Goal: Task Accomplishment & Management: Use online tool/utility

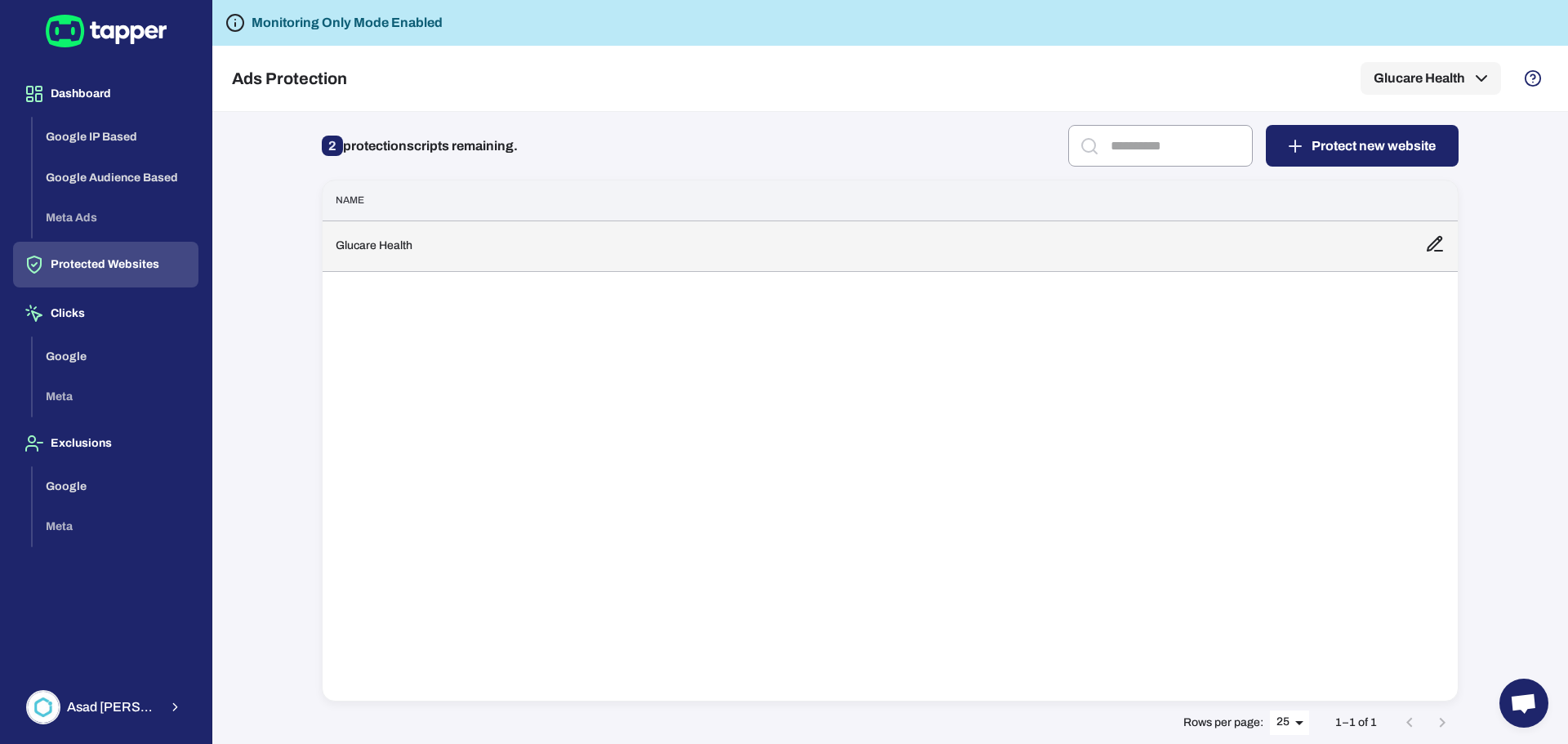
click at [387, 243] on td "Glucare Health" at bounding box center [867, 245] width 1089 height 51
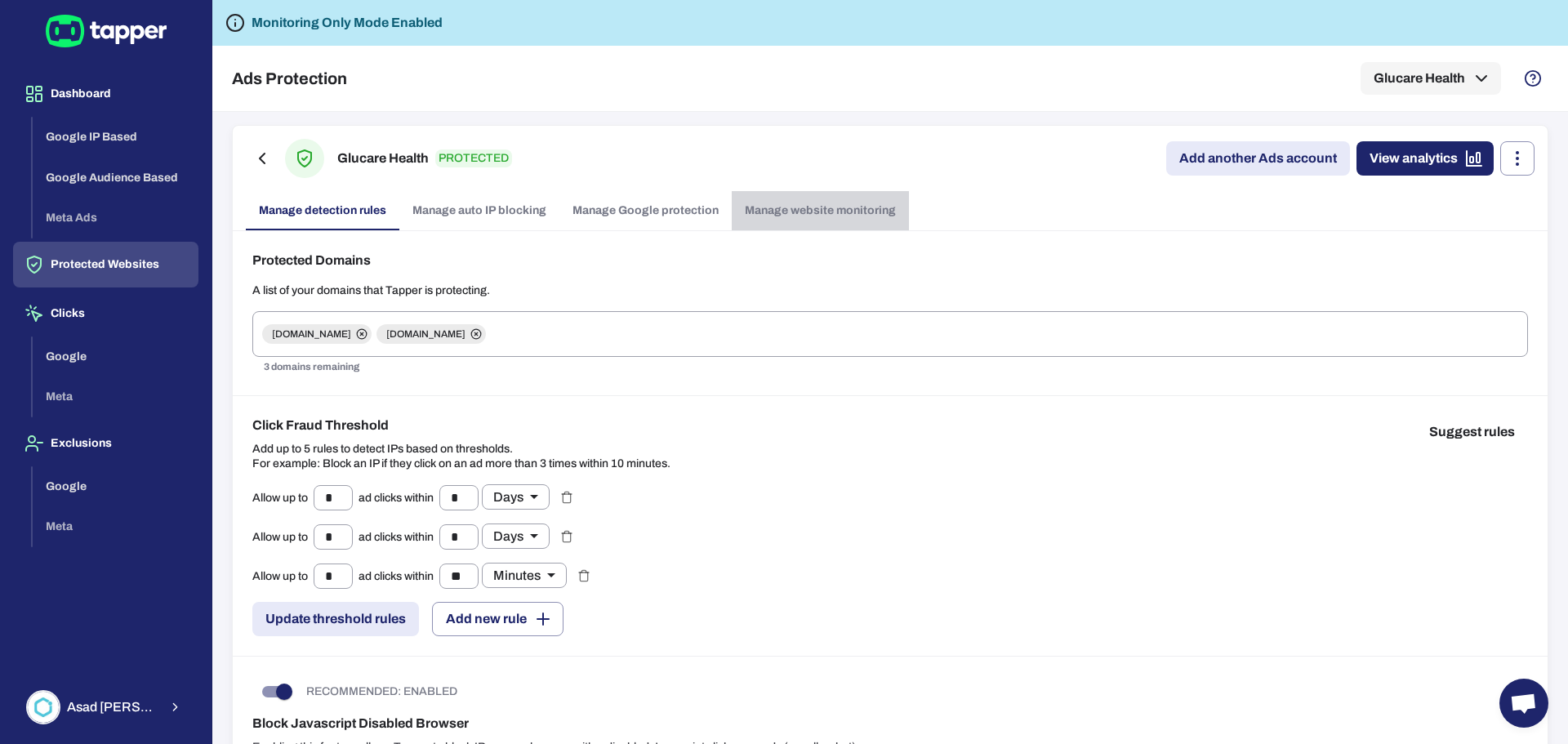
click at [840, 204] on link "Manage website monitoring" at bounding box center [820, 211] width 178 height 39
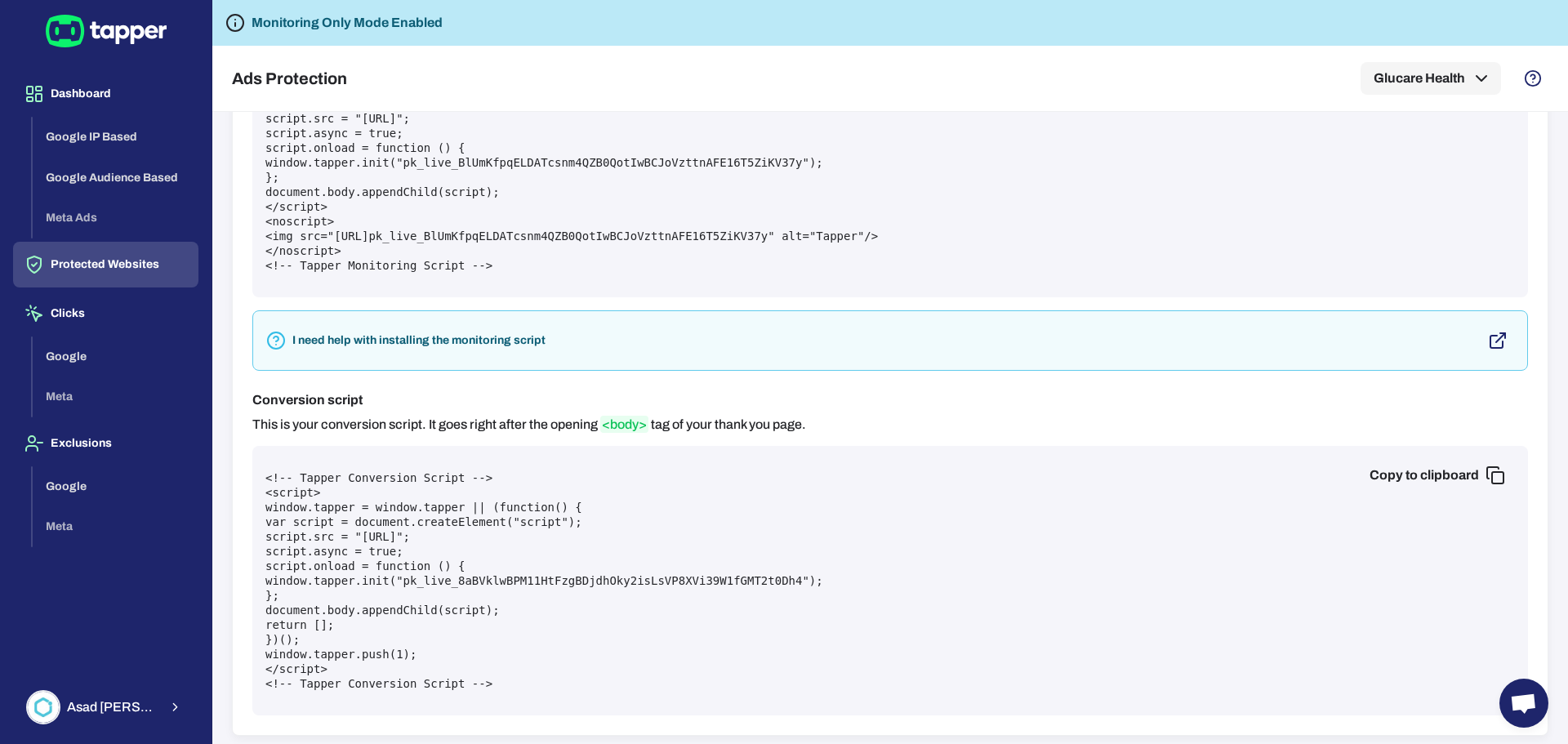
scroll to position [269, 0]
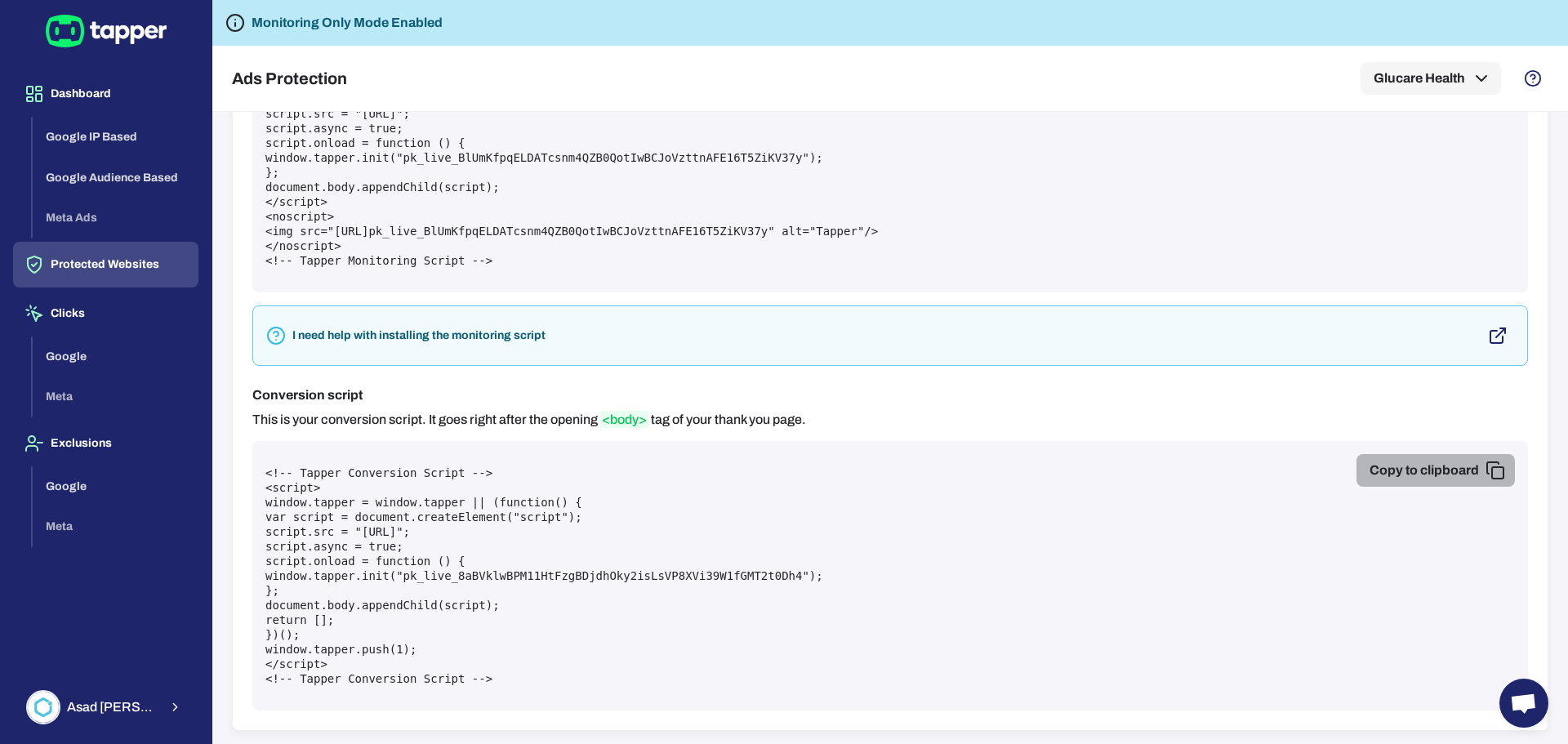
click at [1485, 472] on icon "button" at bounding box center [1494, 470] width 19 height 19
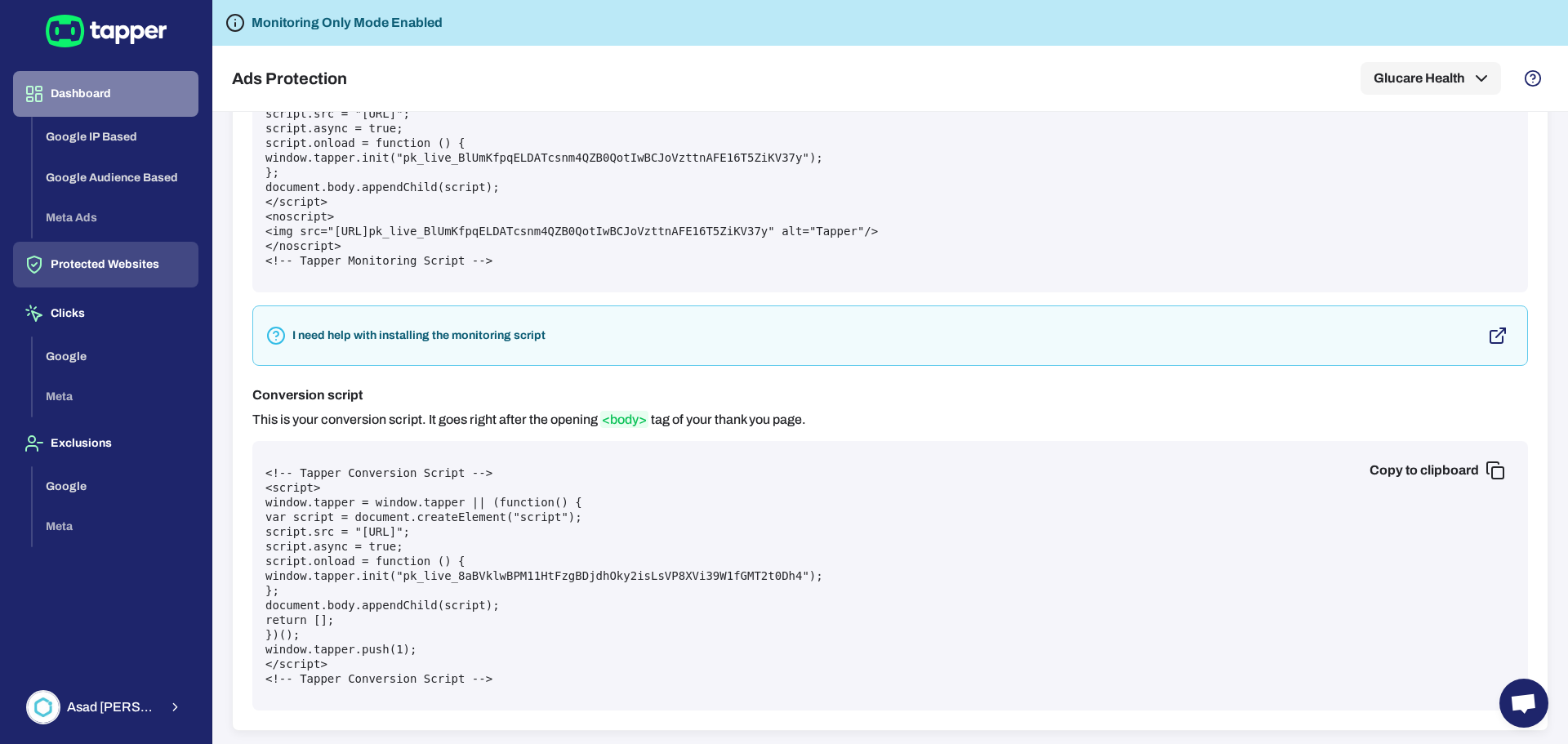
click at [99, 89] on button "Dashboard" at bounding box center [105, 93] width 185 height 45
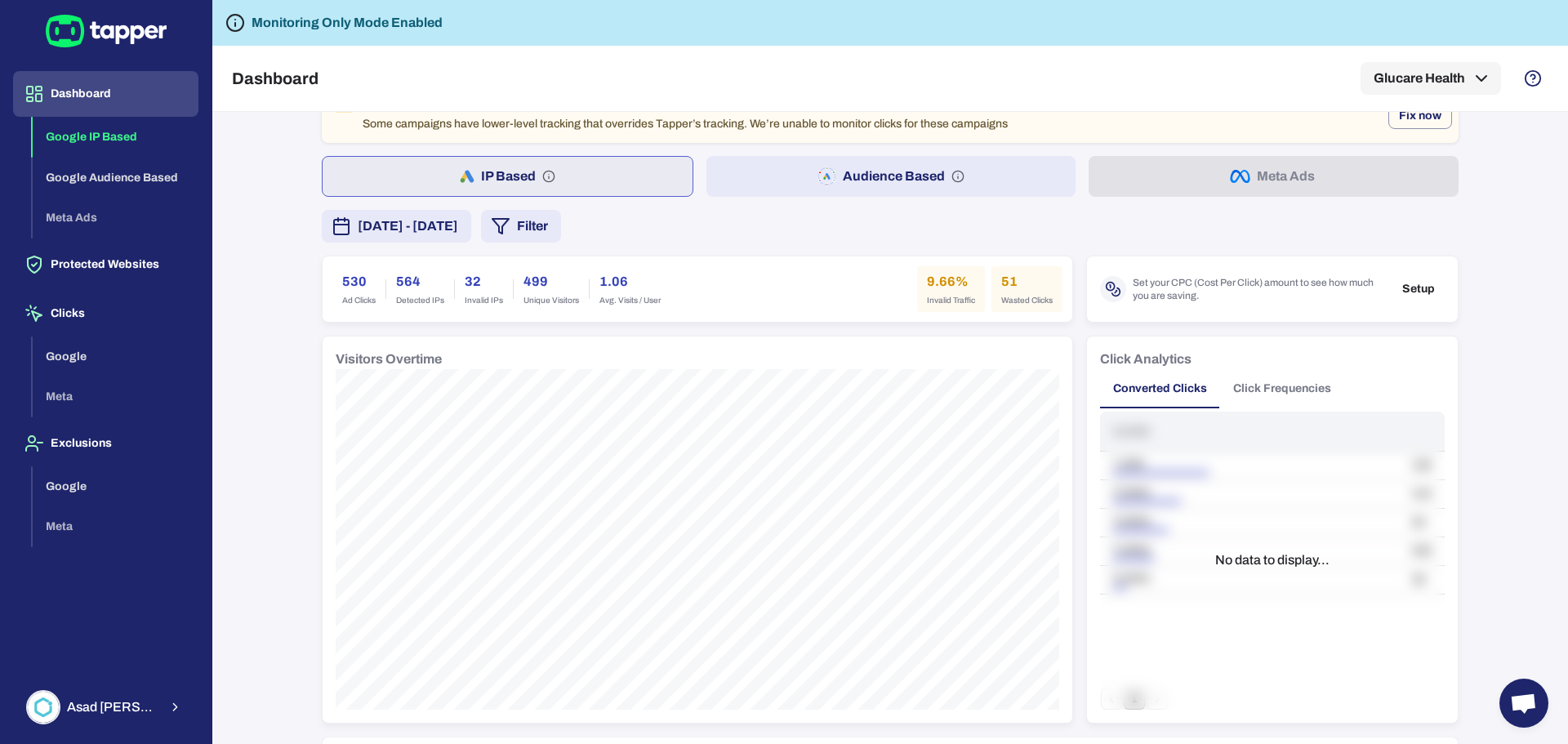
scroll to position [0, 0]
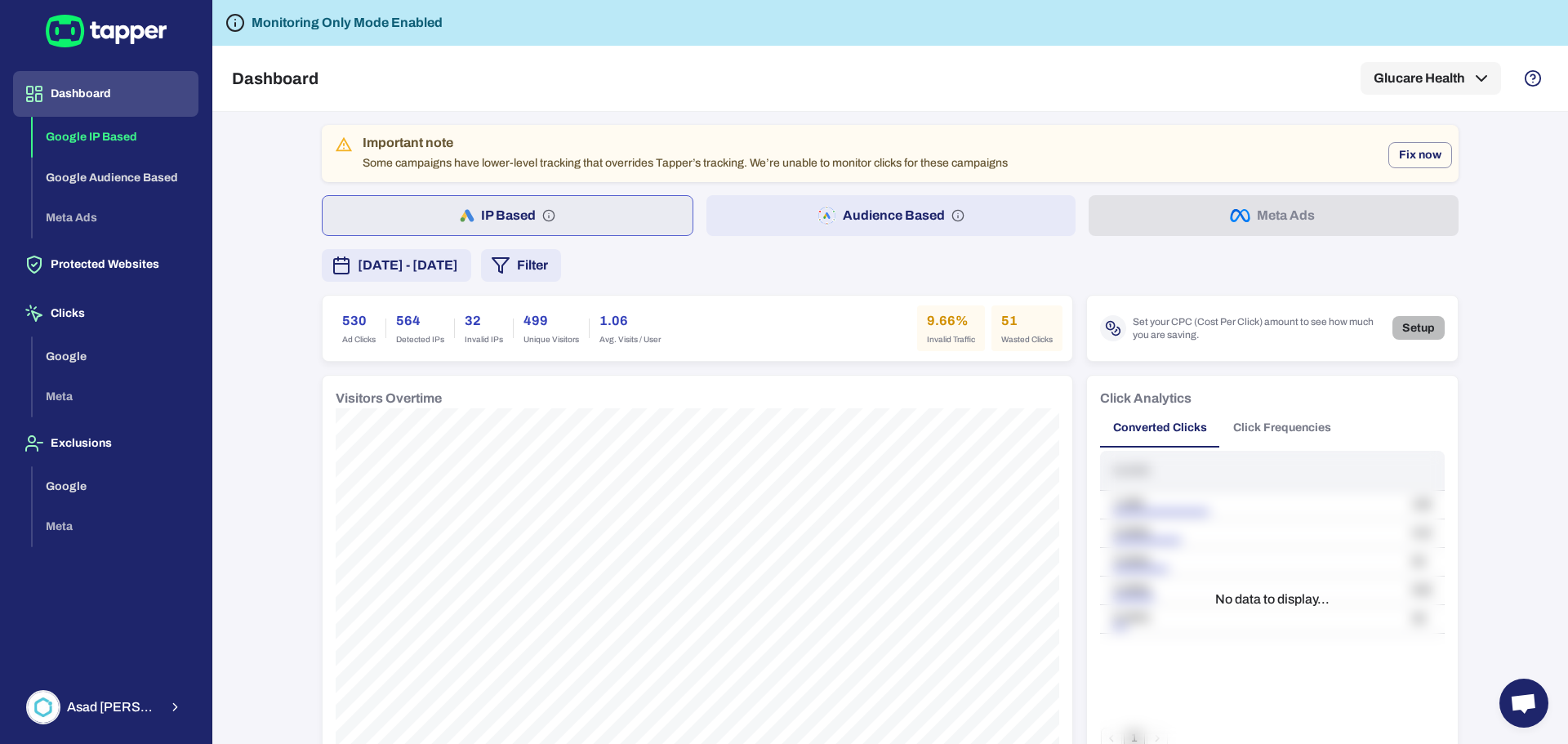
click at [1410, 331] on button "Setup" at bounding box center [1418, 328] width 53 height 24
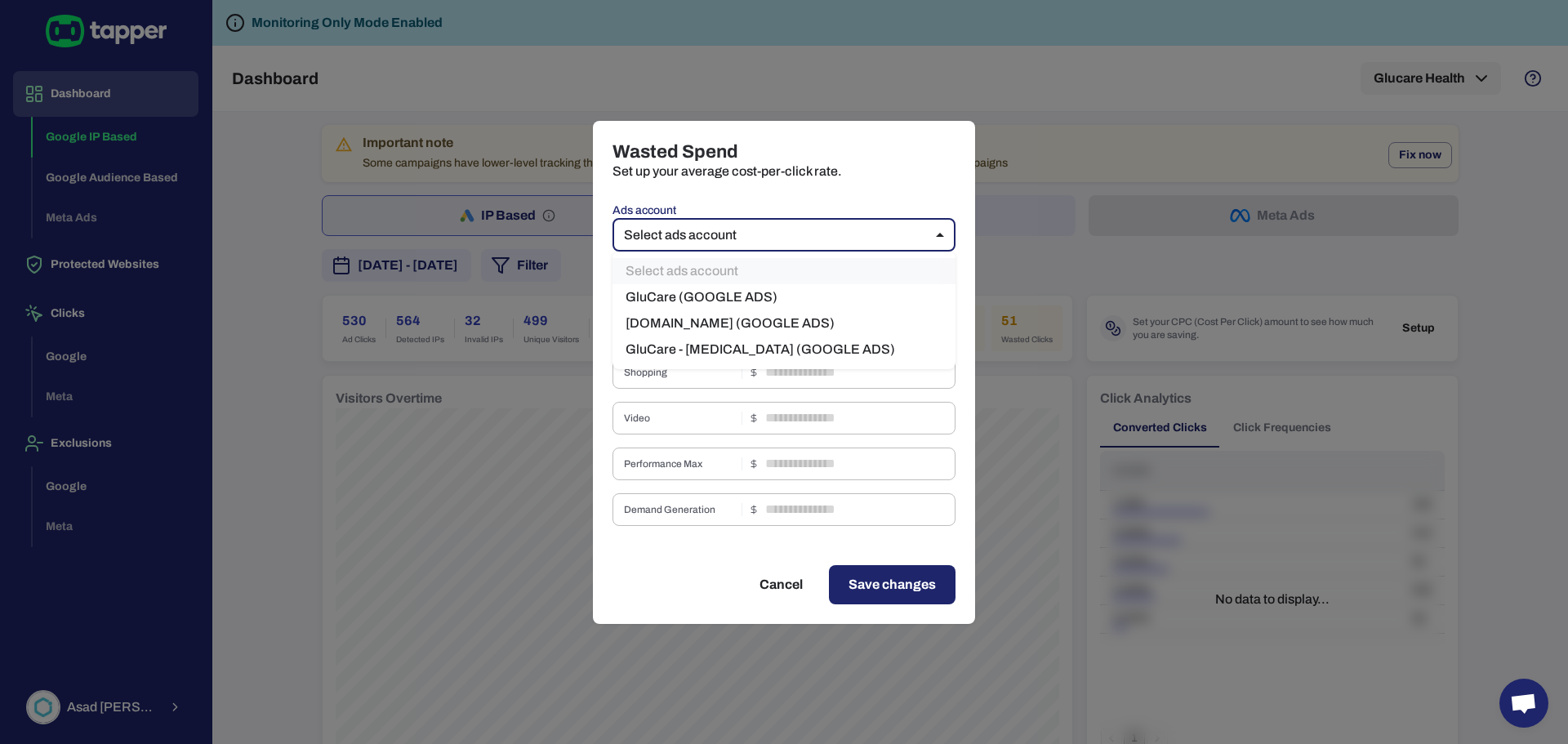
click at [897, 237] on body "Dashboard Google IP Based Google Audience Based Meta Ads Protected Websites Cli…" at bounding box center [784, 372] width 1568 height 744
click at [744, 344] on li "GluCare - [MEDICAL_DATA] (GOOGLE ADS)" at bounding box center [783, 349] width 343 height 26
type input "****"
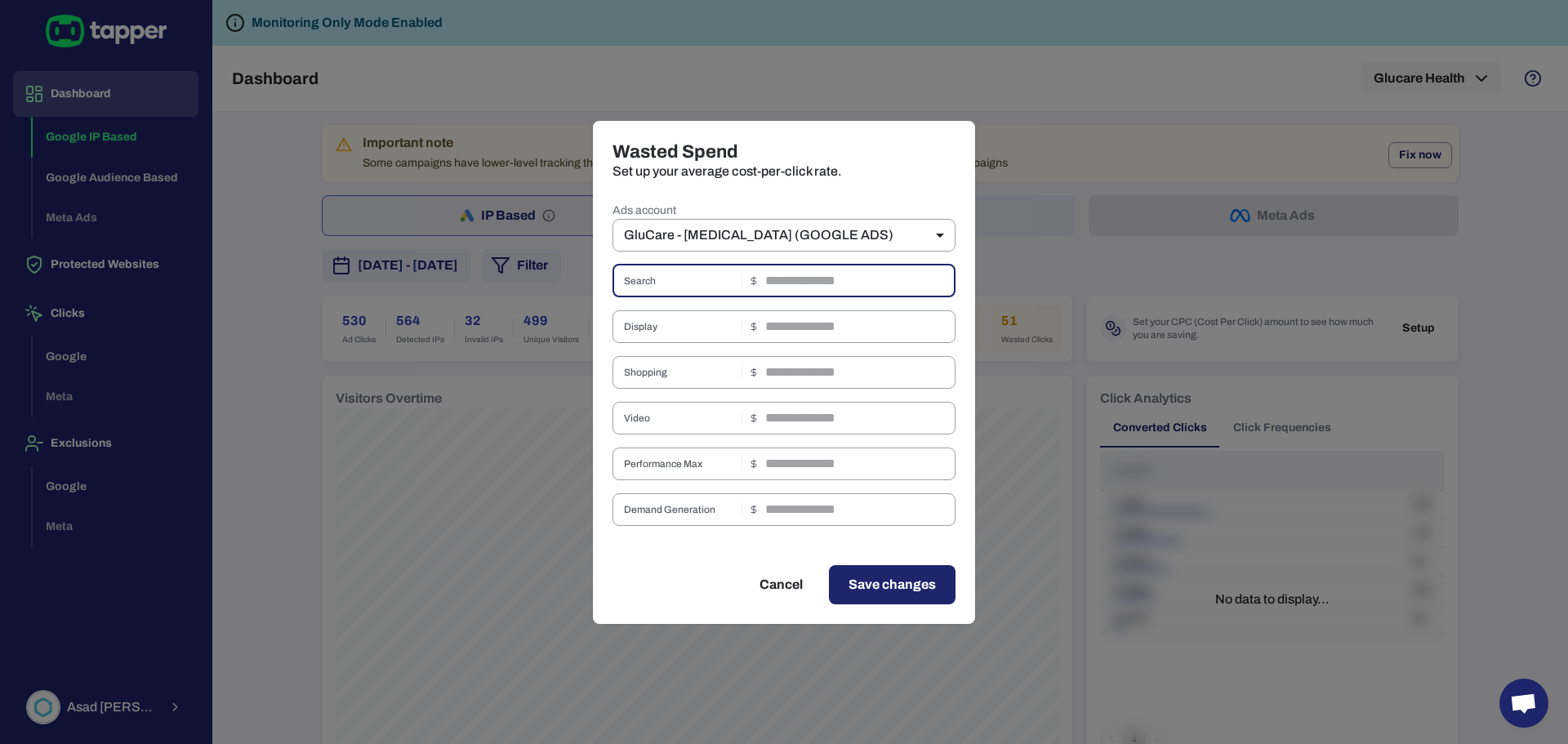
click at [776, 282] on input "text" at bounding box center [860, 280] width 190 height 32
click at [802, 278] on input "text" at bounding box center [860, 280] width 190 height 32
click at [791, 240] on body "Dashboard Google IP Based Google Audience Based Meta Ads Protected Websites Cli…" at bounding box center [784, 372] width 1568 height 744
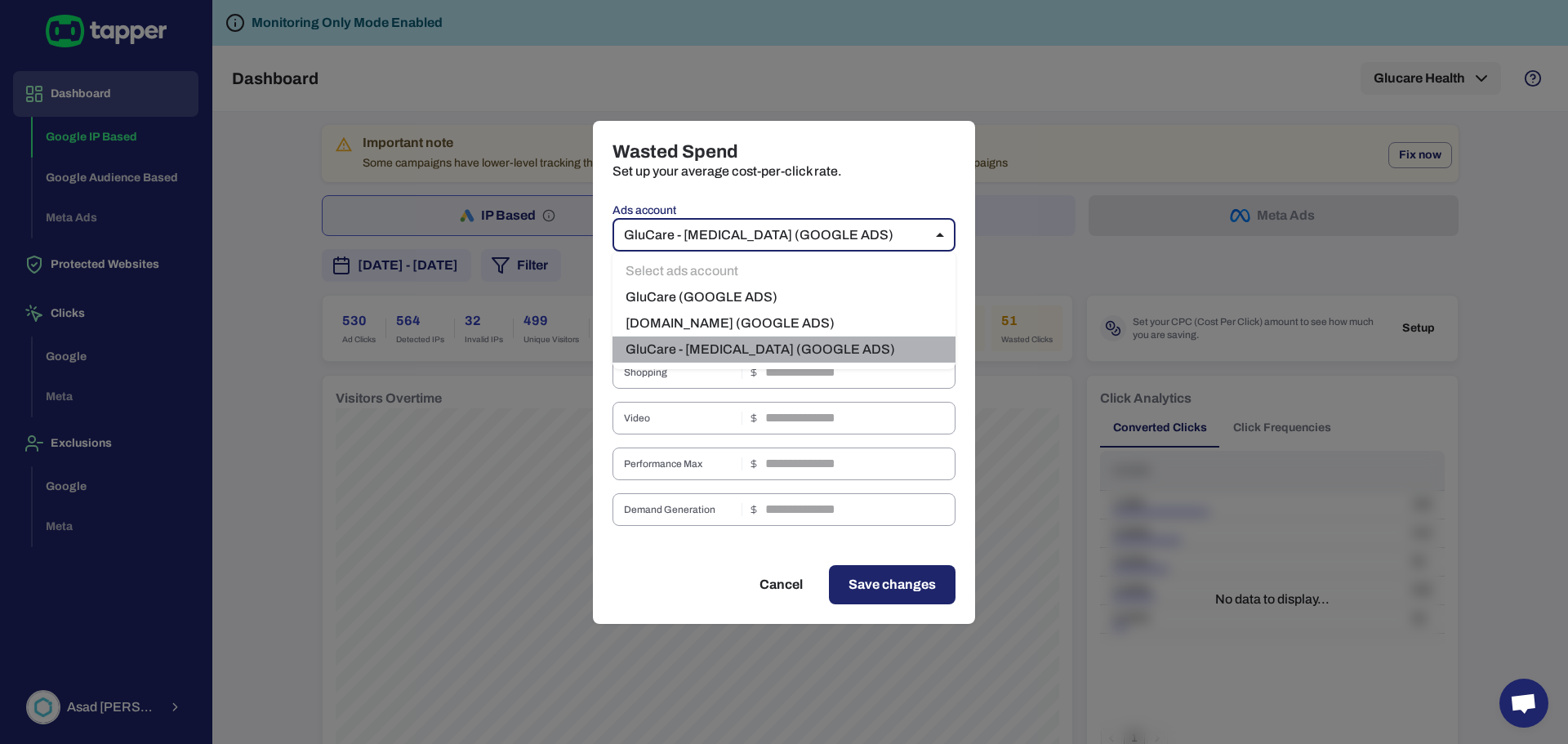
click at [709, 346] on li "GluCare - [MEDICAL_DATA] (GOOGLE ADS)" at bounding box center [783, 349] width 343 height 26
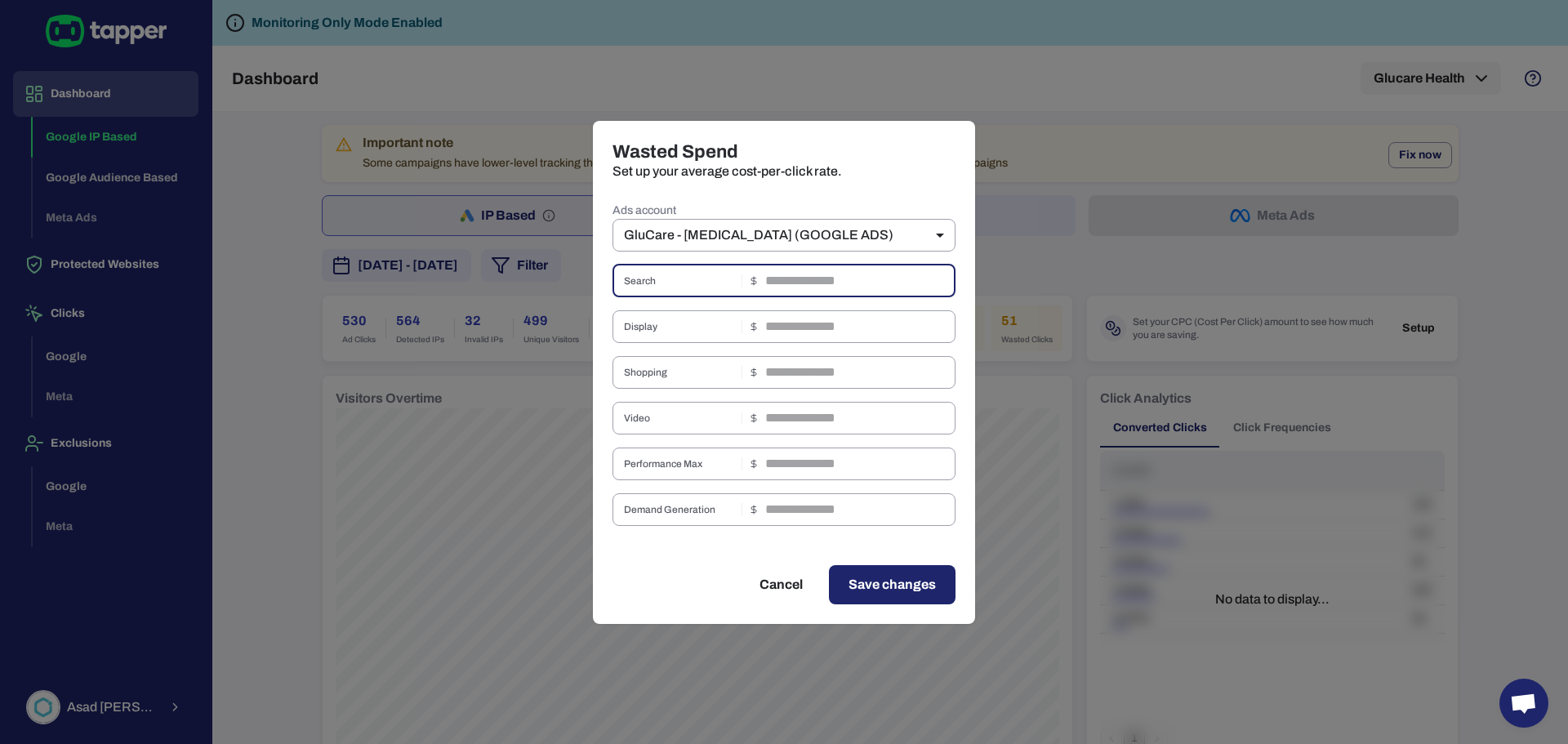
click at [811, 283] on input "text" at bounding box center [860, 280] width 190 height 32
type input "*"
type input "****"
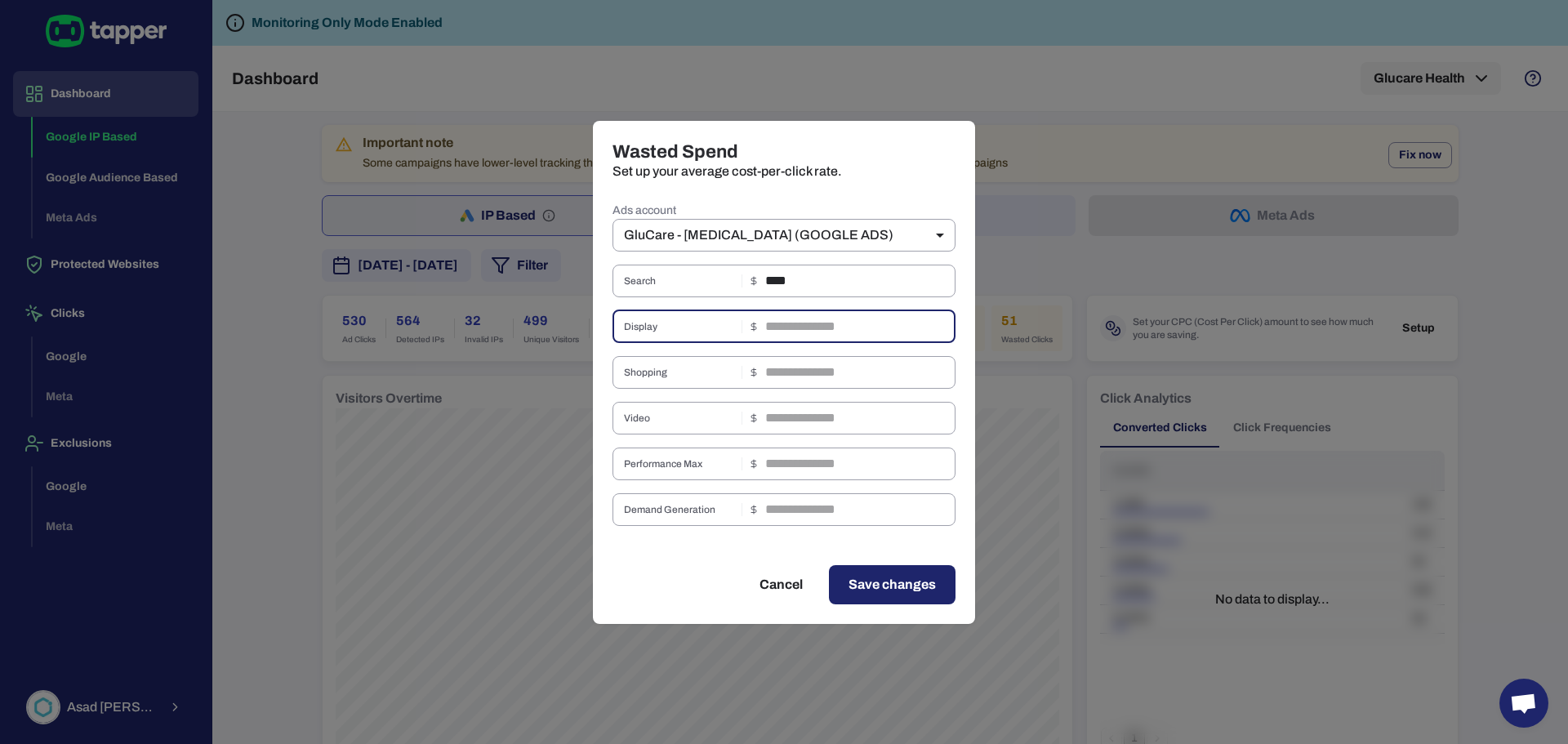
click at [835, 327] on input "text" at bounding box center [860, 326] width 190 height 32
type input "*"
click at [834, 458] on input "text" at bounding box center [860, 463] width 190 height 32
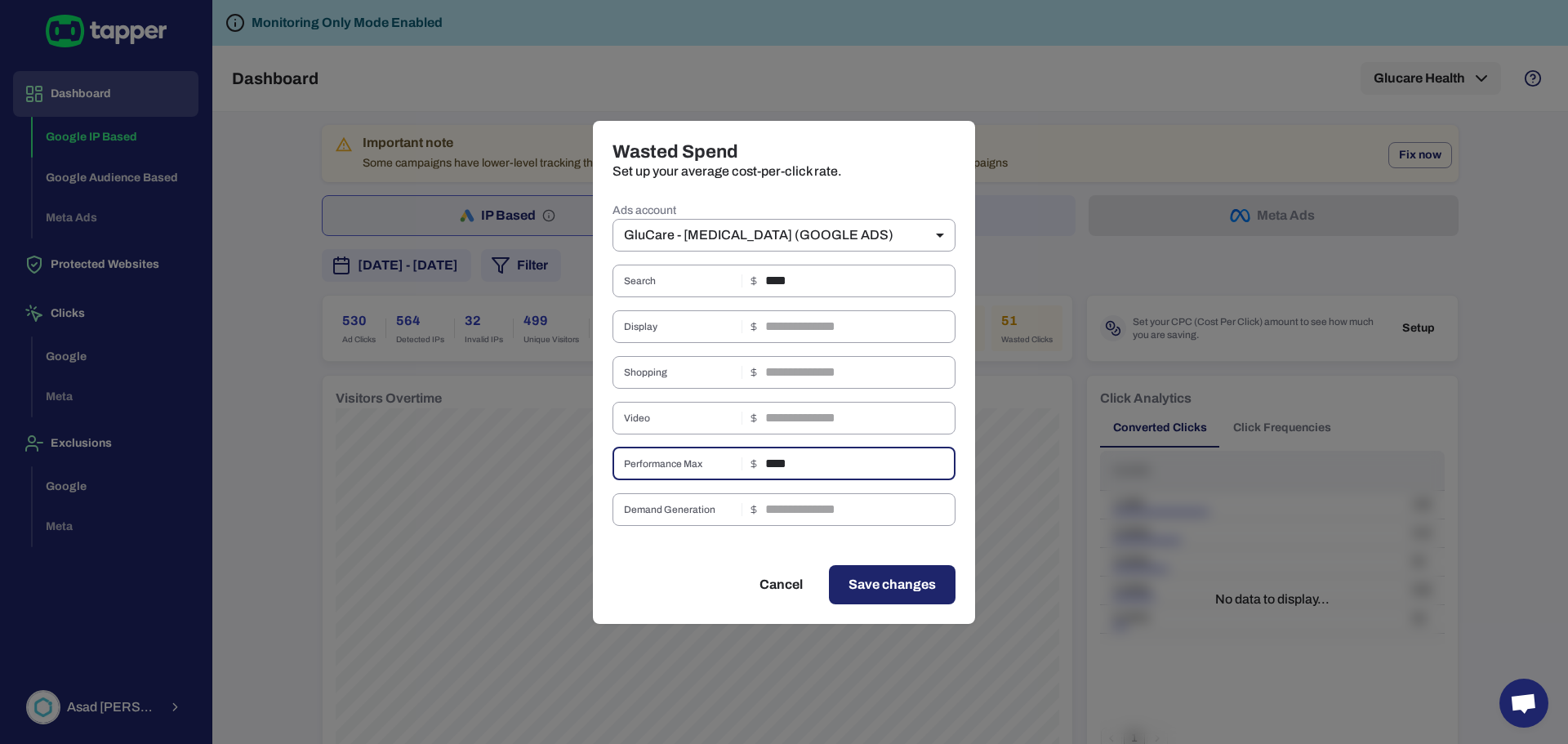
type input "****"
click at [791, 506] on input "text" at bounding box center [860, 508] width 190 height 32
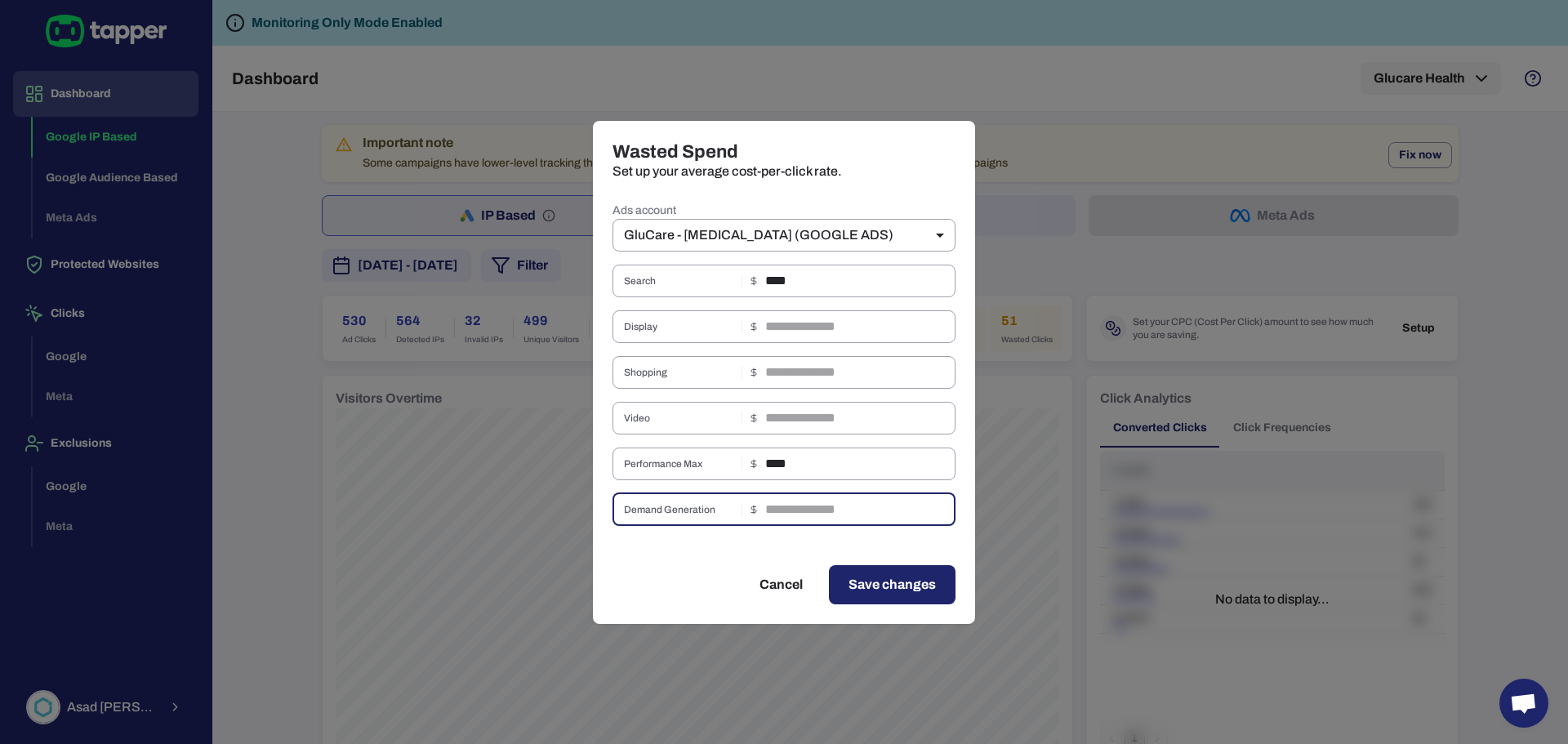
click at [791, 503] on input "text" at bounding box center [860, 508] width 190 height 32
type input "****"
click at [808, 422] on input "text" at bounding box center [860, 418] width 190 height 32
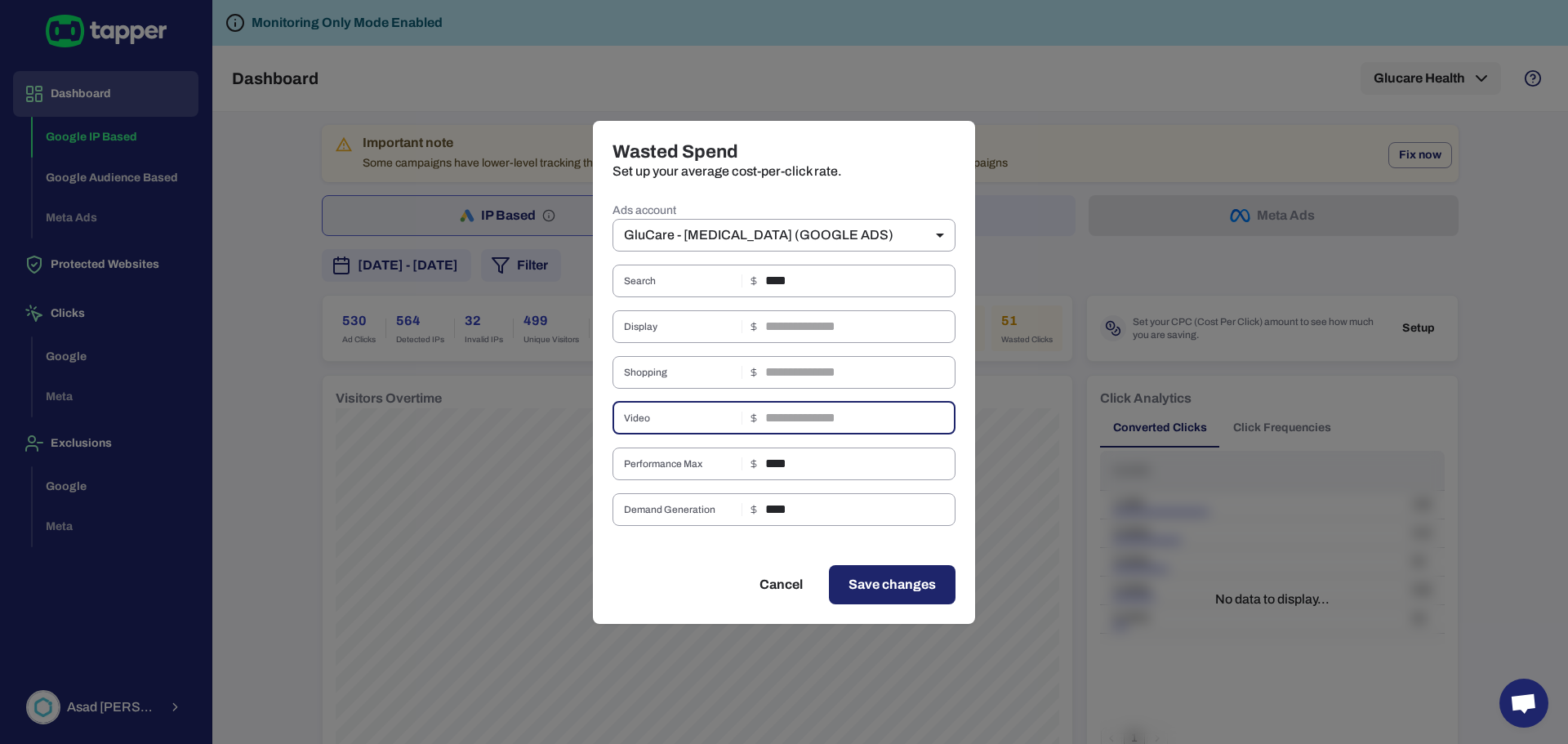
click at [847, 417] on input "text" at bounding box center [860, 418] width 190 height 32
type input "****"
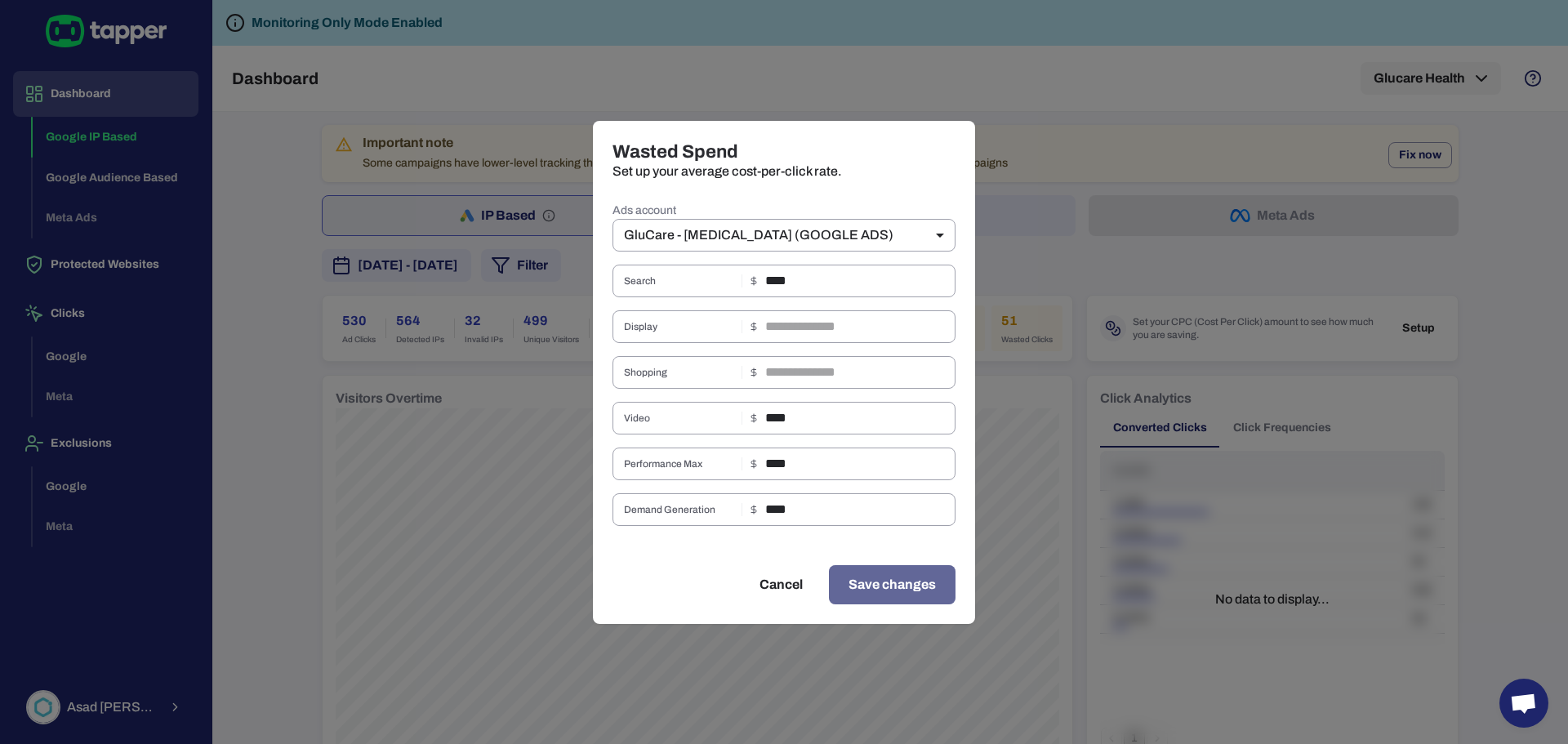
click at [882, 590] on span "Save changes" at bounding box center [892, 584] width 87 height 19
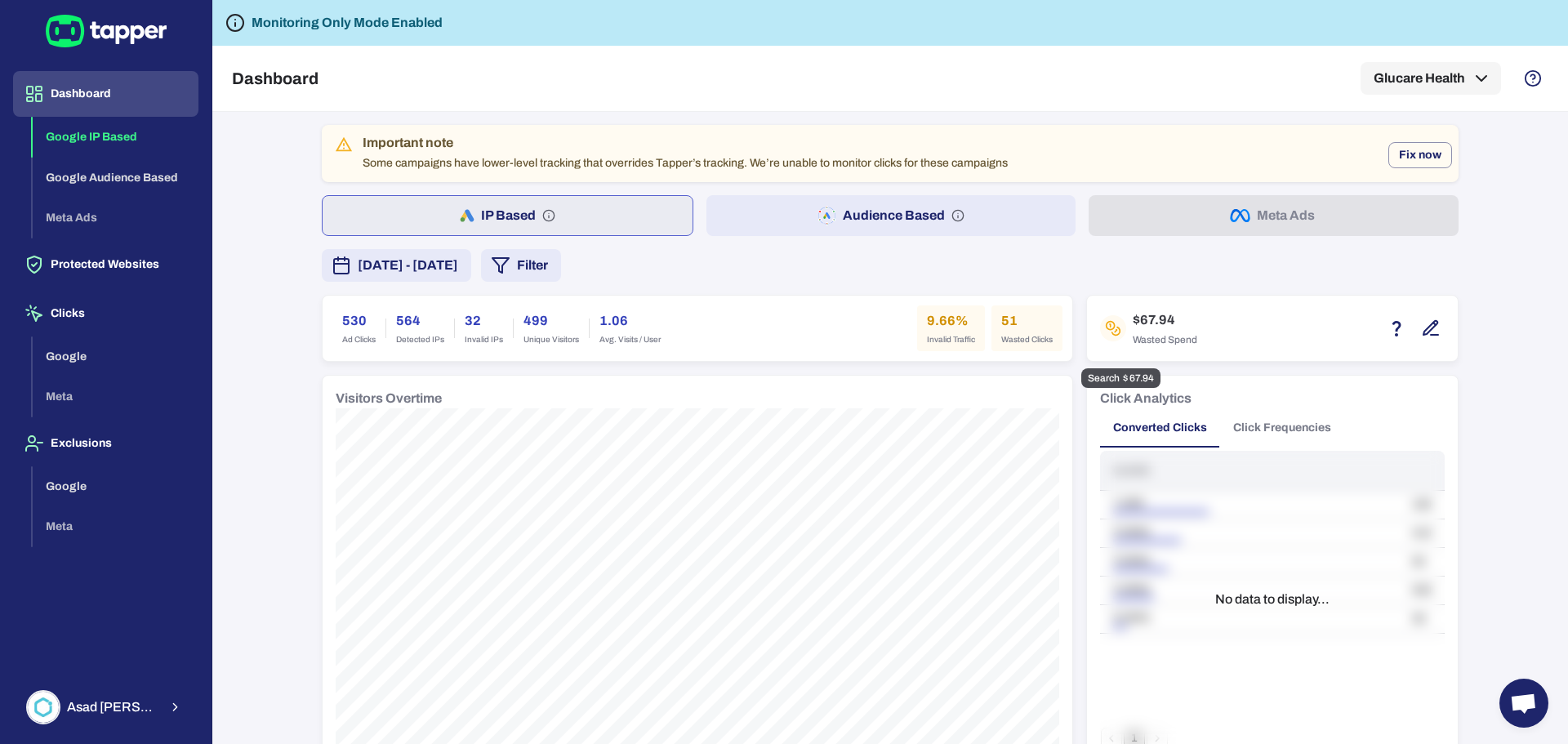
click at [1427, 329] on icon "button" at bounding box center [1430, 327] width 19 height 19
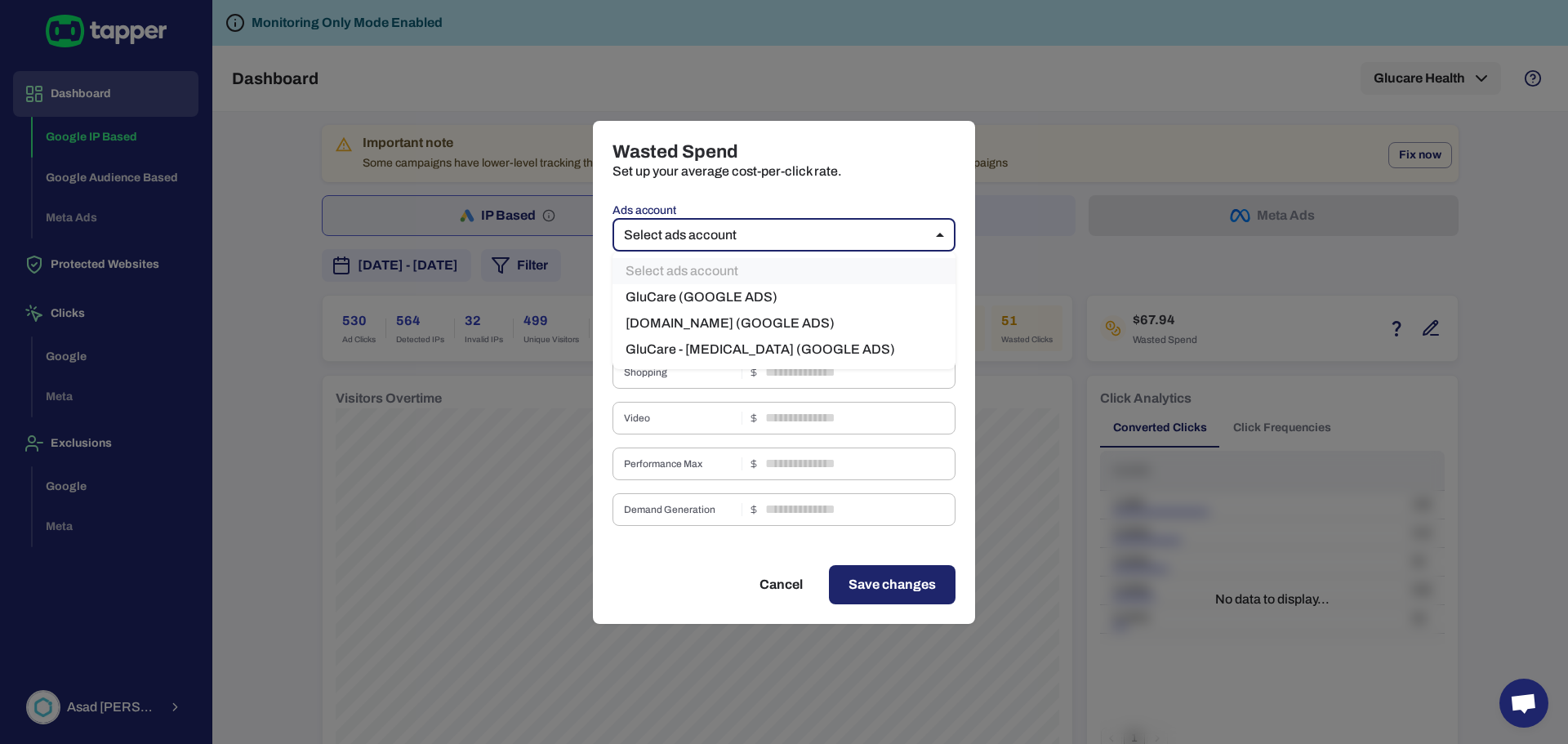
click at [890, 234] on body "Dashboard Google IP Based Google Audience Based Meta Ads Protected Websites Cli…" at bounding box center [784, 372] width 1568 height 744
click at [674, 319] on li "[DOMAIN_NAME] (GOOGLE ADS)" at bounding box center [783, 323] width 343 height 26
type input "****"
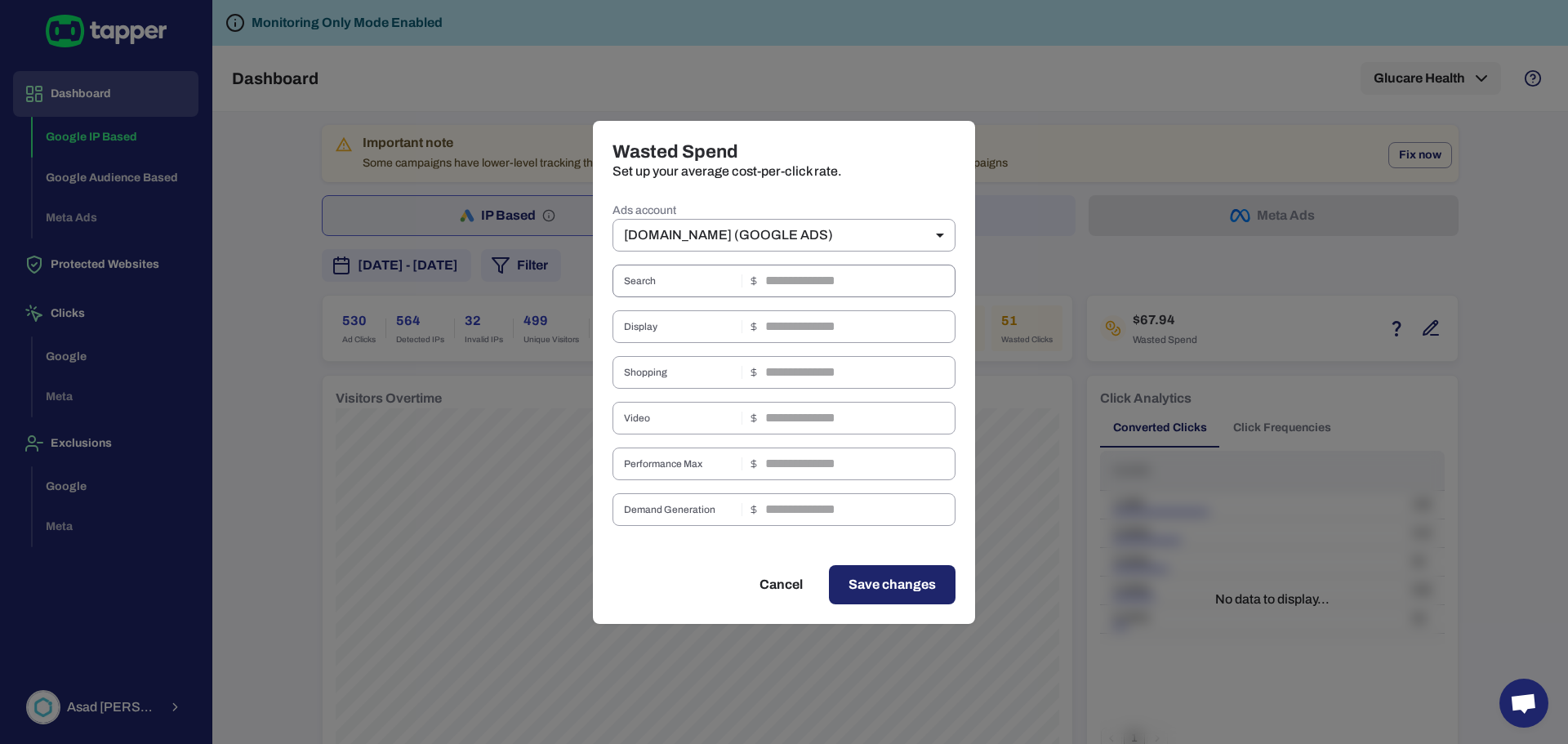
click at [815, 287] on input "text" at bounding box center [860, 280] width 190 height 32
type input "****"
click at [811, 330] on input "text" at bounding box center [860, 326] width 190 height 32
click at [806, 464] on input "text" at bounding box center [860, 463] width 190 height 32
type input "****"
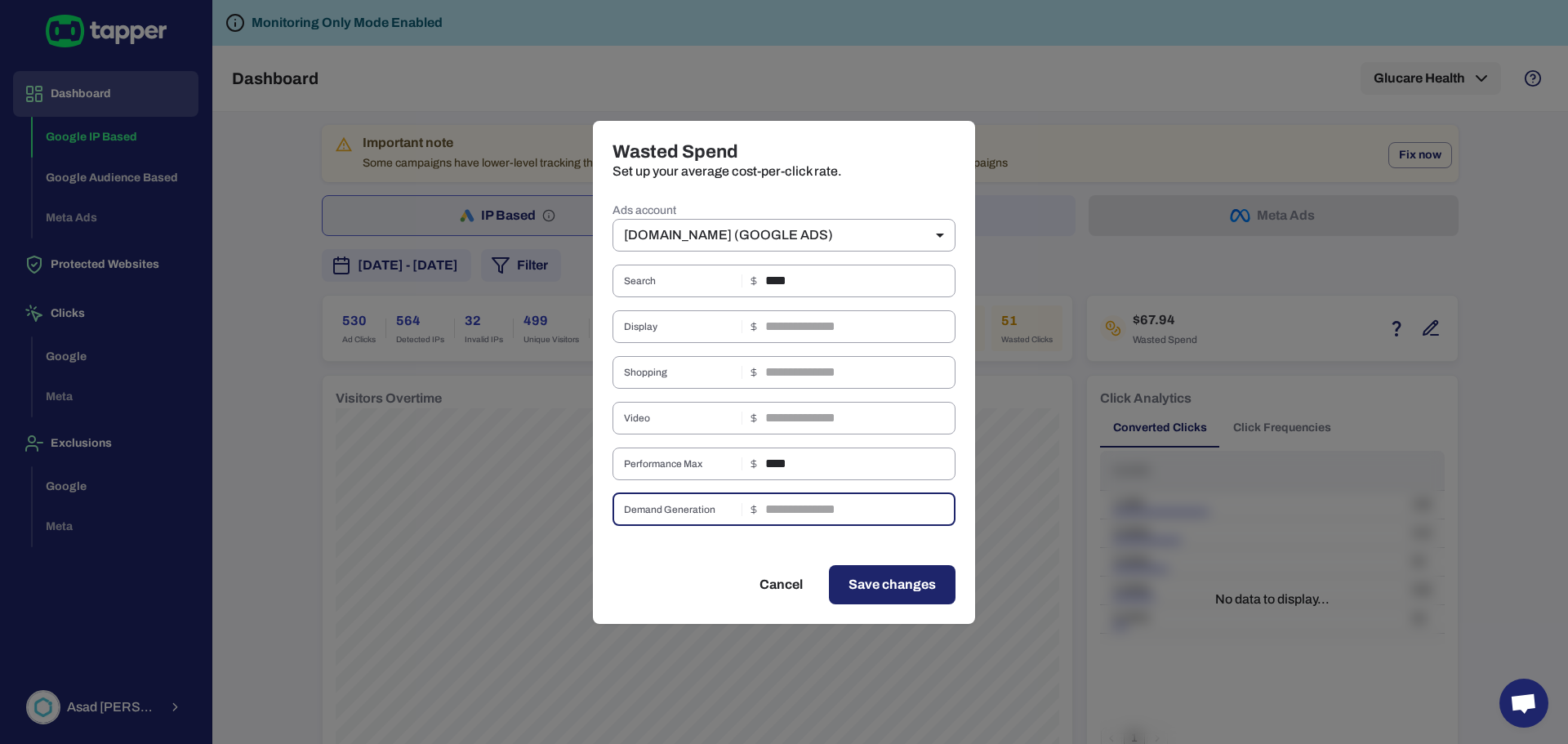
click at [791, 511] on input "text" at bounding box center [860, 508] width 190 height 32
click at [802, 501] on input "text" at bounding box center [860, 508] width 190 height 32
click at [888, 521] on input "****" at bounding box center [860, 508] width 190 height 32
type input "****"
click at [897, 586] on span "Save changes" at bounding box center [892, 584] width 87 height 19
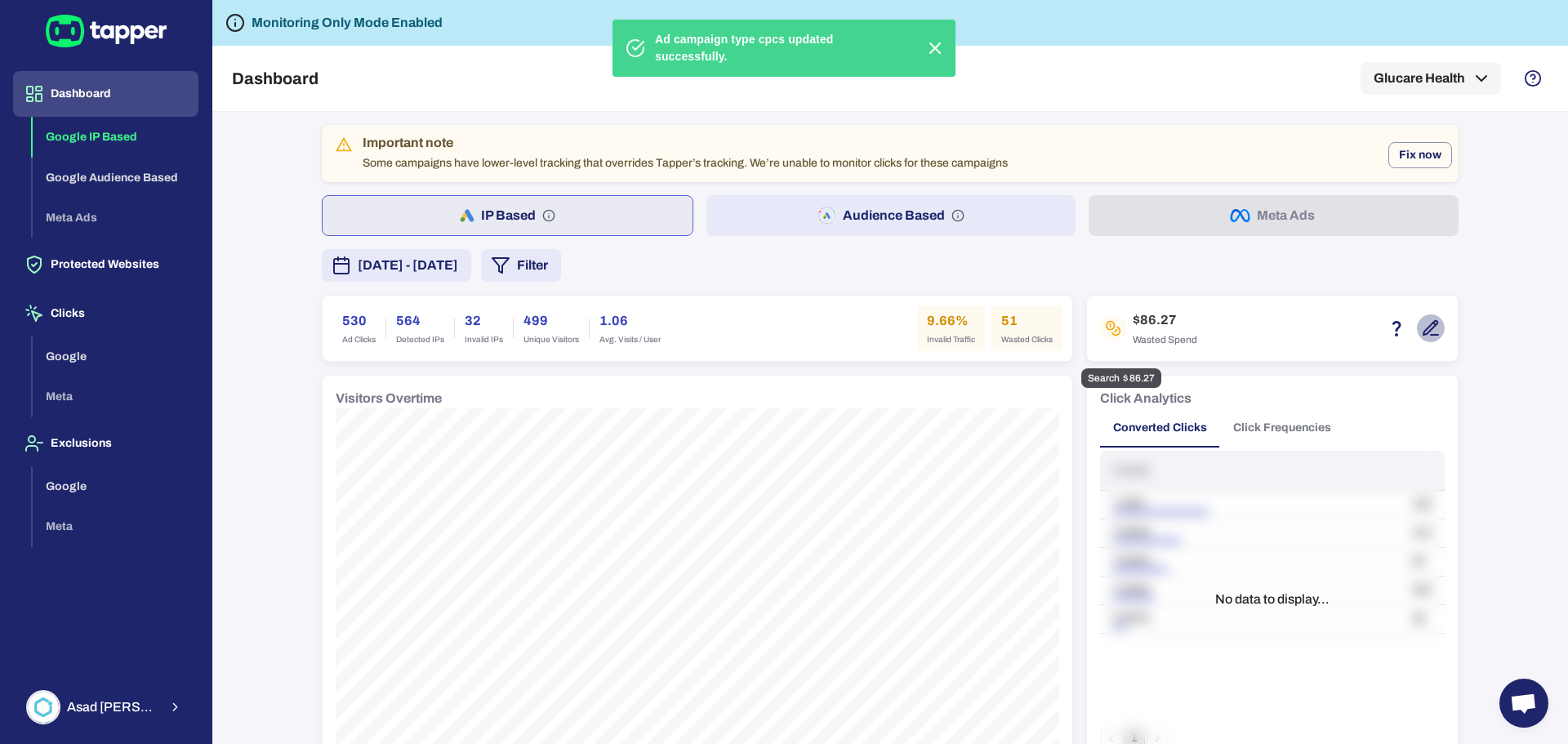
click at [1423, 329] on icon "button" at bounding box center [1430, 327] width 19 height 19
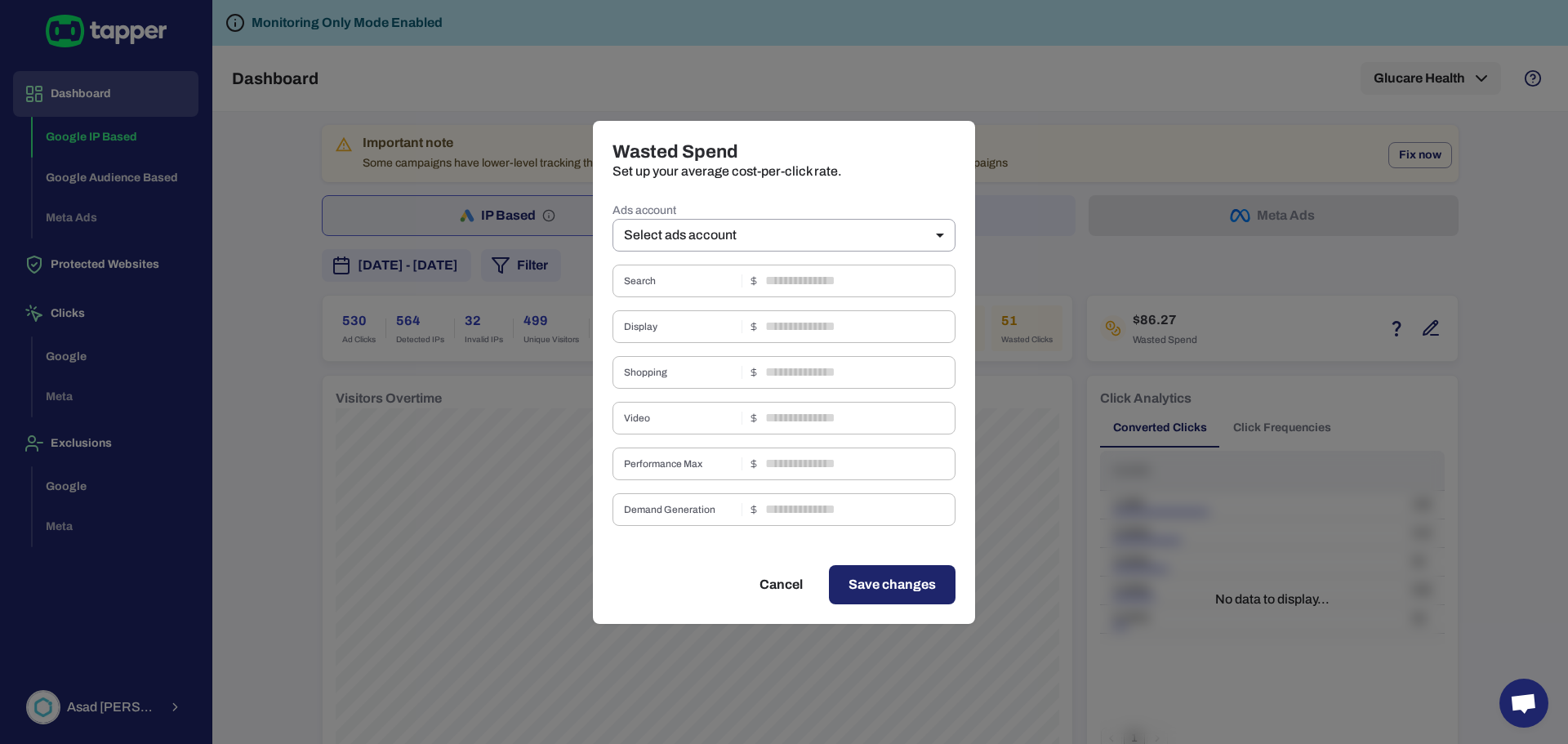
click at [790, 213] on label "Ads account" at bounding box center [783, 211] width 343 height 17
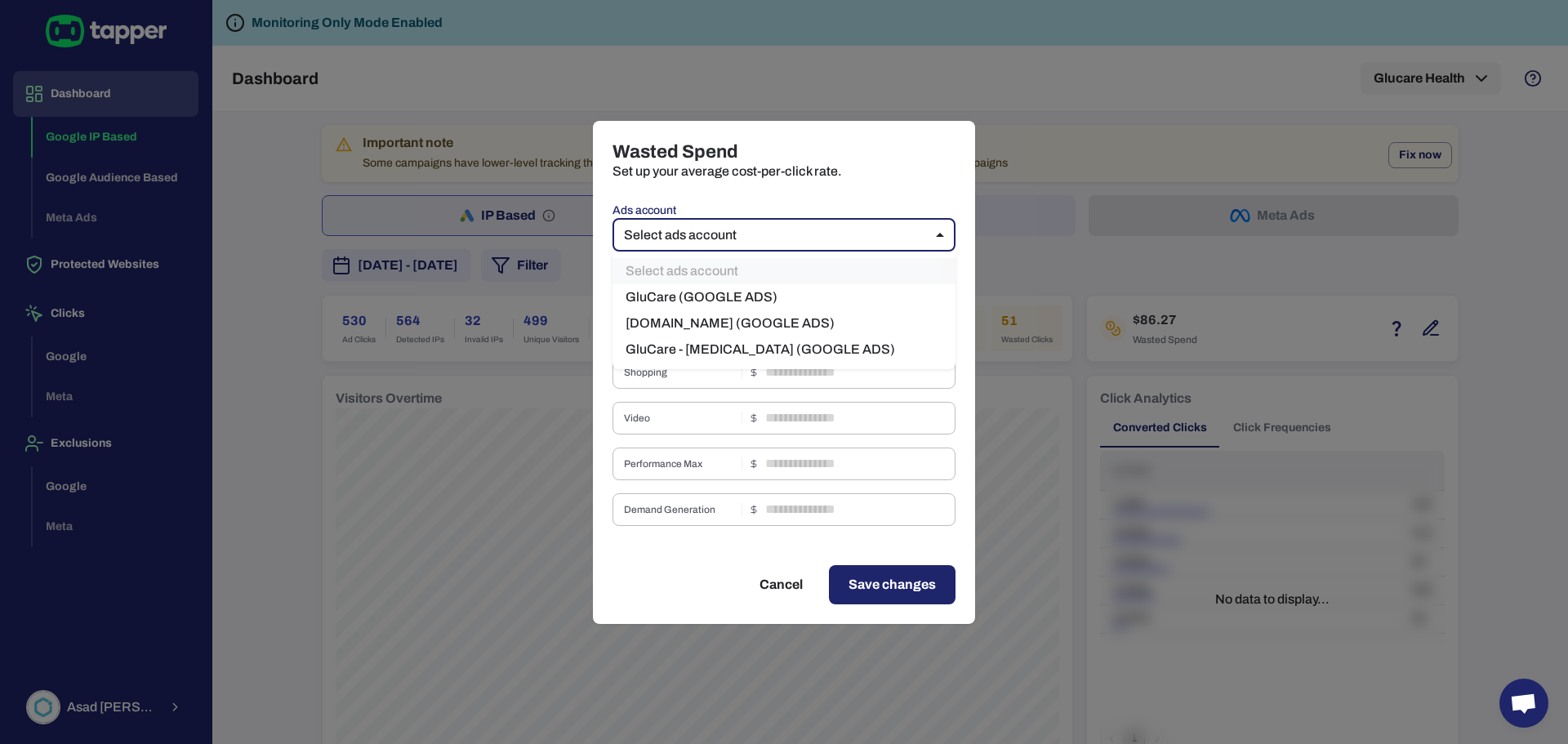
click at [785, 234] on body "Dashboard Google IP Based Google Audience Based Meta Ads Protected Websites Cli…" at bounding box center [784, 372] width 1568 height 744
click at [730, 294] on li "GluCare (GOOGLE ADS)" at bounding box center [783, 297] width 343 height 26
type input "****"
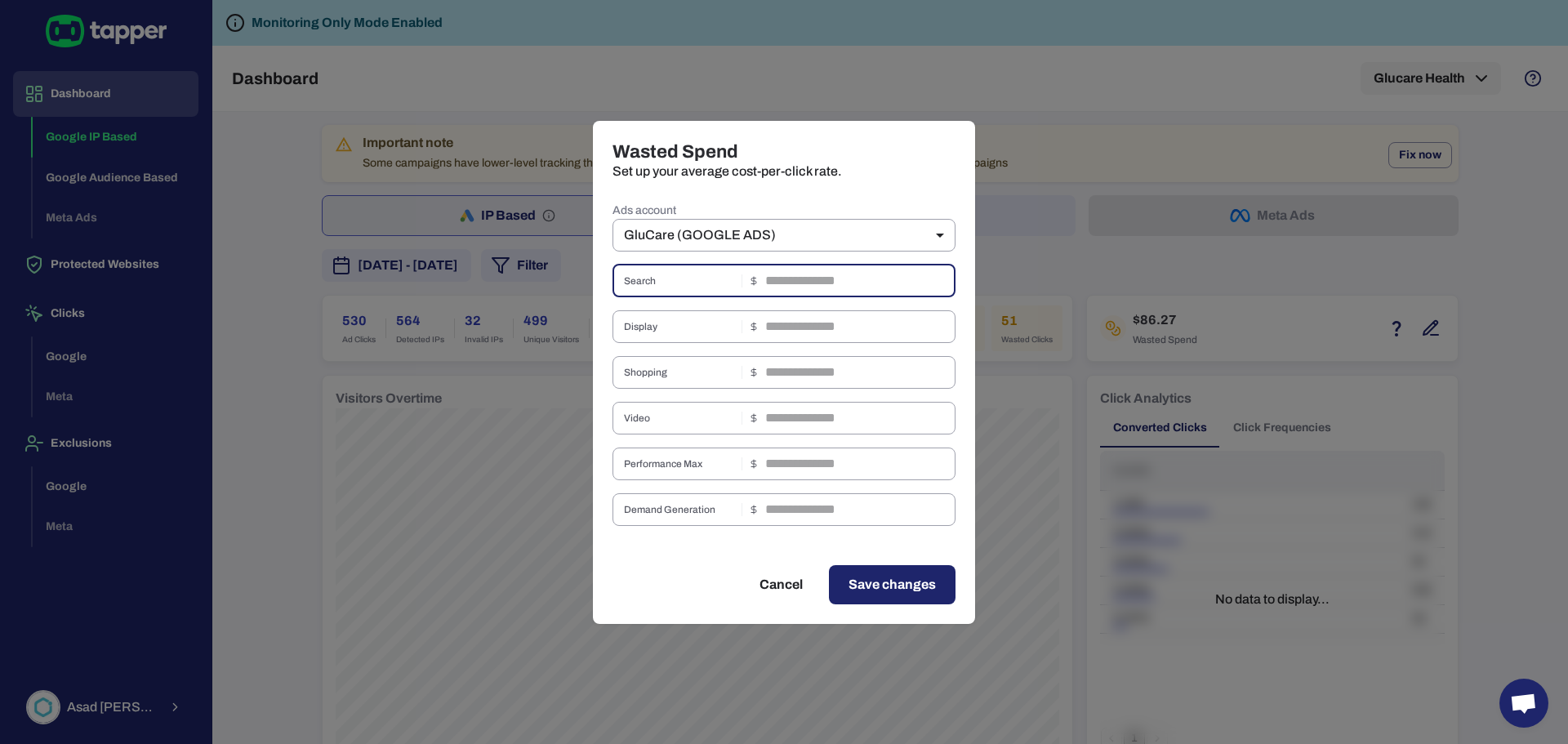
click at [840, 283] on input "text" at bounding box center [860, 280] width 190 height 32
type input "****"
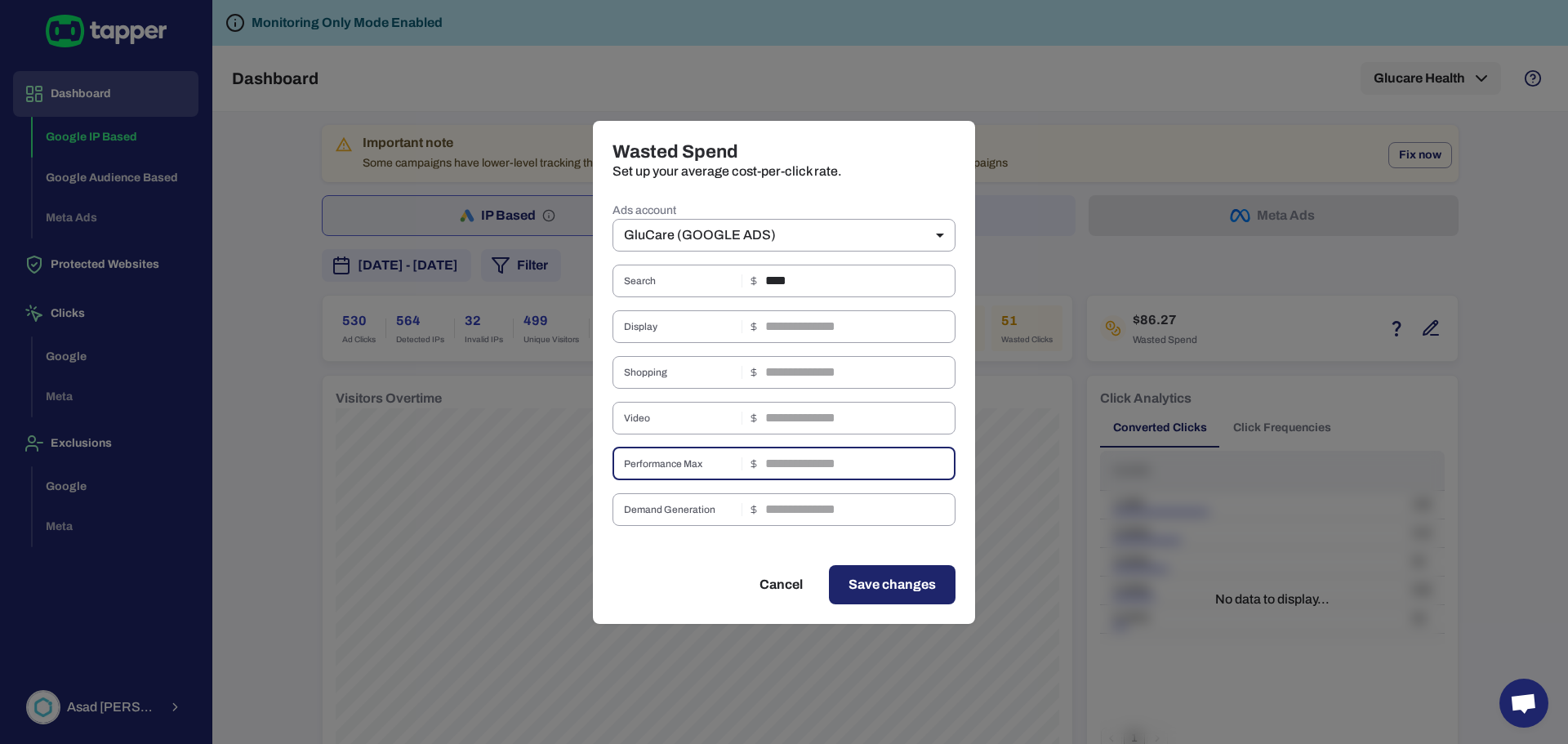
click at [846, 472] on input "text" at bounding box center [860, 463] width 190 height 32
type input "*****"
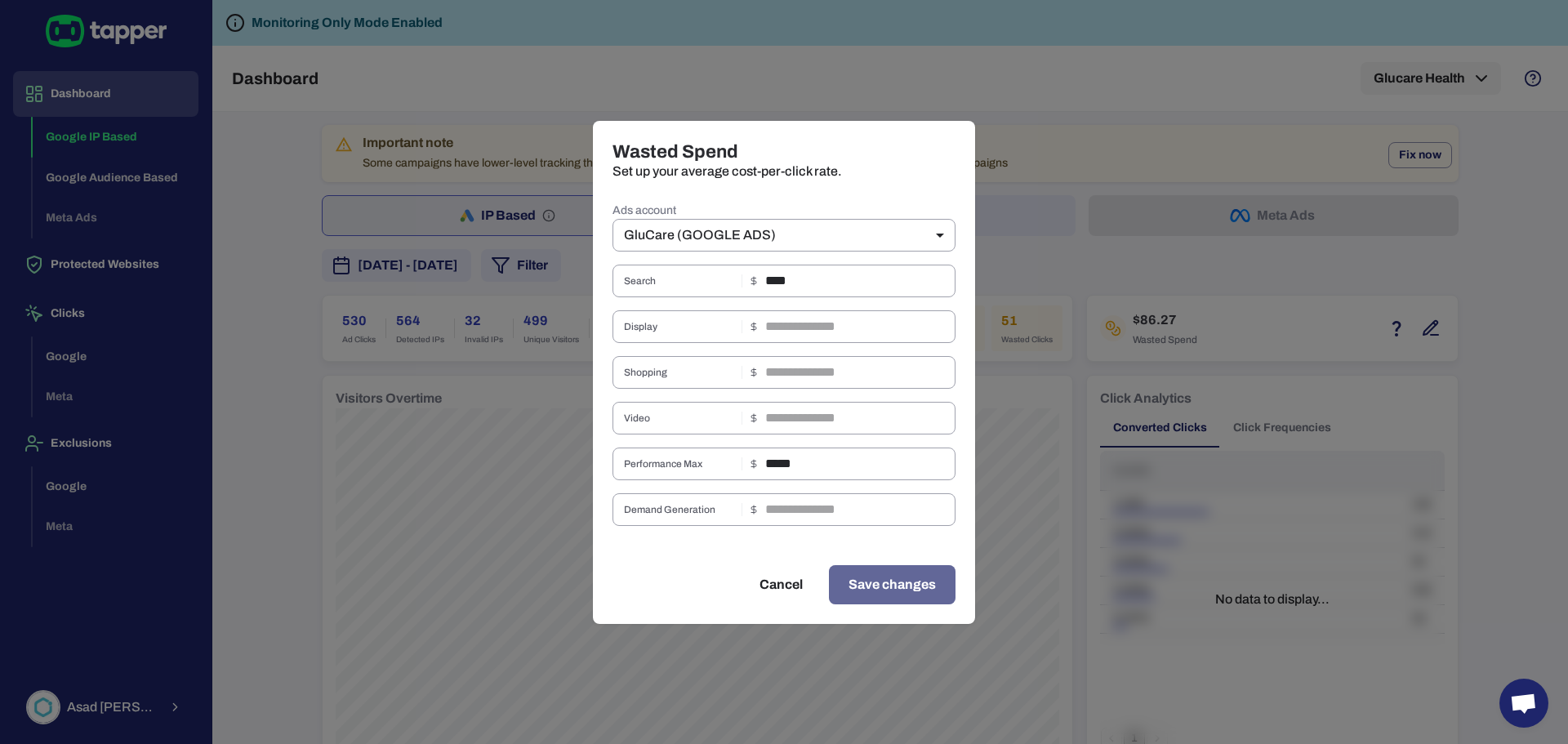
click at [855, 575] on span "Save changes" at bounding box center [892, 584] width 87 height 19
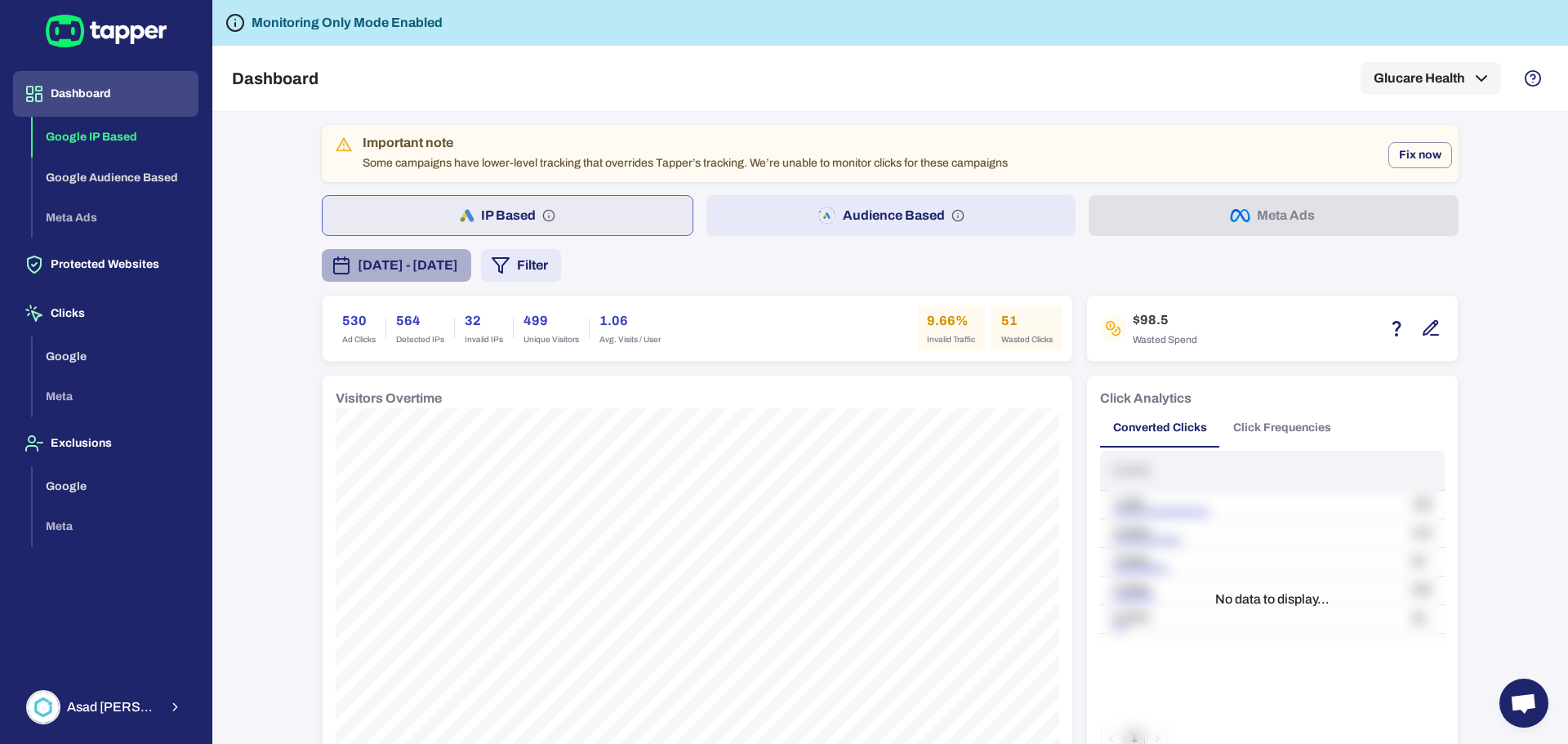
click at [472, 277] on button "[DATE] - [DATE]" at bounding box center [397, 264] width 150 height 32
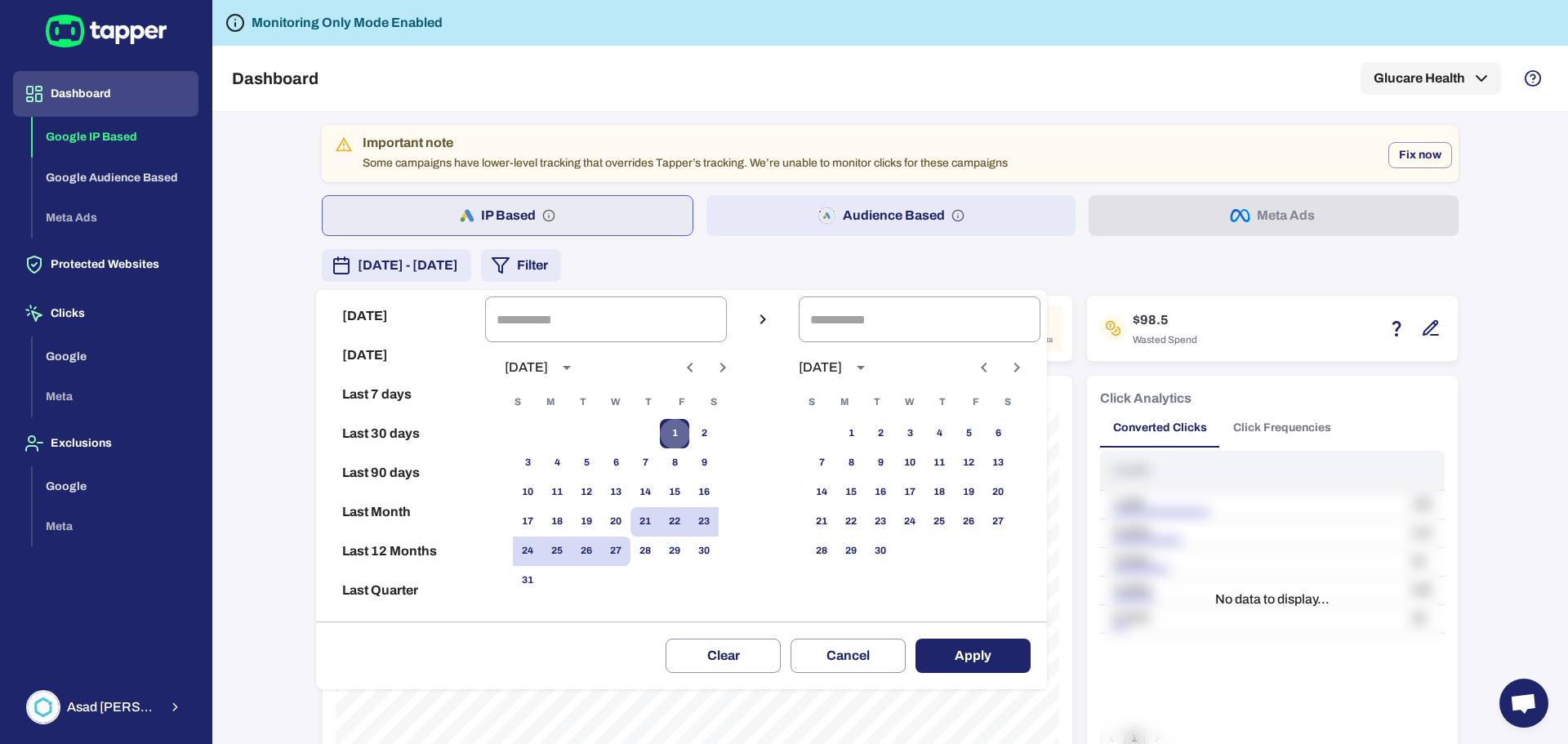
click at [681, 428] on button "1" at bounding box center [675, 433] width 30 height 30
type input "**********"
click at [631, 544] on button "27" at bounding box center [616, 551] width 30 height 30
type input "**********"
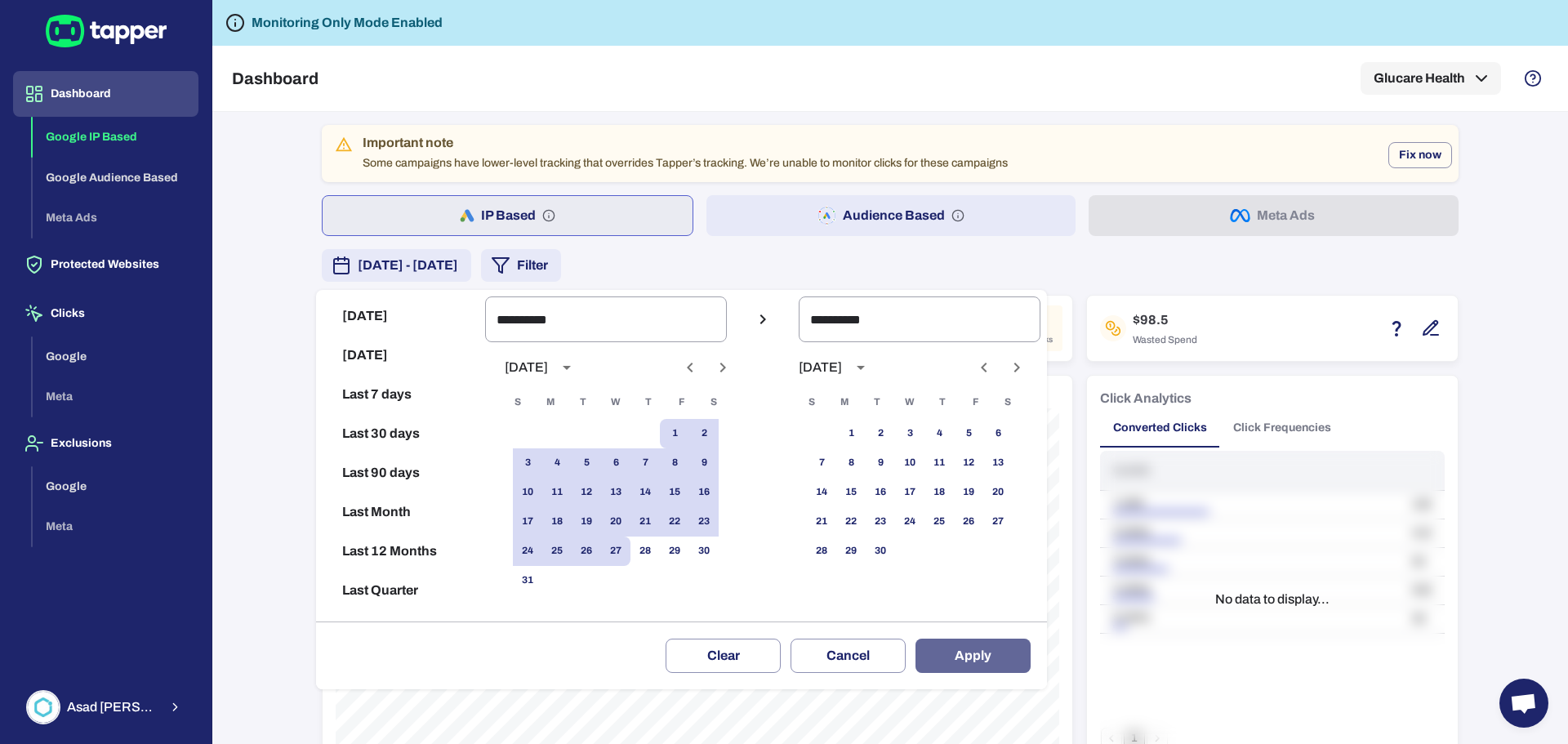
click at [975, 658] on button "Apply" at bounding box center [973, 655] width 116 height 34
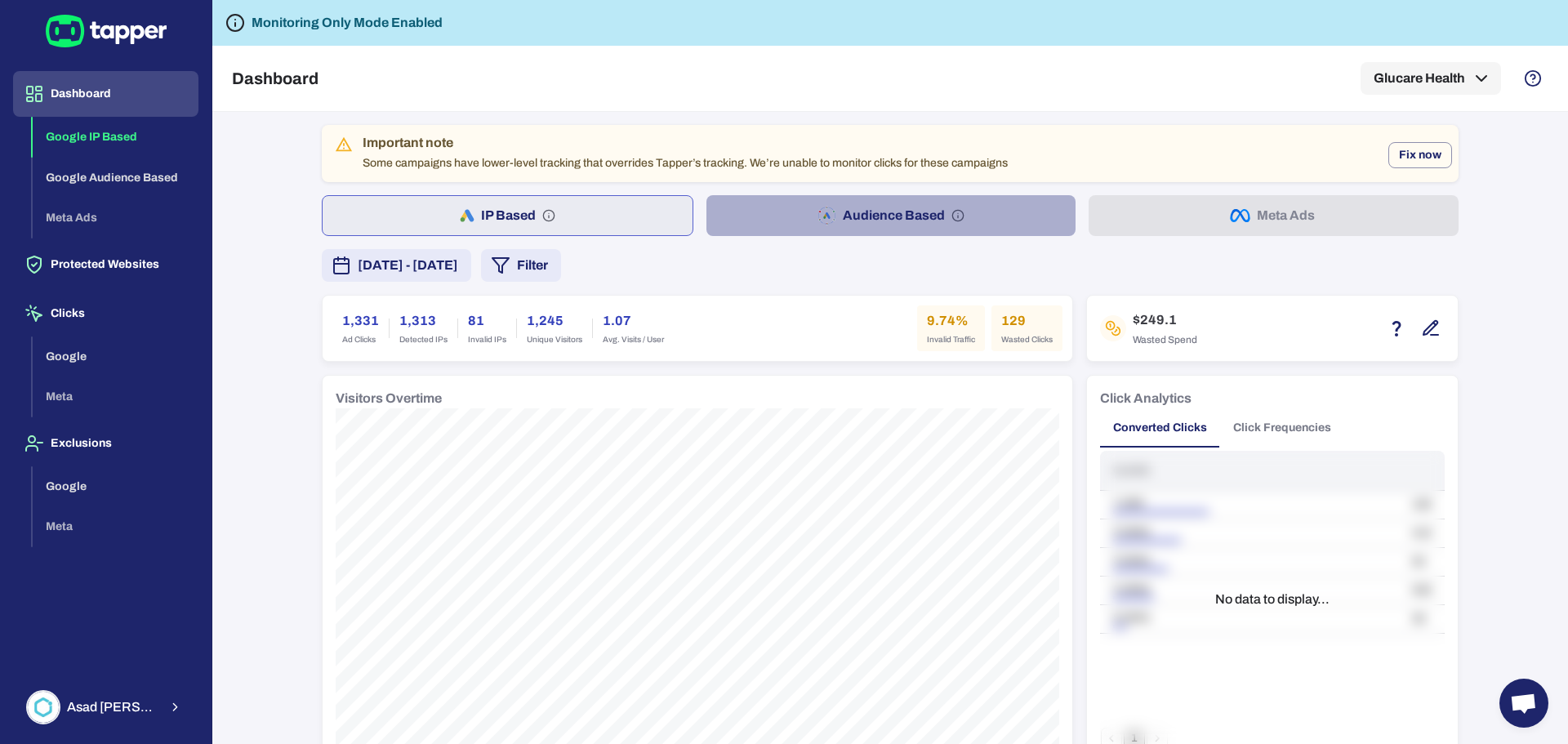
click at [860, 217] on button "Audience Based" at bounding box center [891, 215] width 370 height 41
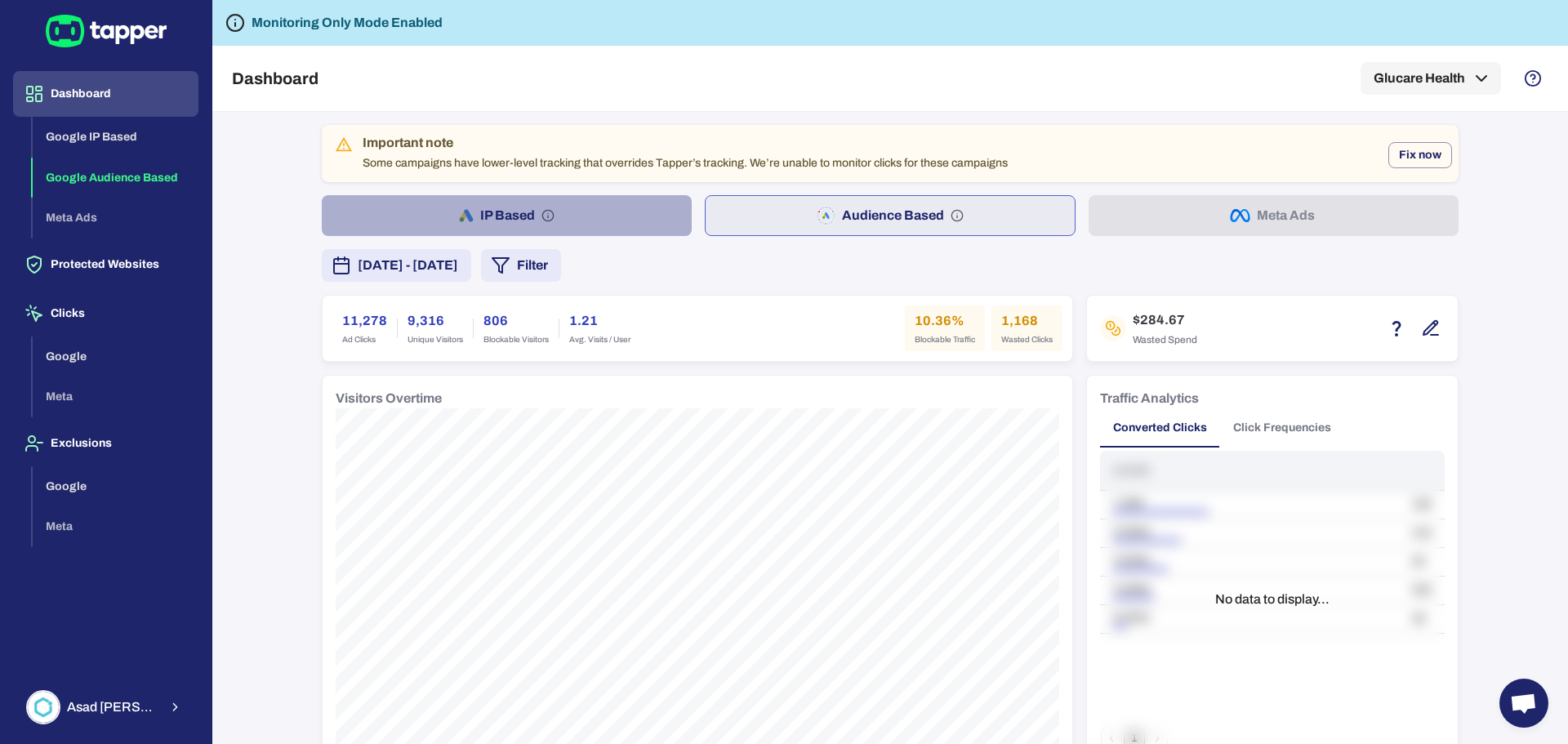
click at [489, 226] on button "IP Based" at bounding box center [507, 215] width 370 height 41
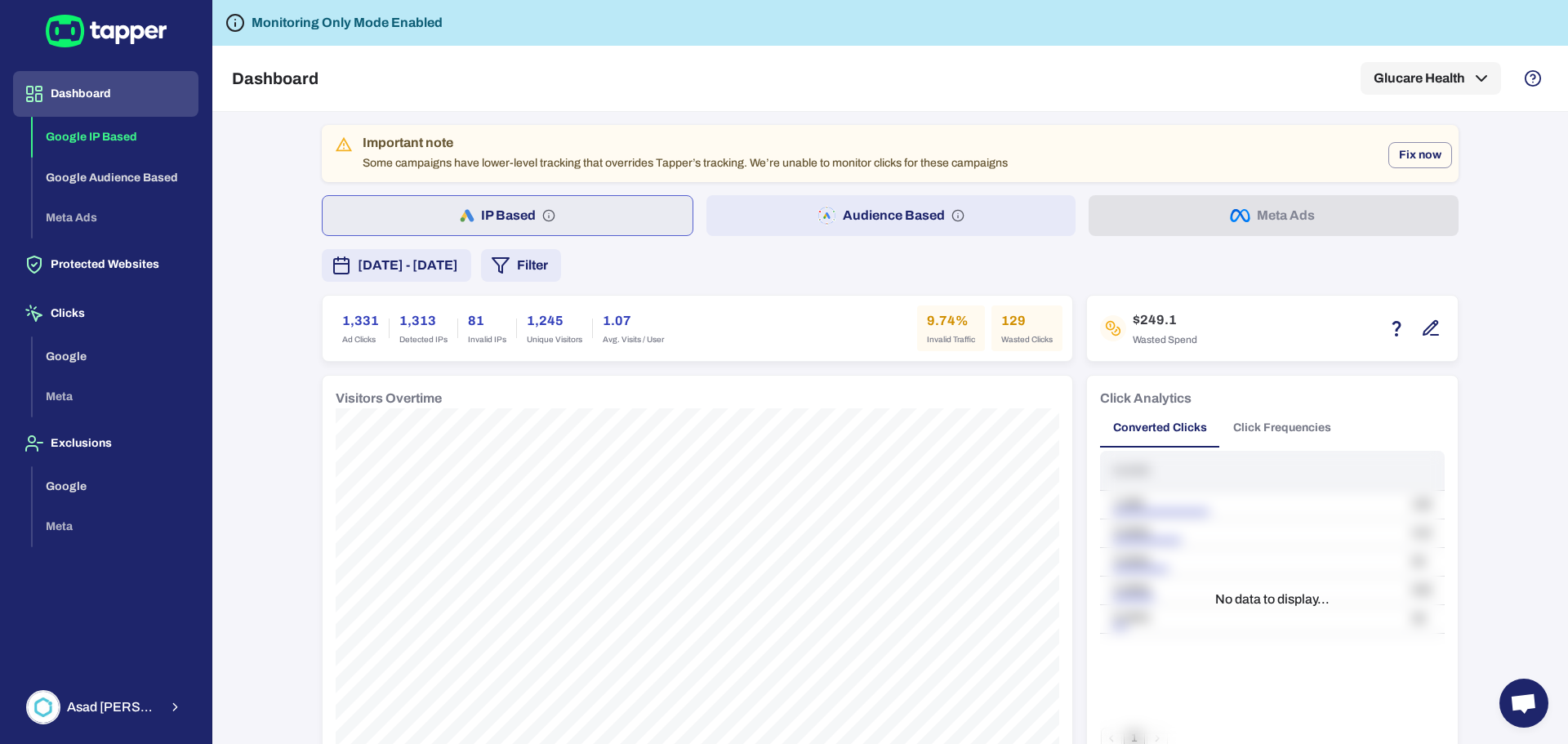
click at [850, 206] on button "Audience Based" at bounding box center [891, 215] width 370 height 41
click at [1294, 224] on div "IP Based Audience Based Meta Ads" at bounding box center [889, 215] width 1136 height 41
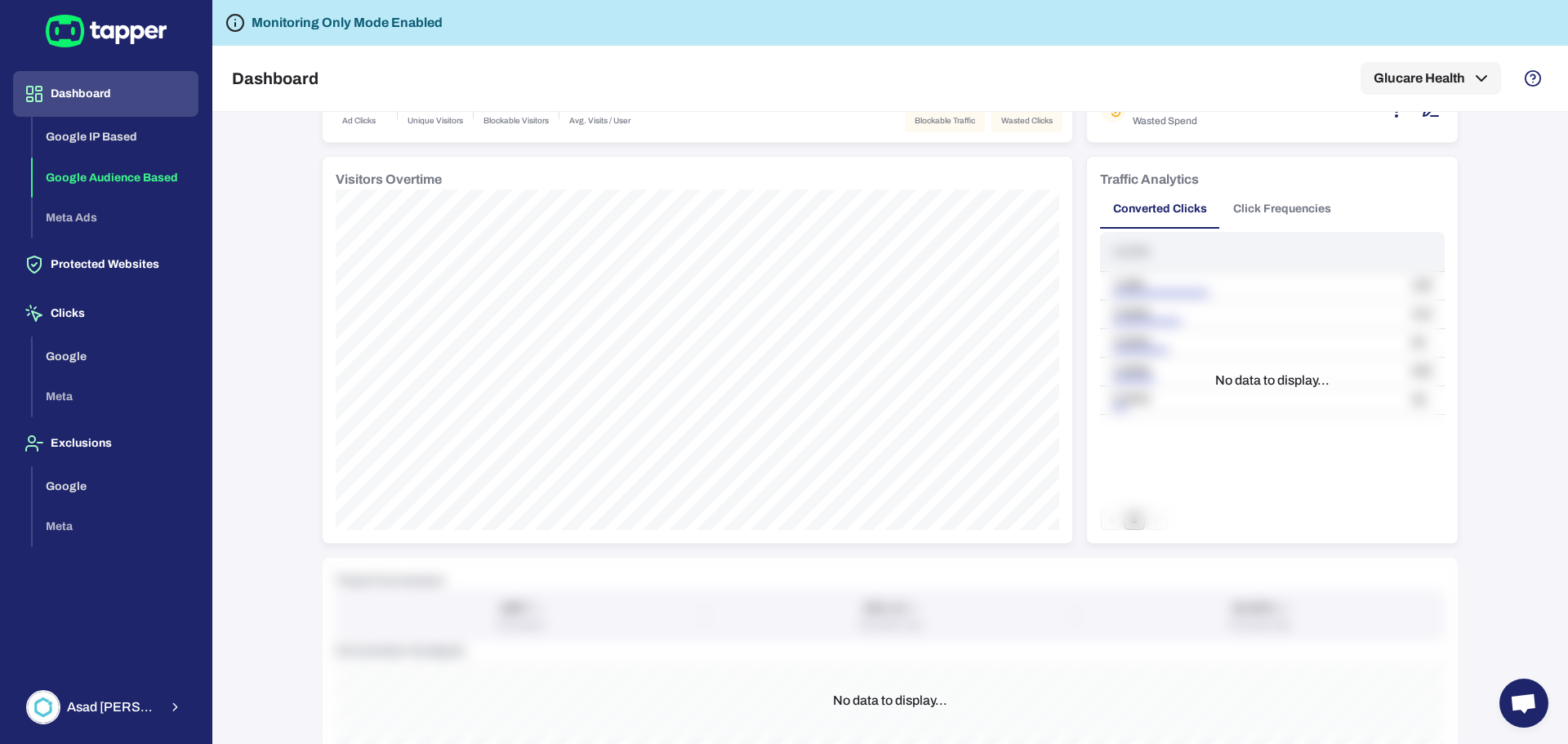
scroll to position [164, 0]
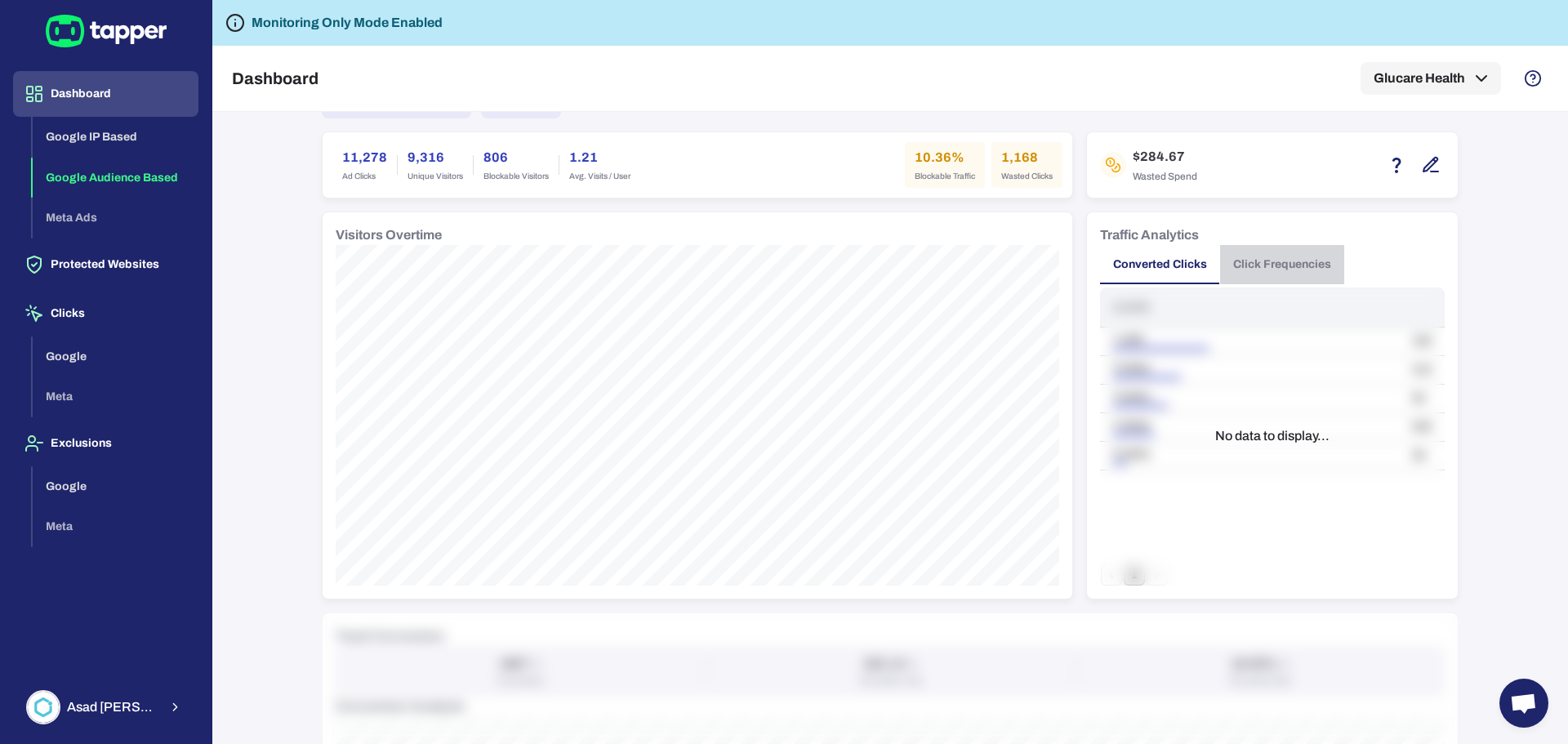
click at [1303, 264] on button "Click Frequencies" at bounding box center [1281, 264] width 124 height 39
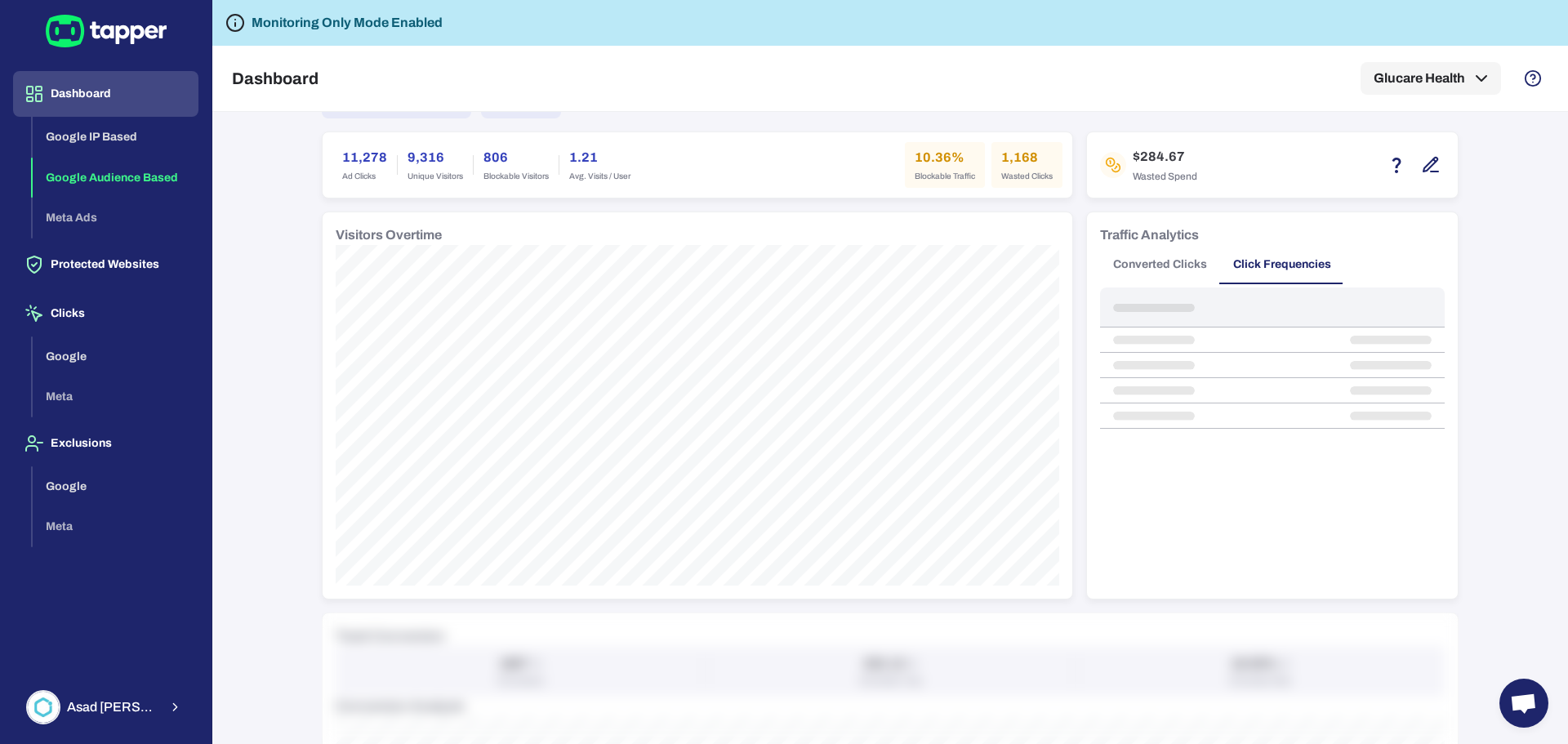
click at [1160, 265] on button "Converted Clicks" at bounding box center [1160, 264] width 120 height 39
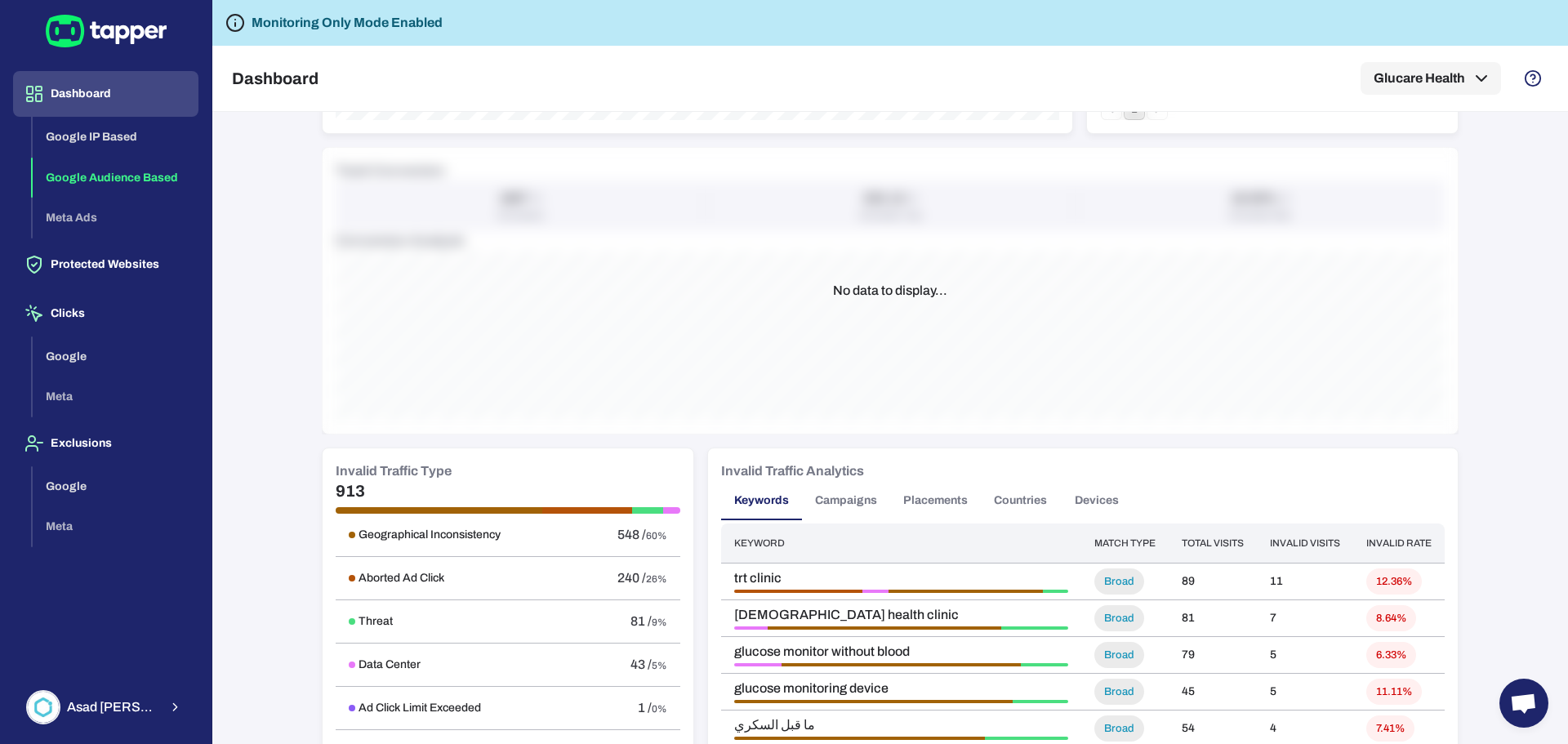
scroll to position [653, 0]
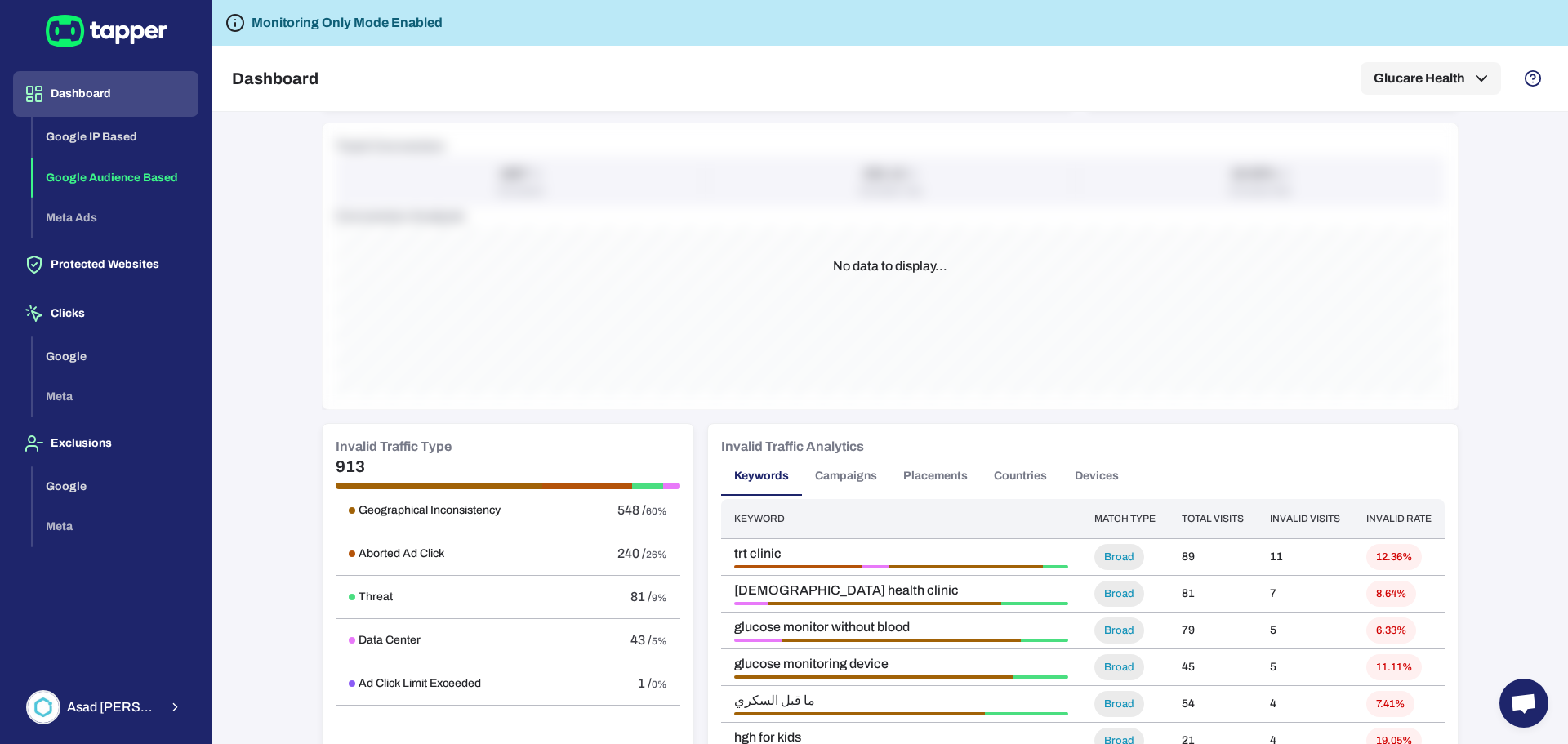
click at [991, 478] on button "Countries" at bounding box center [1021, 476] width 80 height 39
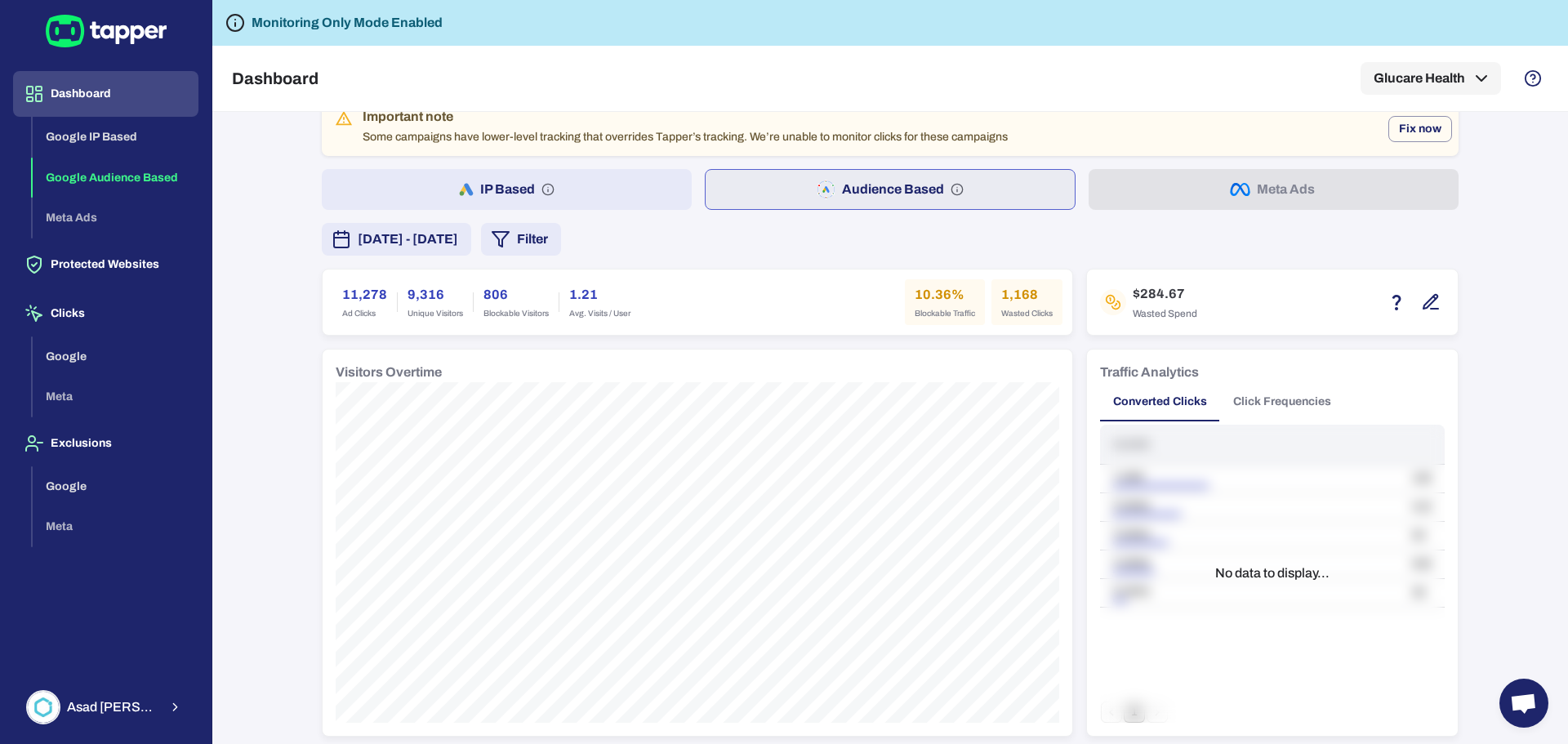
scroll to position [0, 0]
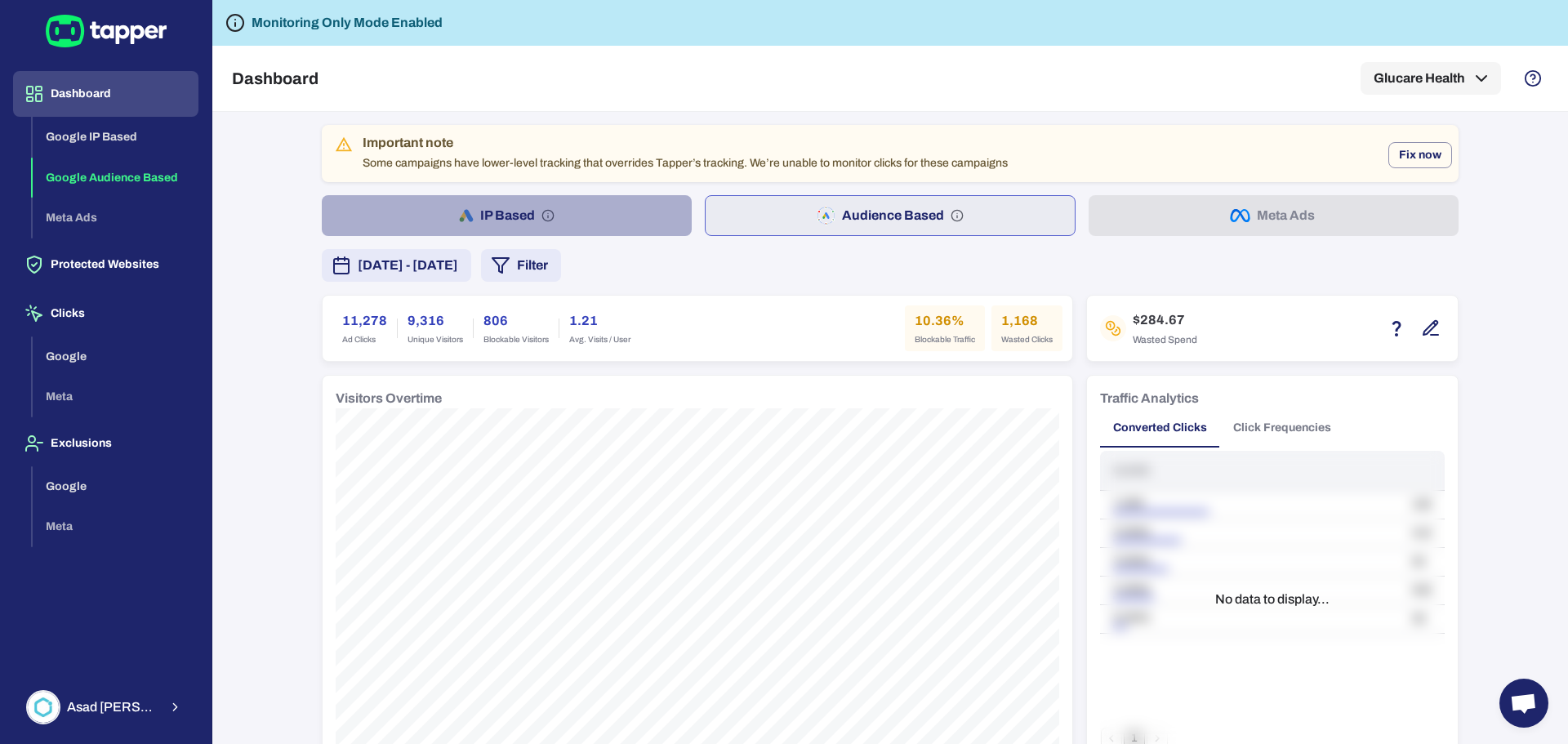
click at [450, 201] on button "IP Based" at bounding box center [507, 215] width 370 height 41
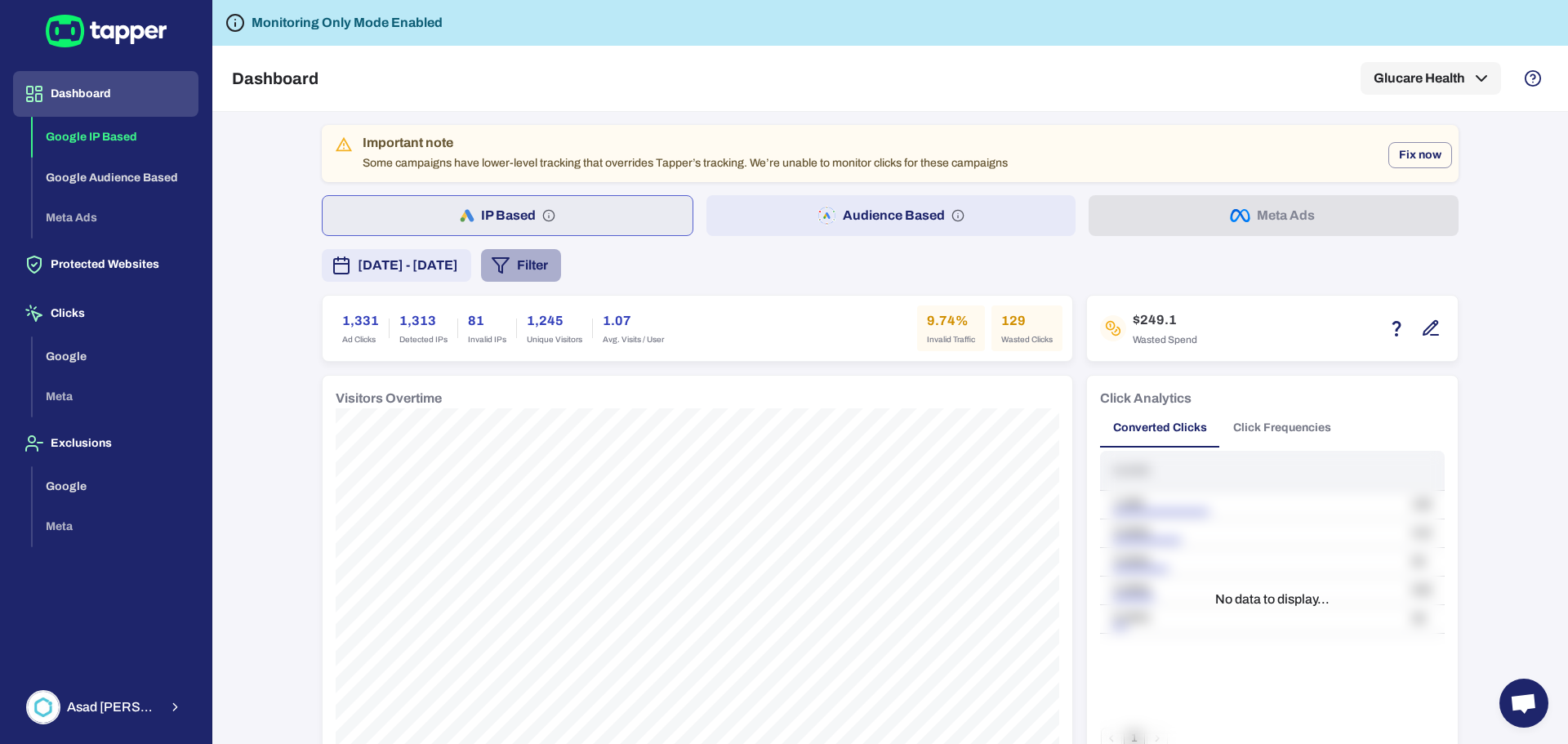
click at [561, 266] on button "Filter" at bounding box center [521, 264] width 80 height 32
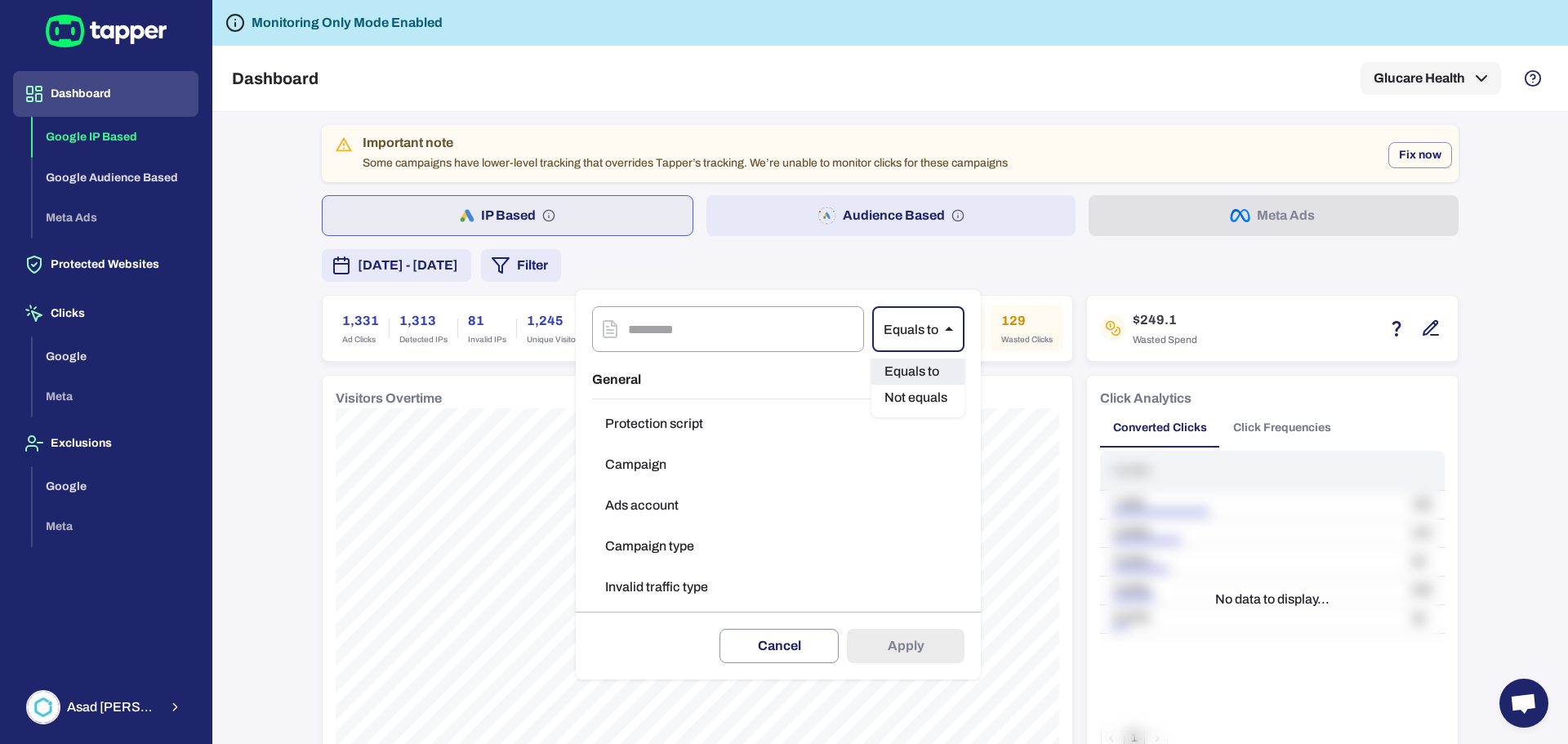
click at [927, 348] on body "Dashboard Google IP Based Google Audience Based Meta Ads Protected Websites Cli…" at bounding box center [784, 372] width 1568 height 744
click at [859, 218] on div at bounding box center [784, 372] width 1568 height 744
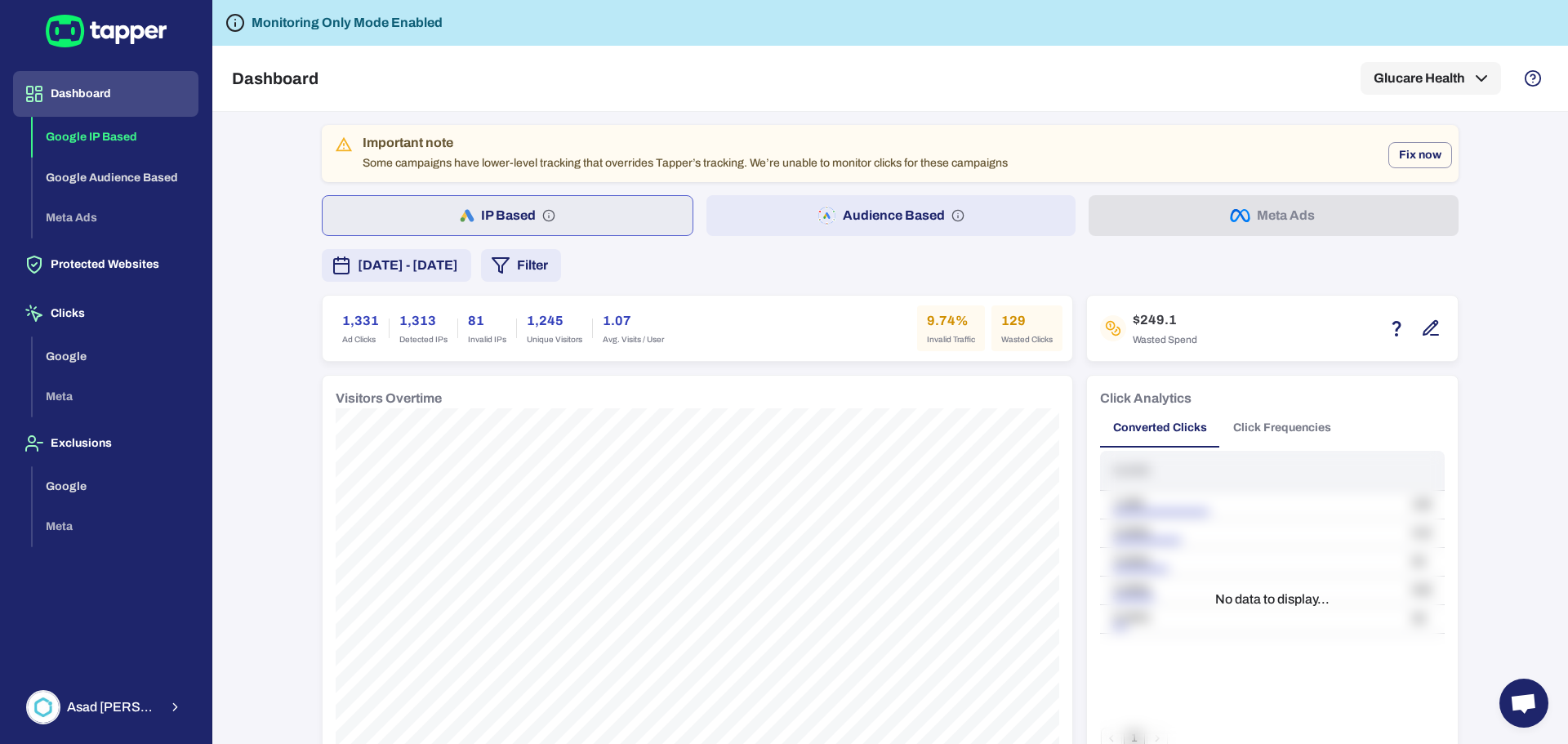
click at [859, 218] on button "Audience Based" at bounding box center [891, 215] width 370 height 41
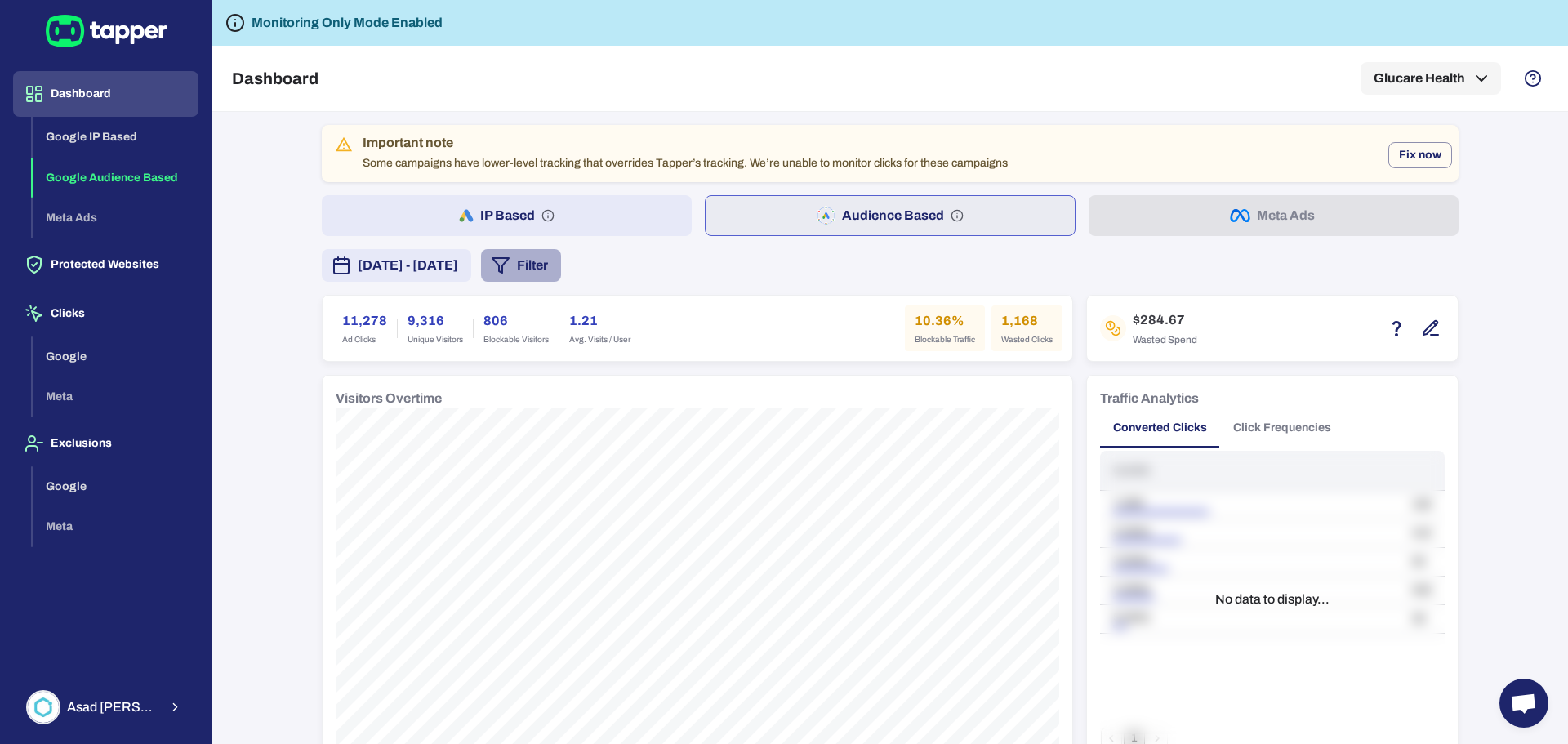
click at [561, 262] on button "Filter" at bounding box center [521, 264] width 80 height 32
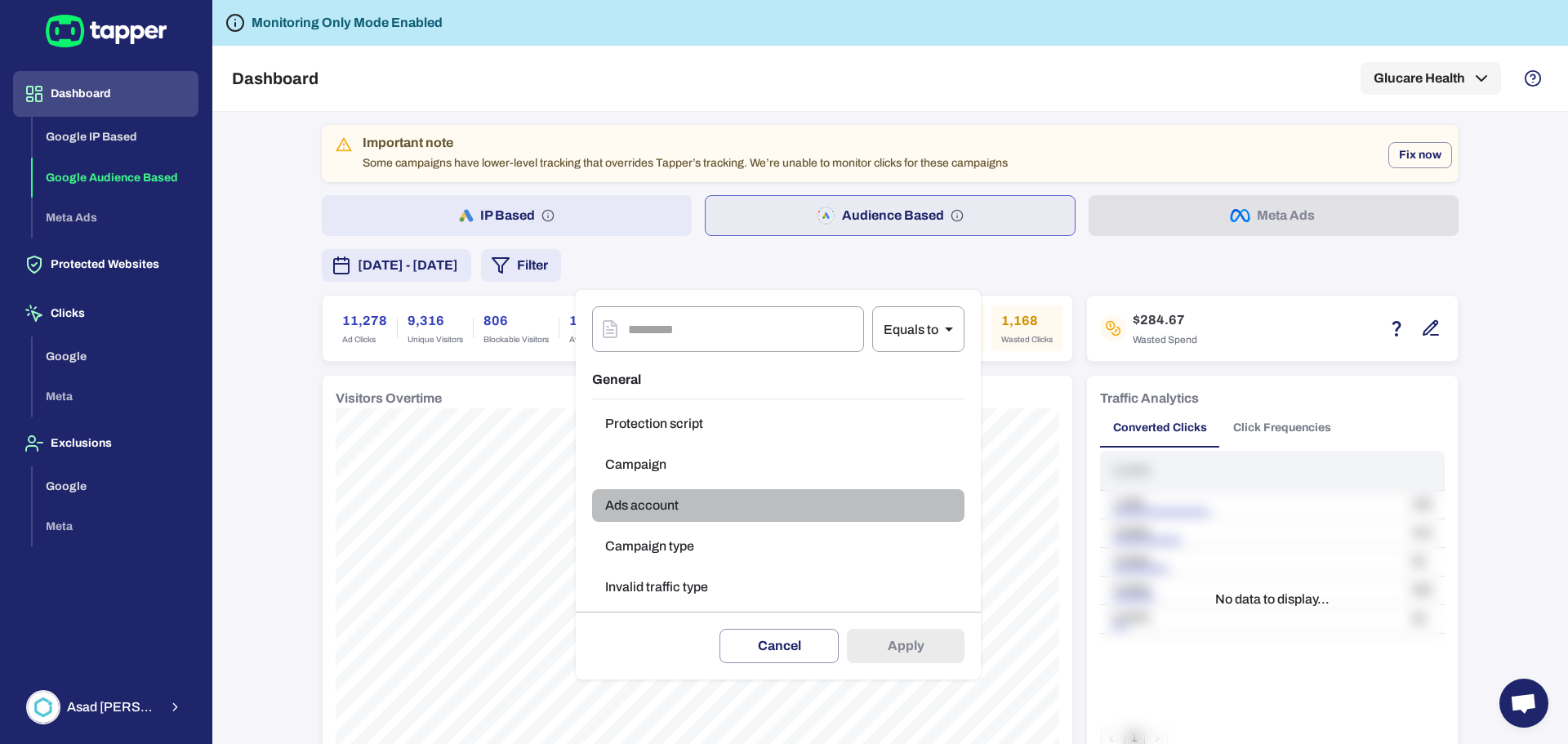
click at [670, 506] on button "Ads account" at bounding box center [778, 505] width 373 height 32
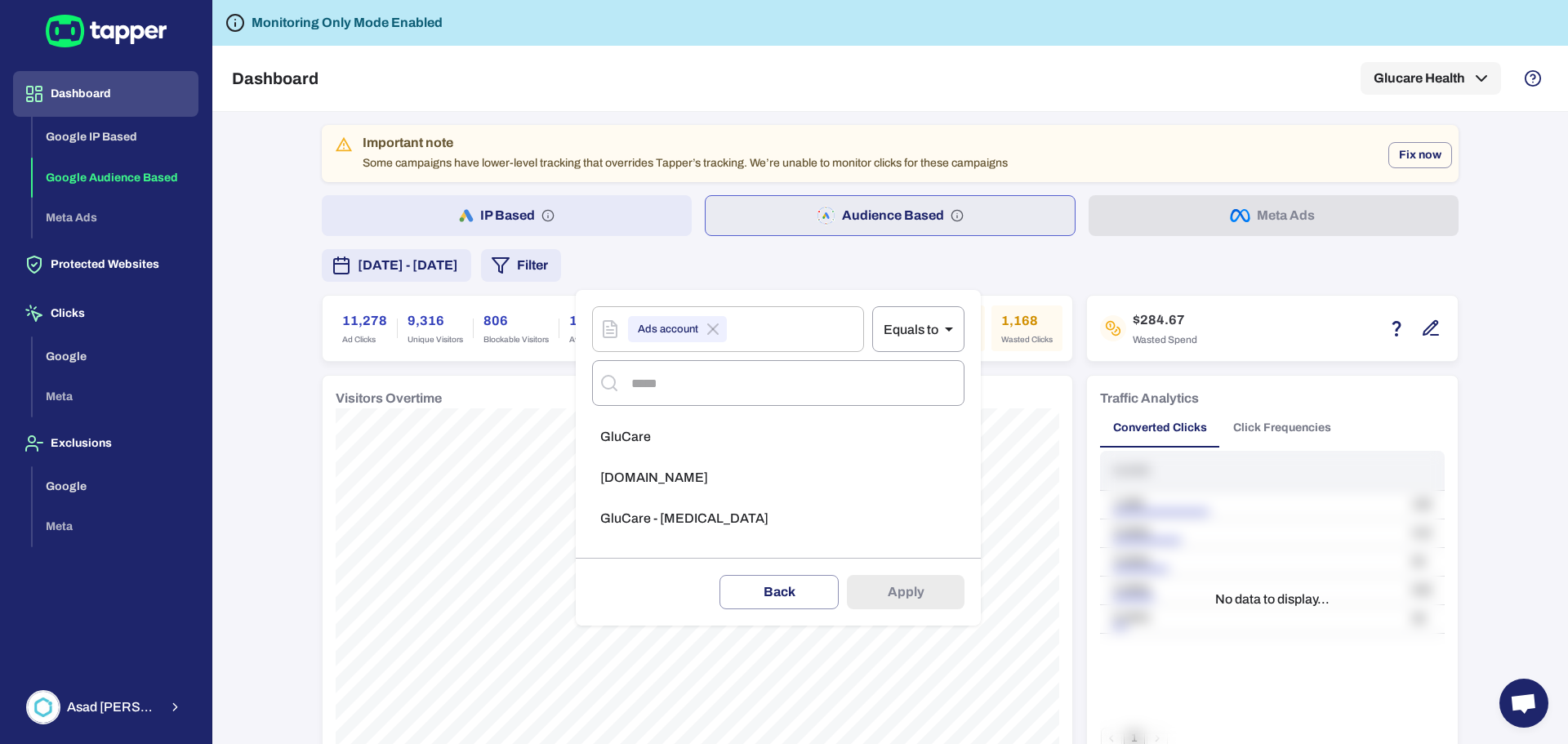
click at [663, 479] on span "[DOMAIN_NAME]" at bounding box center [654, 478] width 108 height 17
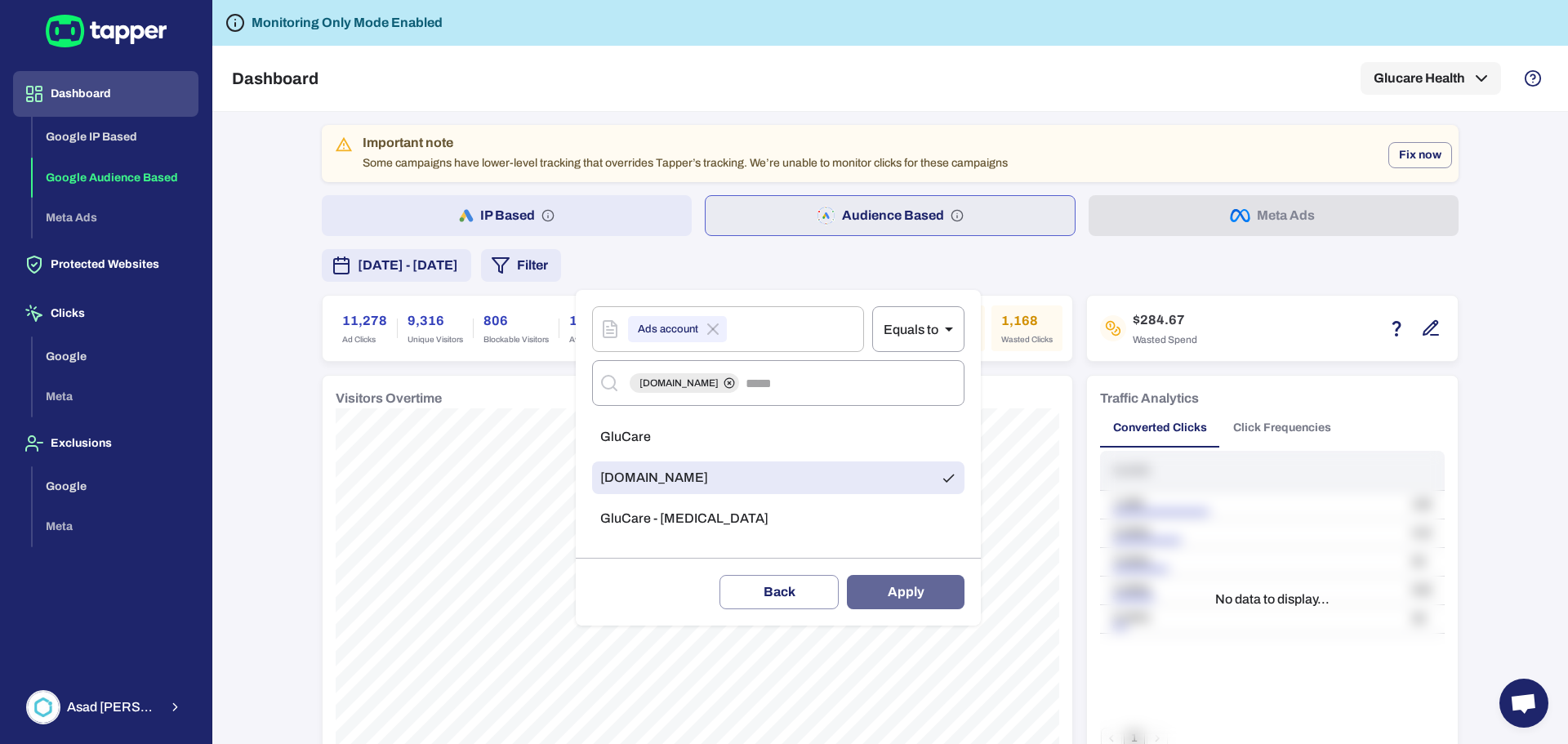
click at [876, 591] on button "Apply" at bounding box center [905, 592] width 117 height 34
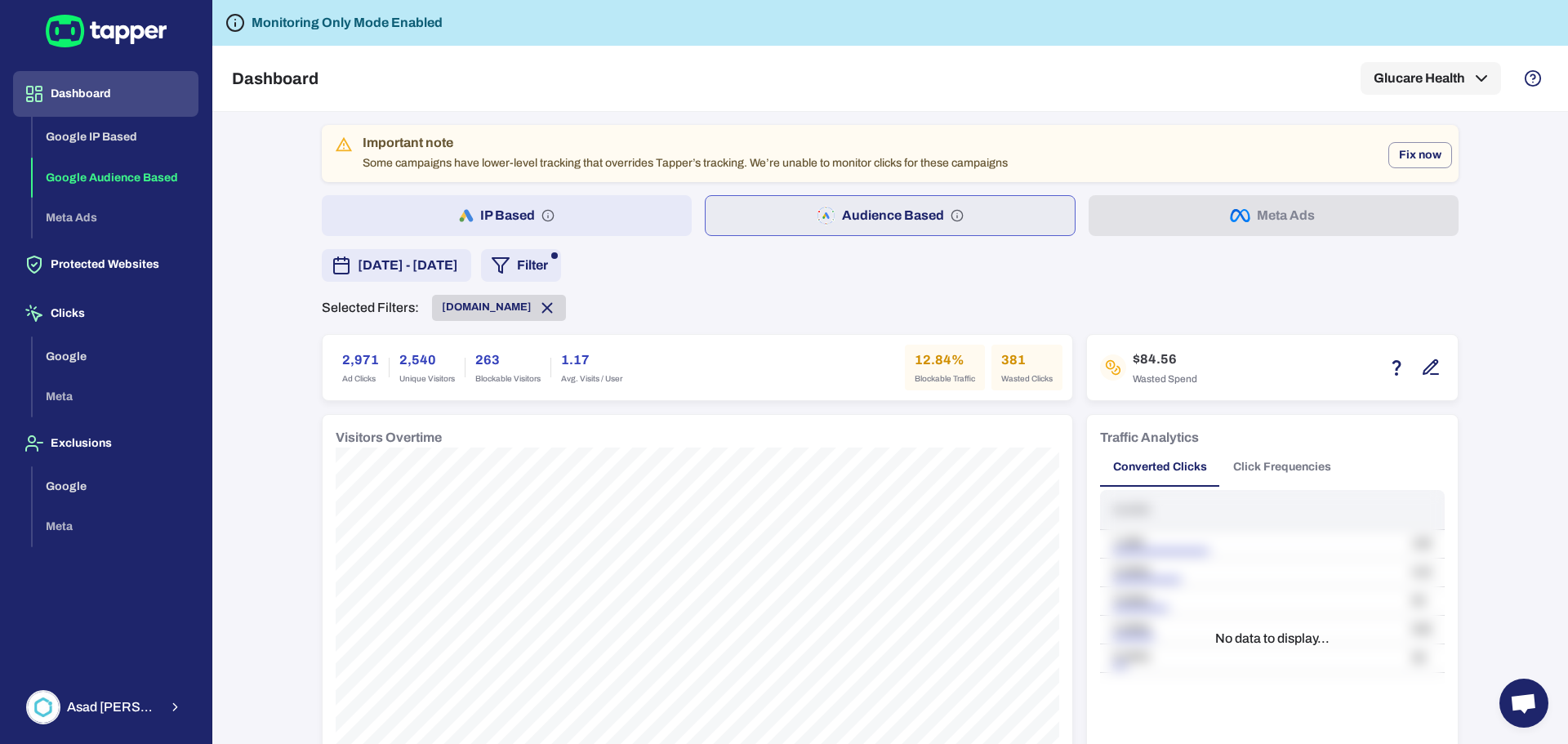
click at [465, 308] on span "[DOMAIN_NAME]" at bounding box center [486, 307] width 90 height 13
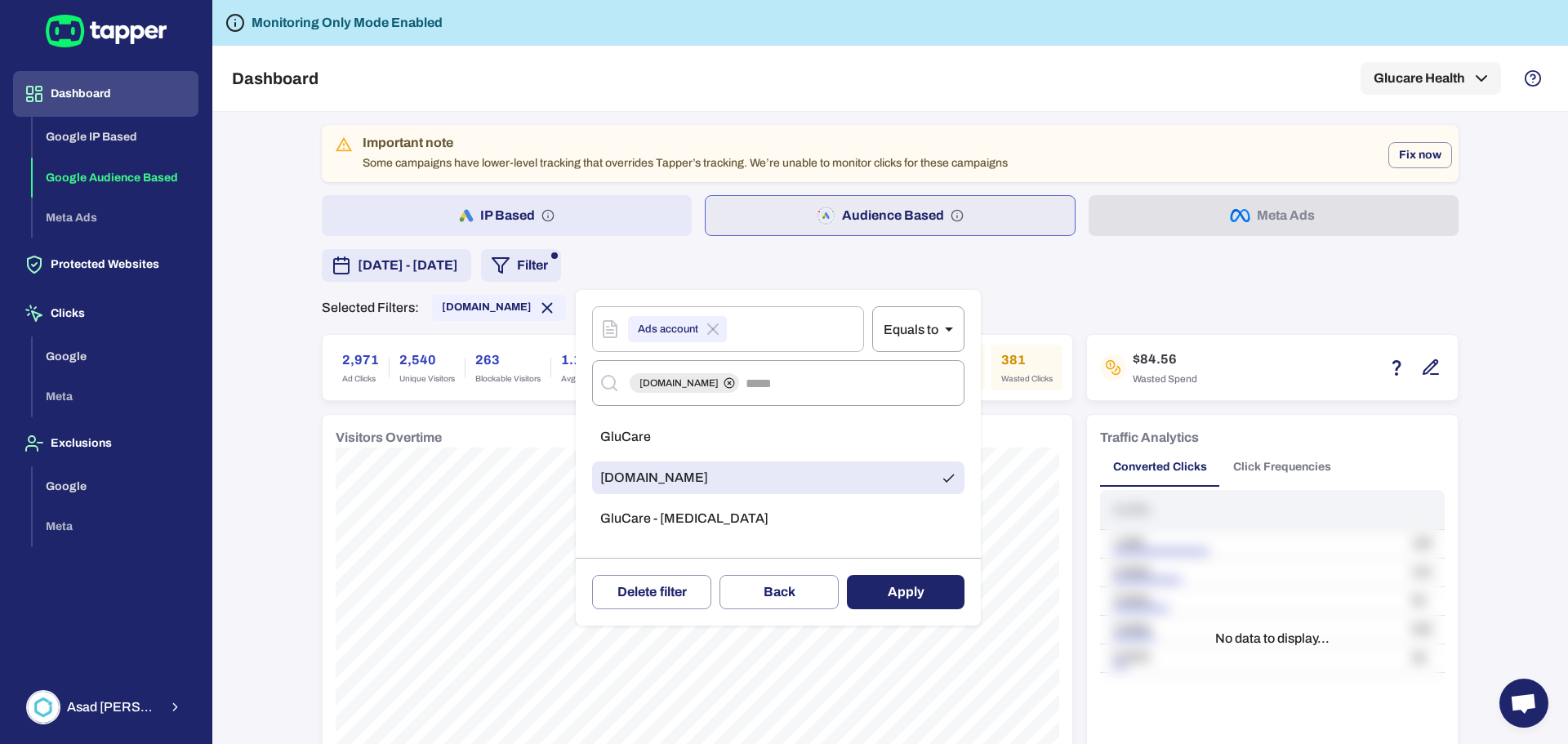
click at [681, 516] on span "GluCare - [MEDICAL_DATA]" at bounding box center [684, 518] width 168 height 17
click at [723, 381] on icon at bounding box center [729, 383] width 11 height 11
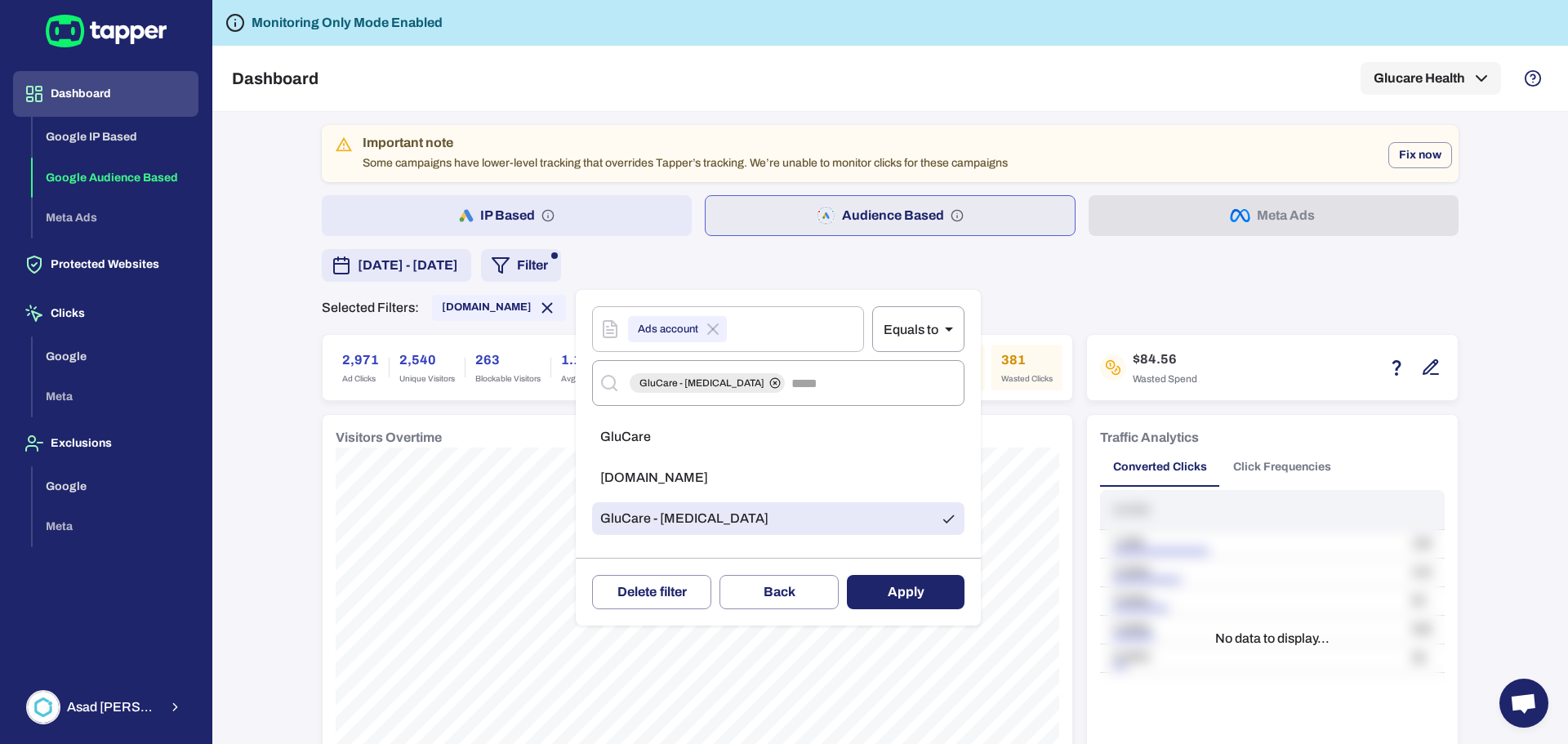
click at [672, 433] on li "GluCare" at bounding box center [778, 436] width 373 height 32
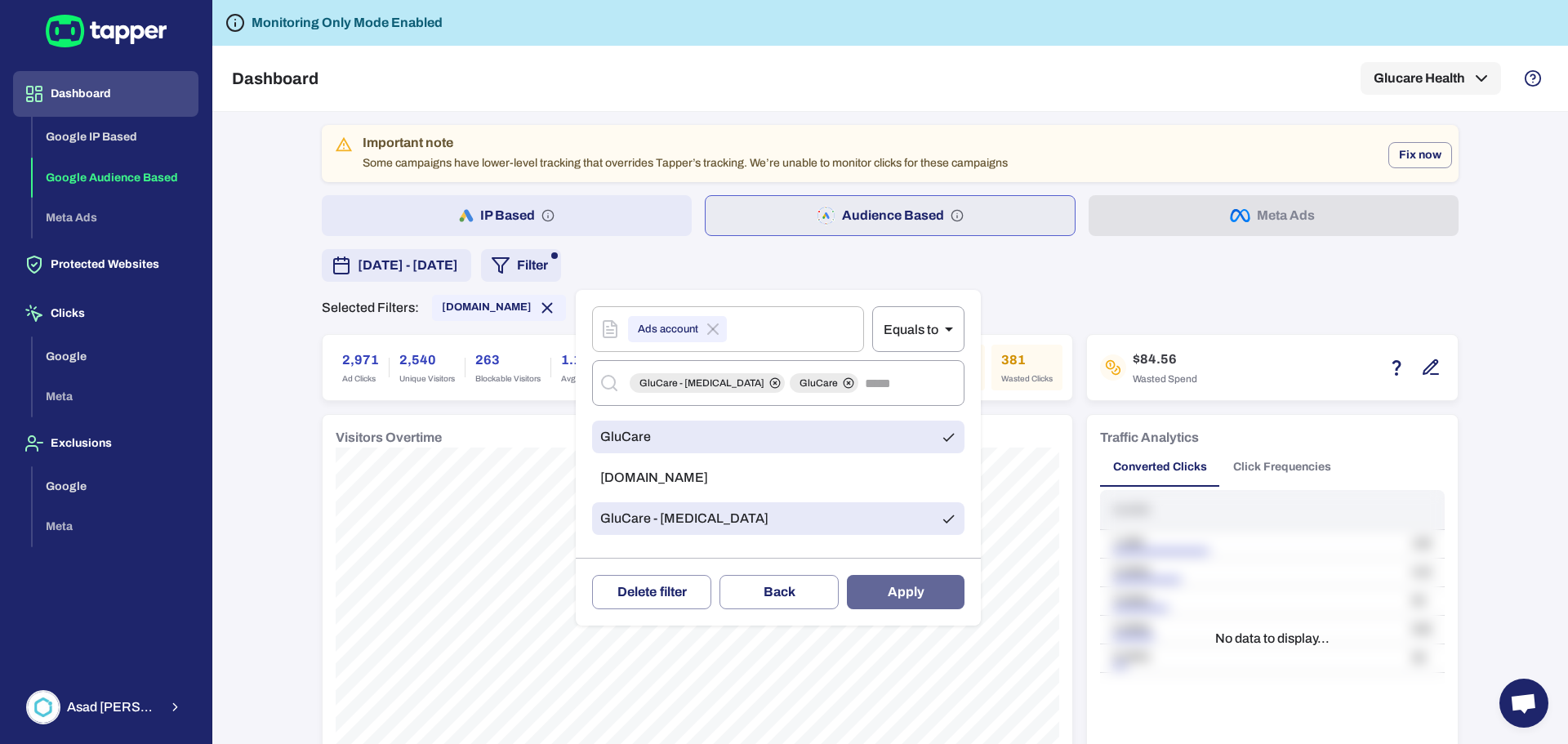
click at [912, 589] on button "Apply" at bounding box center [905, 592] width 117 height 34
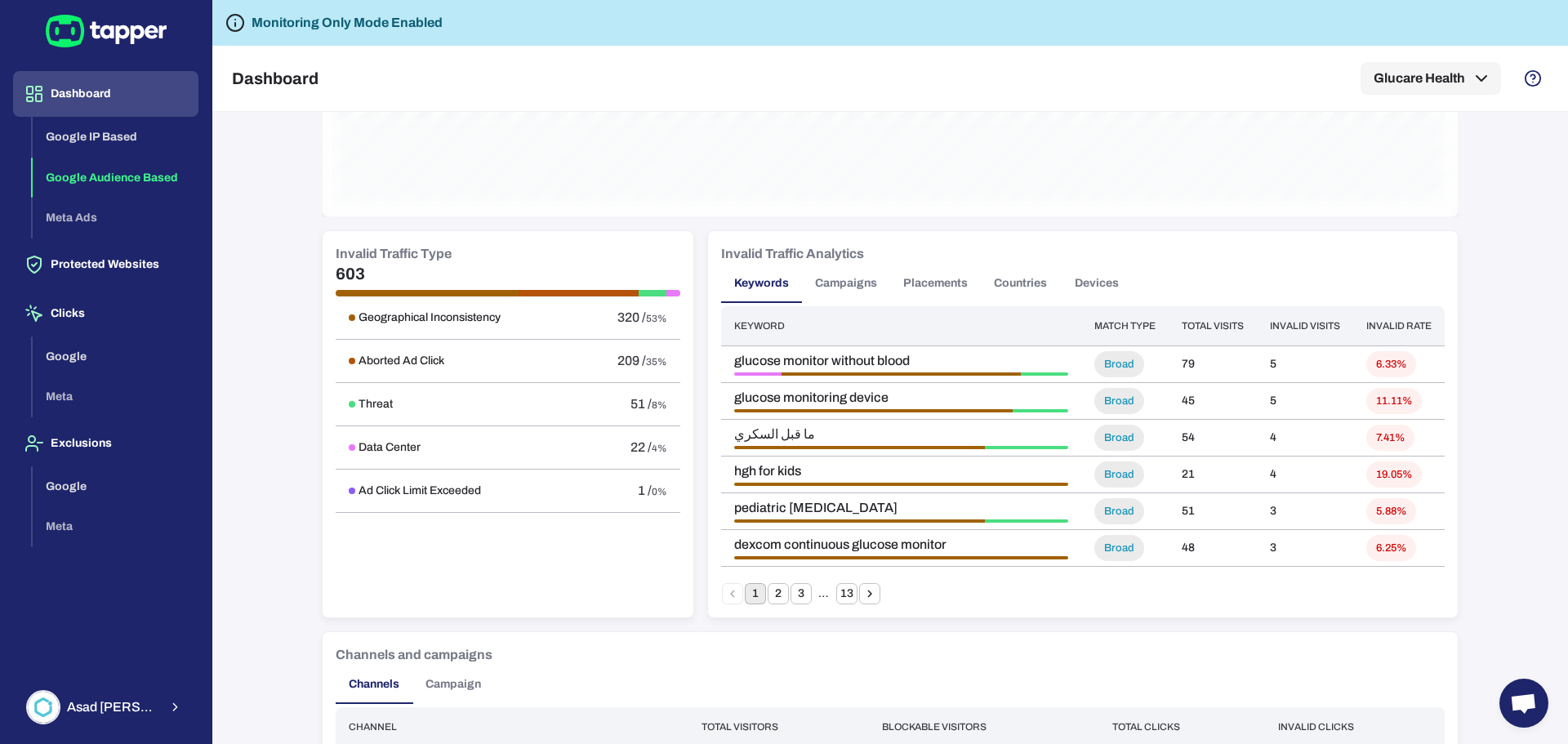
scroll to position [980, 0]
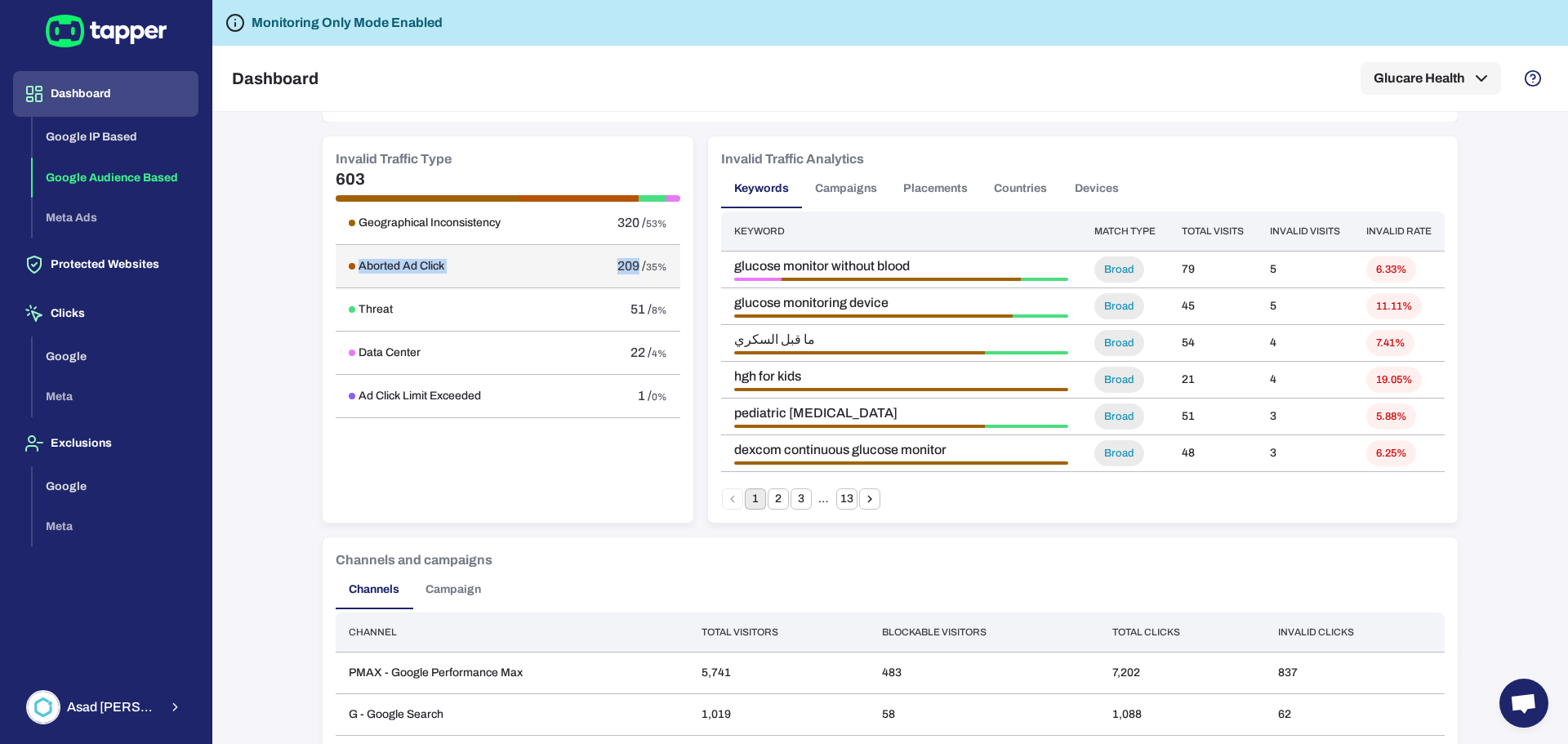
drag, startPoint x: 353, startPoint y: 262, endPoint x: 470, endPoint y: 252, distance: 117.4
click at [629, 262] on tr "Aborted Ad Click 209 / 35%" at bounding box center [508, 265] width 345 height 43
click at [244, 269] on div "Important note Some campaigns have lower-level tracking that overrides Tapper’s…" at bounding box center [890, 428] width 1355 height 632
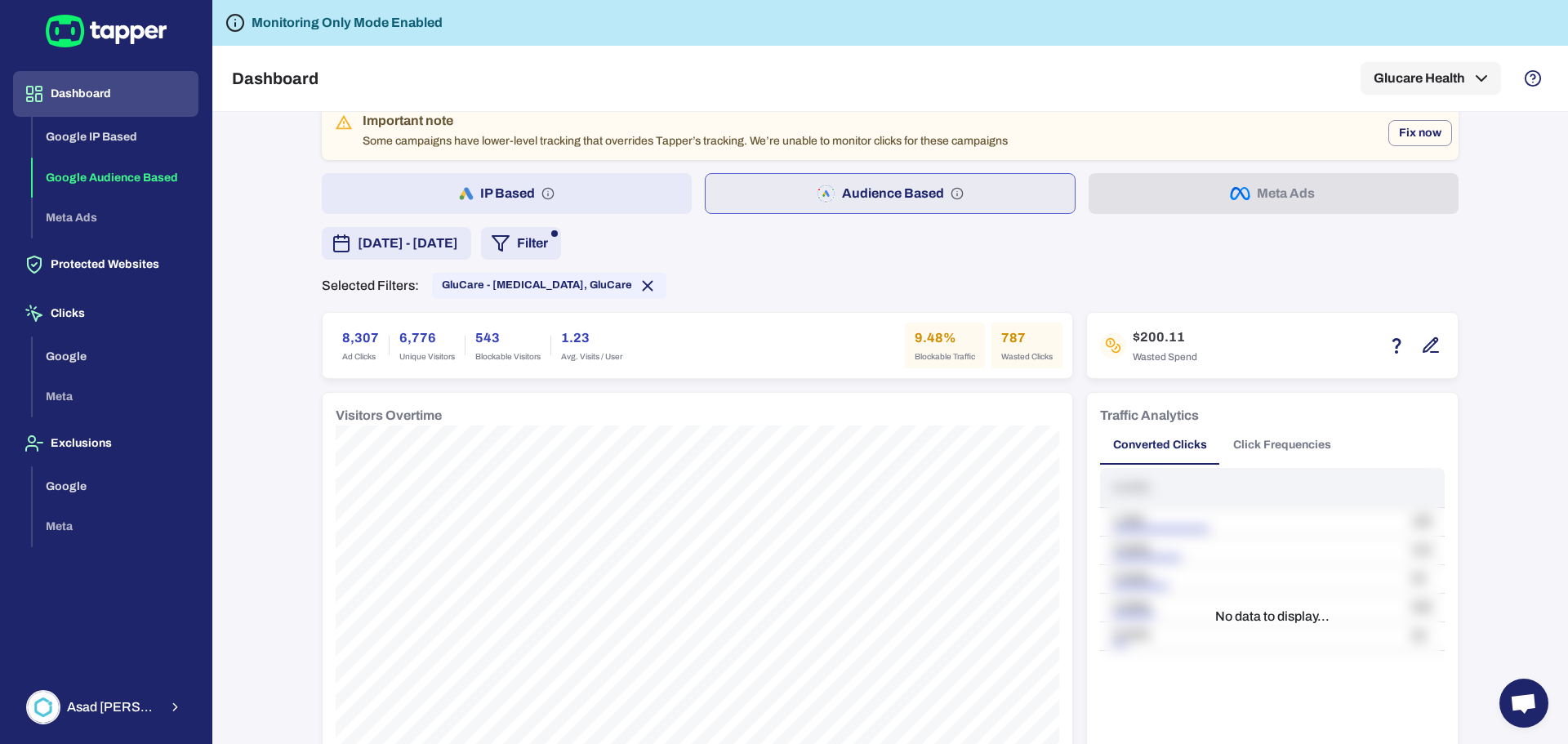
scroll to position [0, 0]
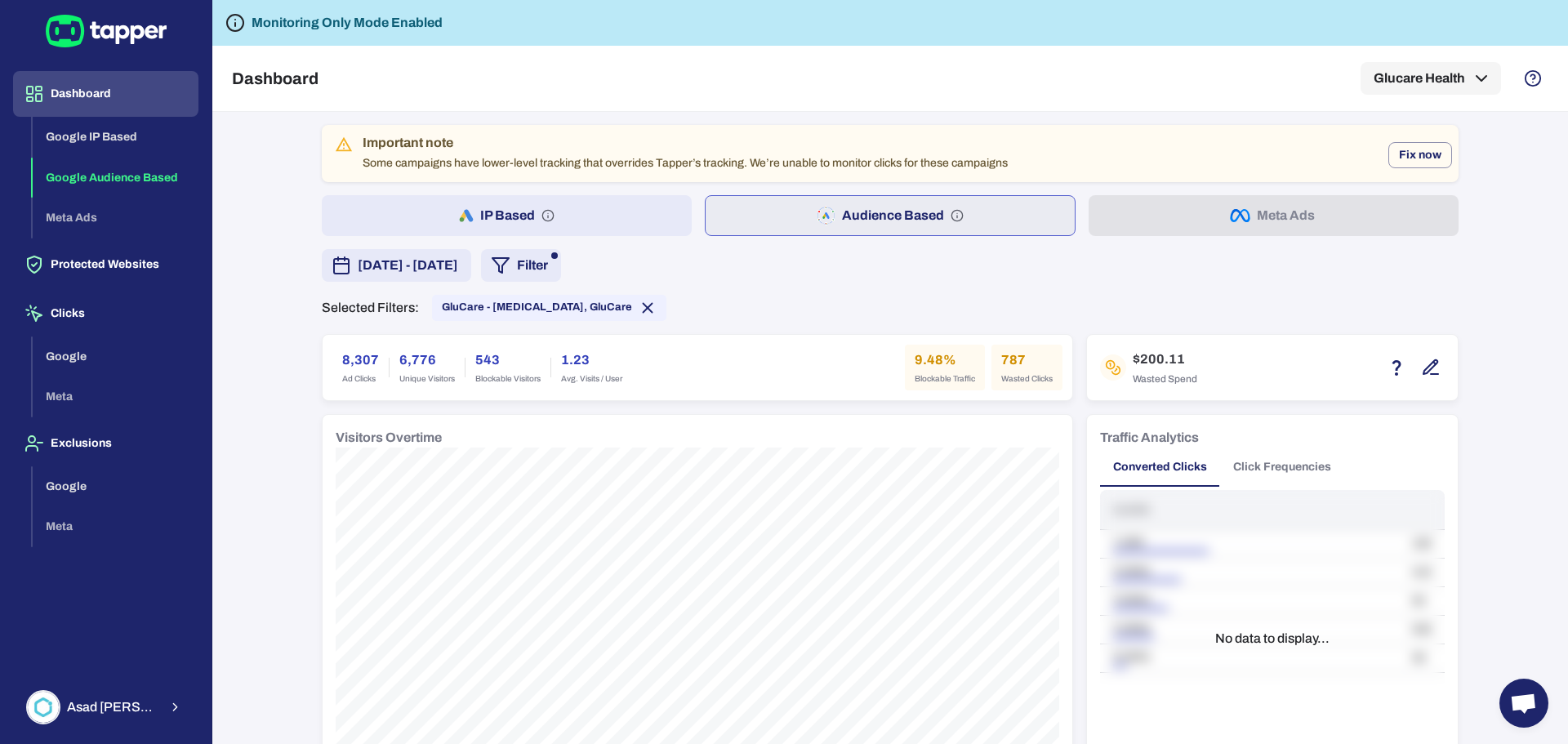
click at [458, 267] on span "[DATE] - [DATE]" at bounding box center [408, 264] width 101 height 19
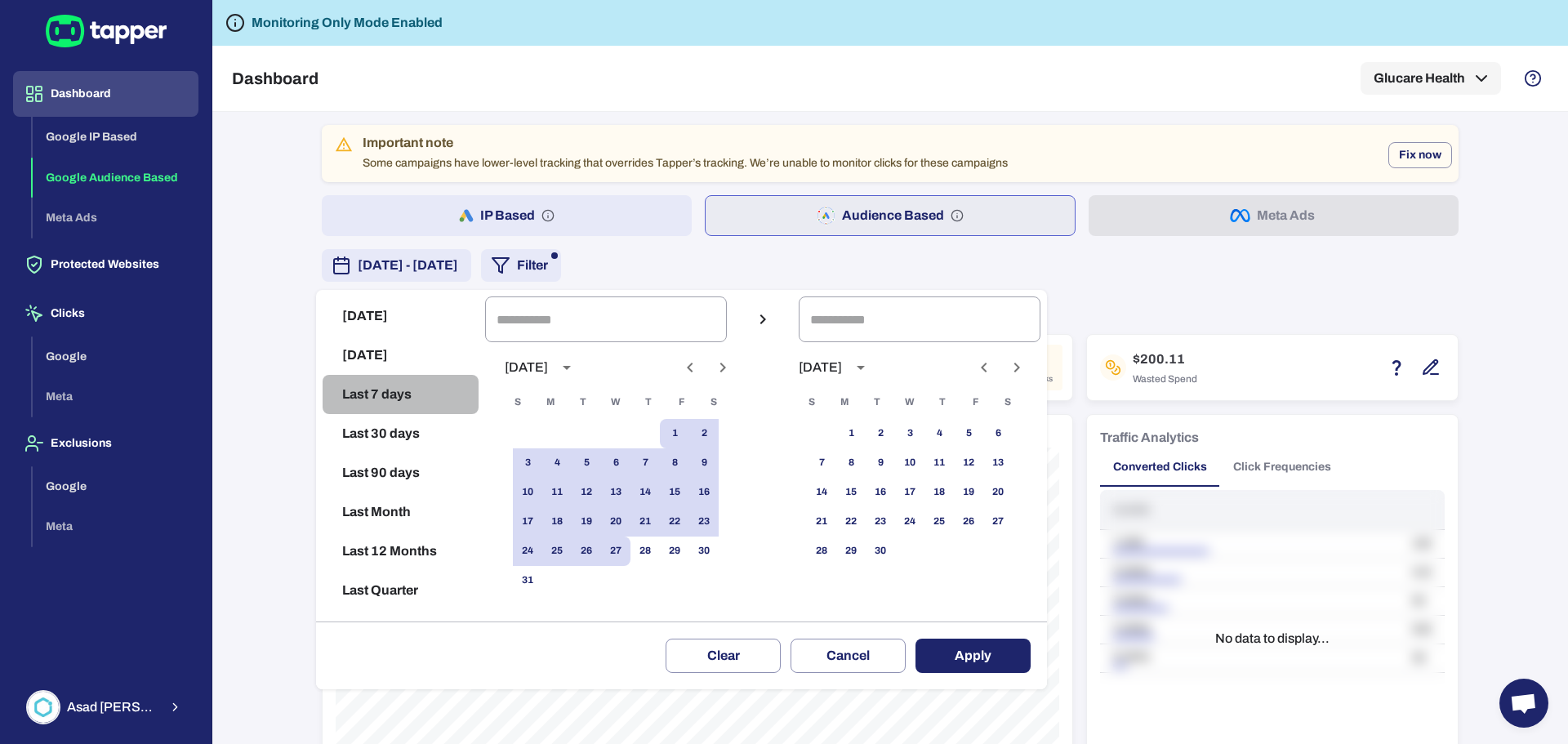
click at [374, 390] on button "Last 7 days" at bounding box center [400, 394] width 156 height 39
type input "**********"
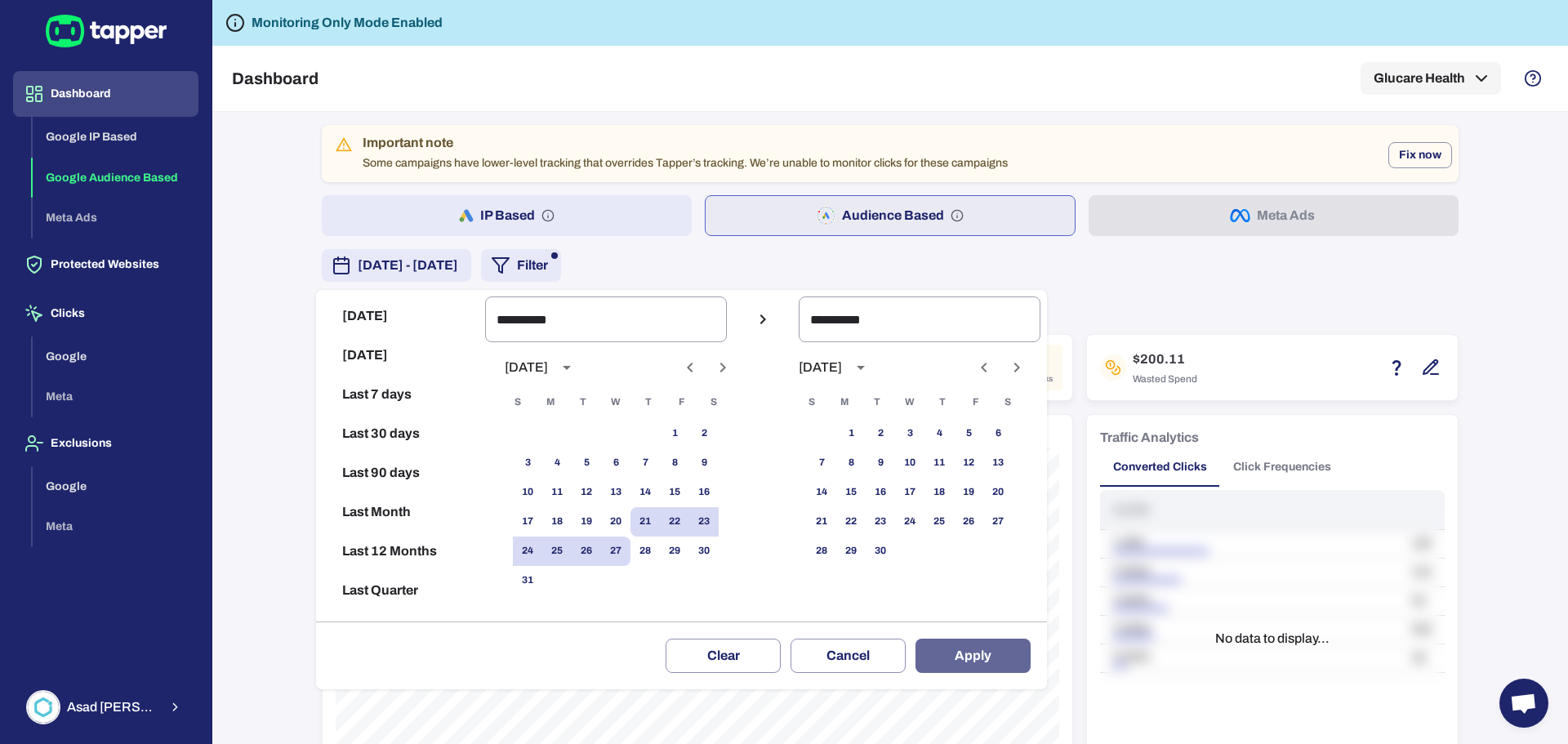
click at [987, 660] on button "Apply" at bounding box center [973, 655] width 116 height 34
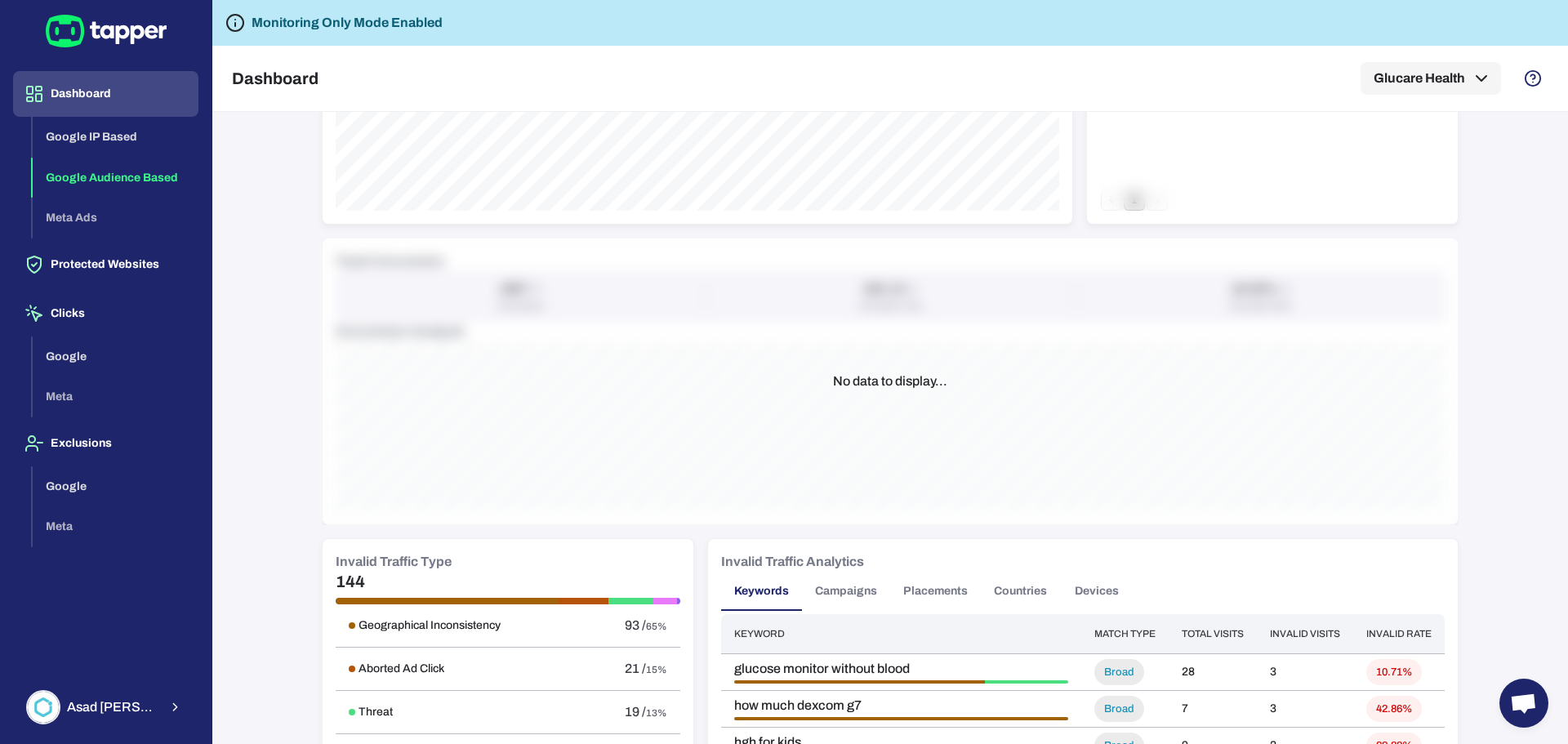
scroll to position [816, 0]
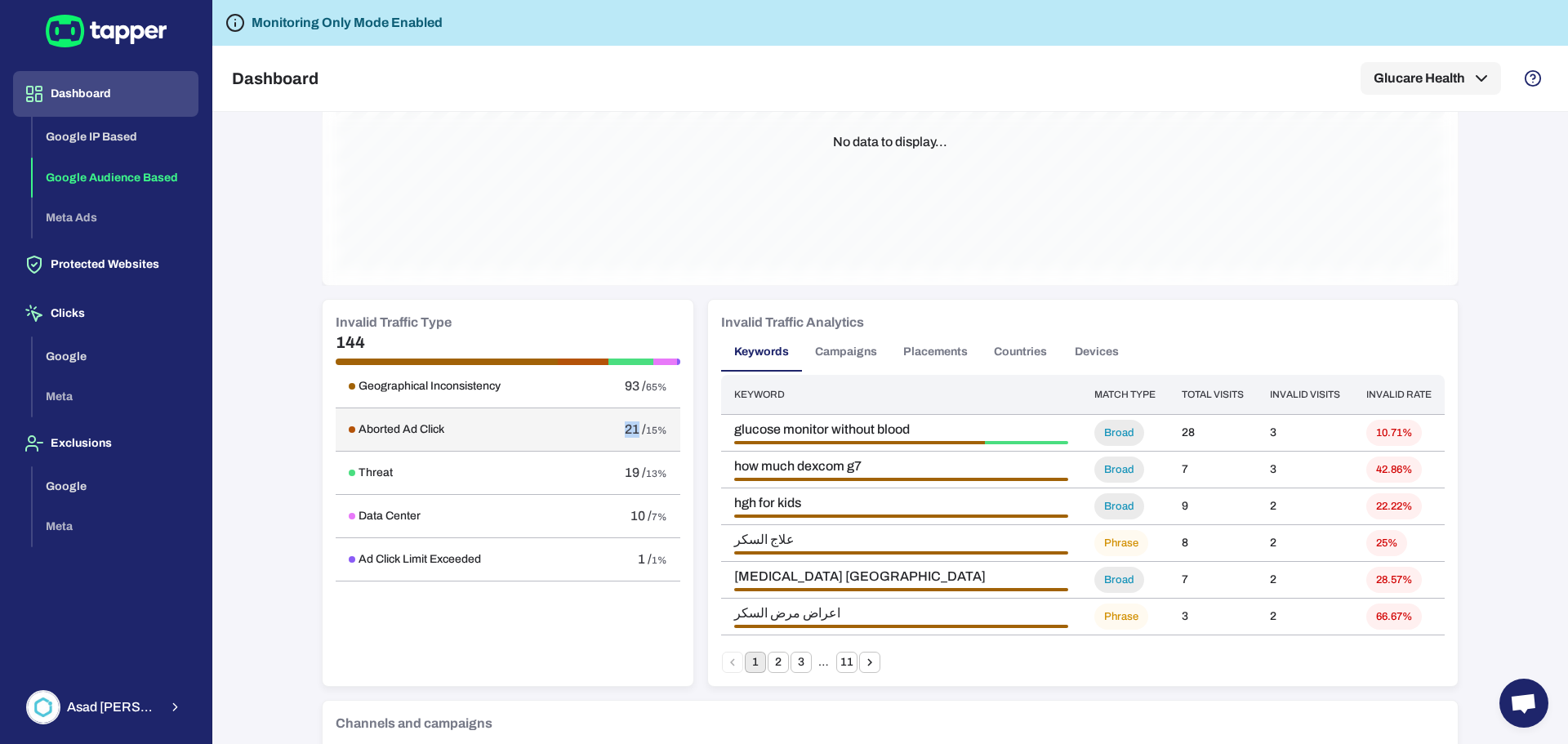
drag, startPoint x: 613, startPoint y: 430, endPoint x: 630, endPoint y: 429, distance: 17.0
click at [630, 429] on div "21 / 15%" at bounding box center [631, 430] width 69 height 17
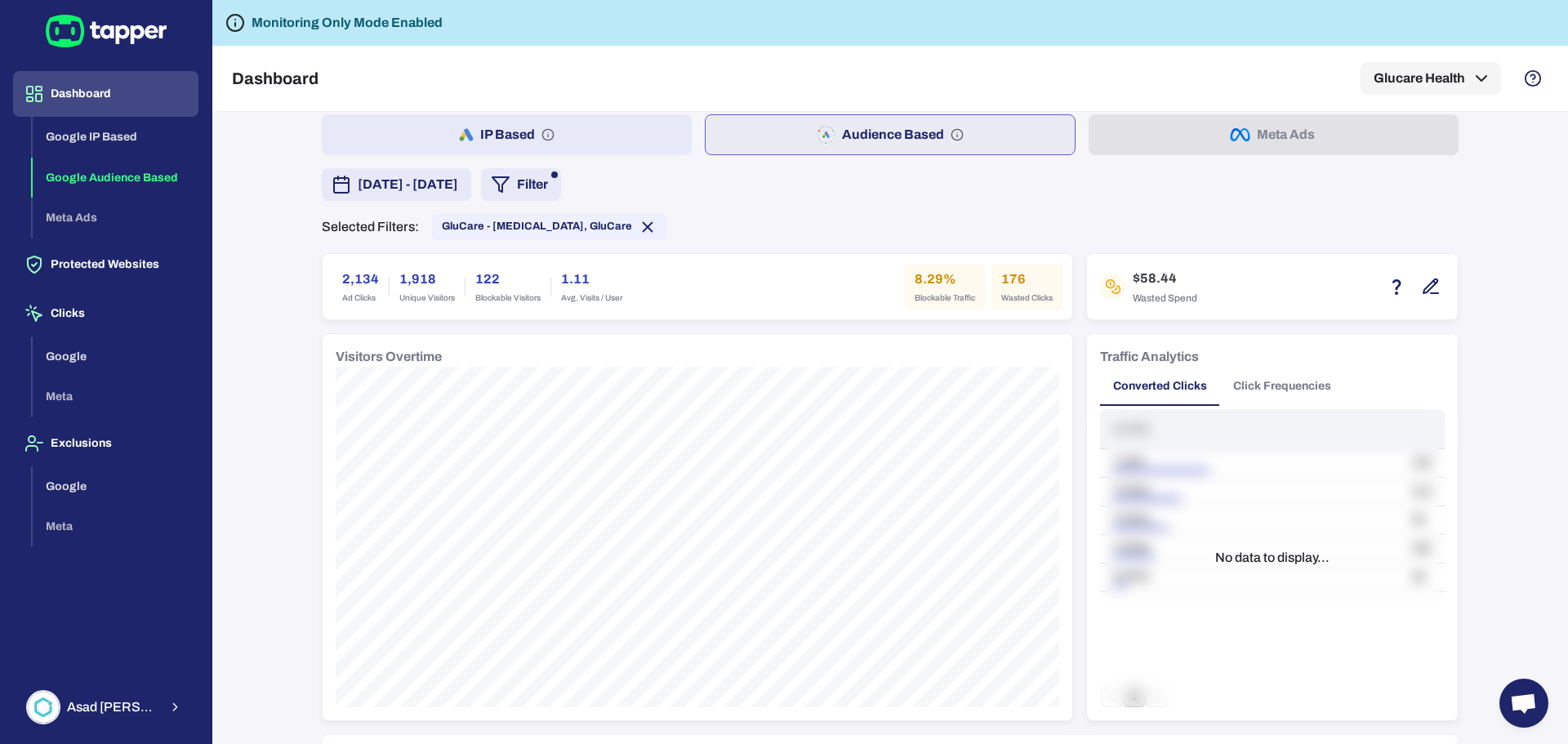
scroll to position [0, 0]
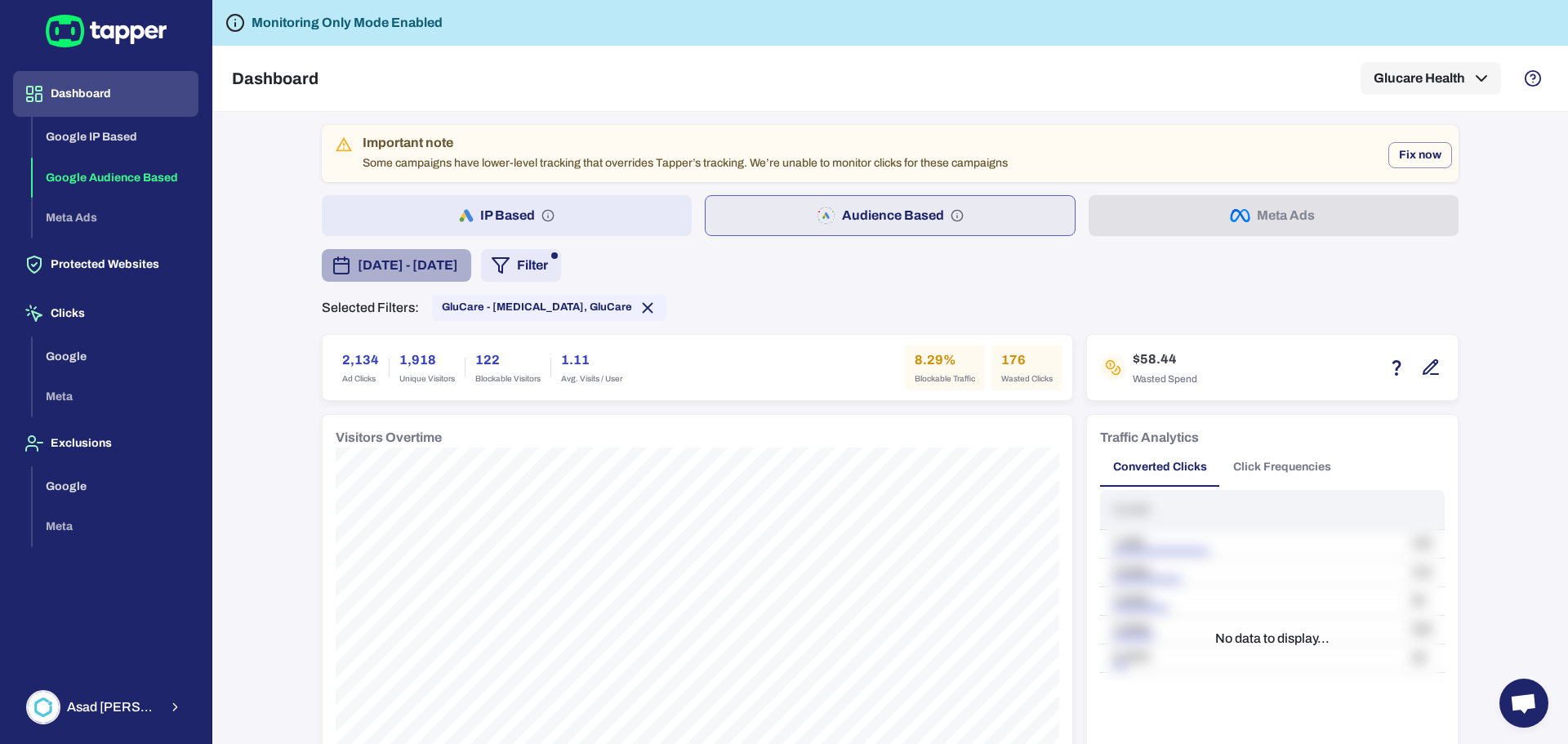
click at [458, 267] on span "[DATE] - [DATE]" at bounding box center [408, 264] width 101 height 19
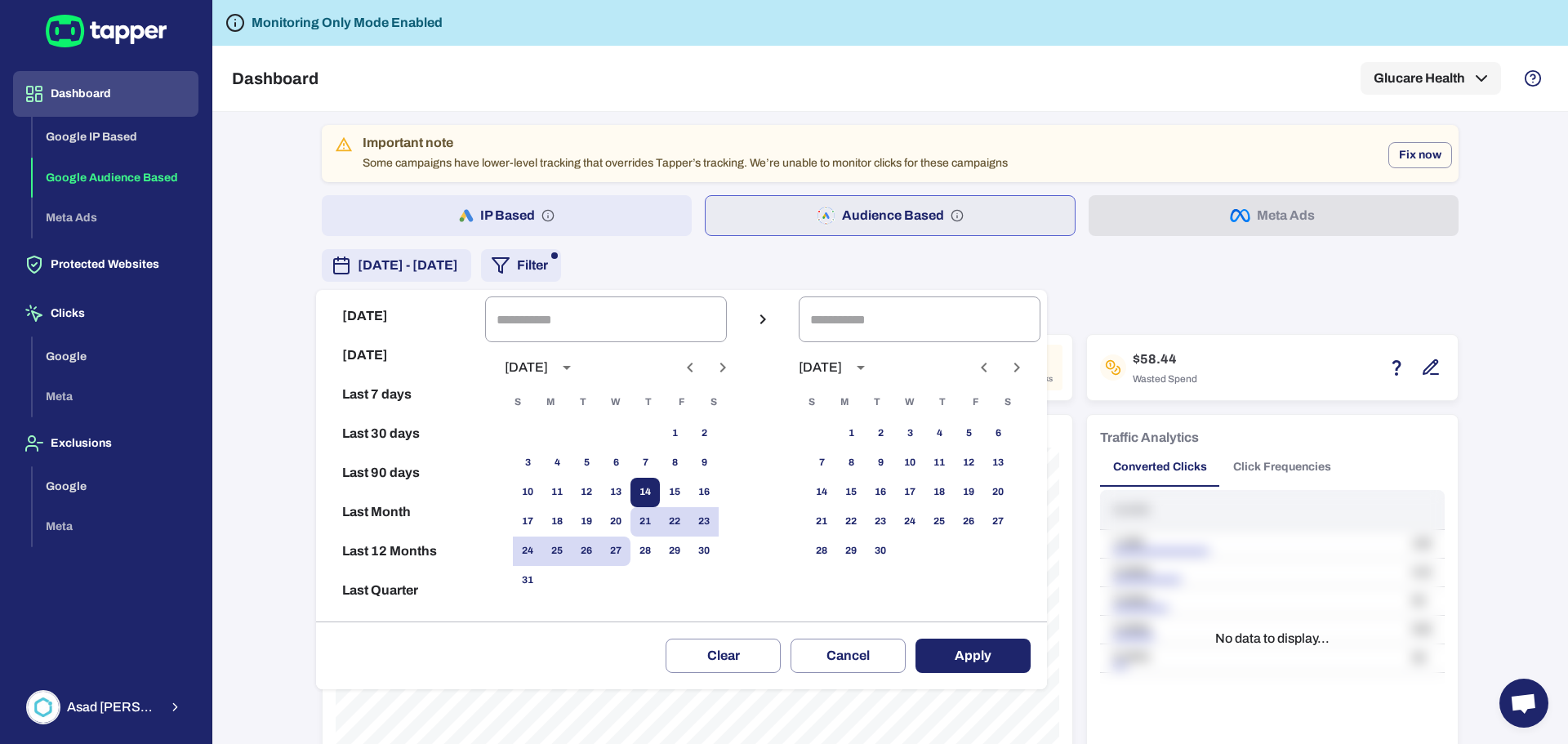
click at [660, 485] on button "14" at bounding box center [645, 493] width 30 height 30
type input "**********"
click at [631, 513] on button "20" at bounding box center [616, 521] width 30 height 30
type input "**********"
click at [948, 658] on button "Apply" at bounding box center [973, 655] width 116 height 34
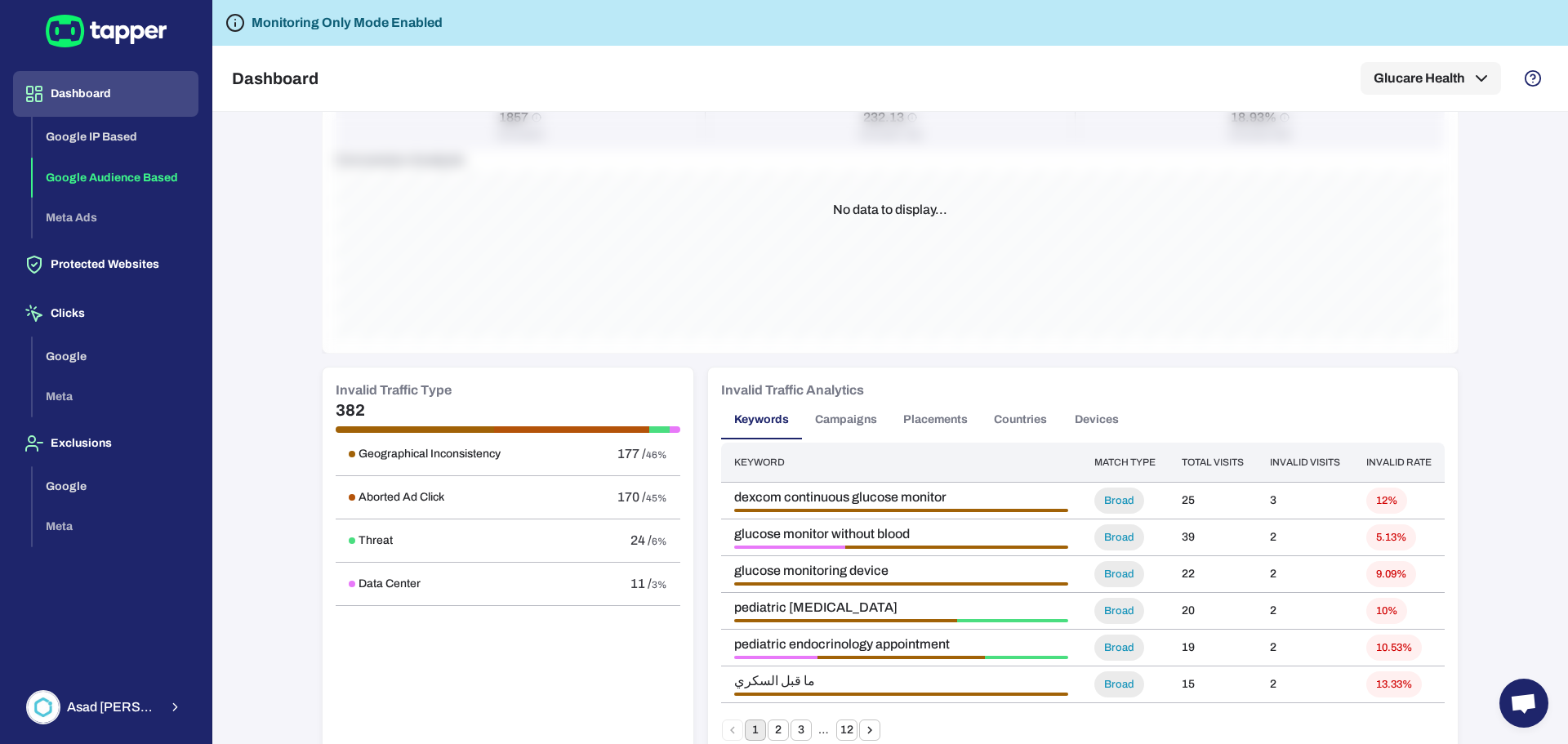
scroll to position [816, 0]
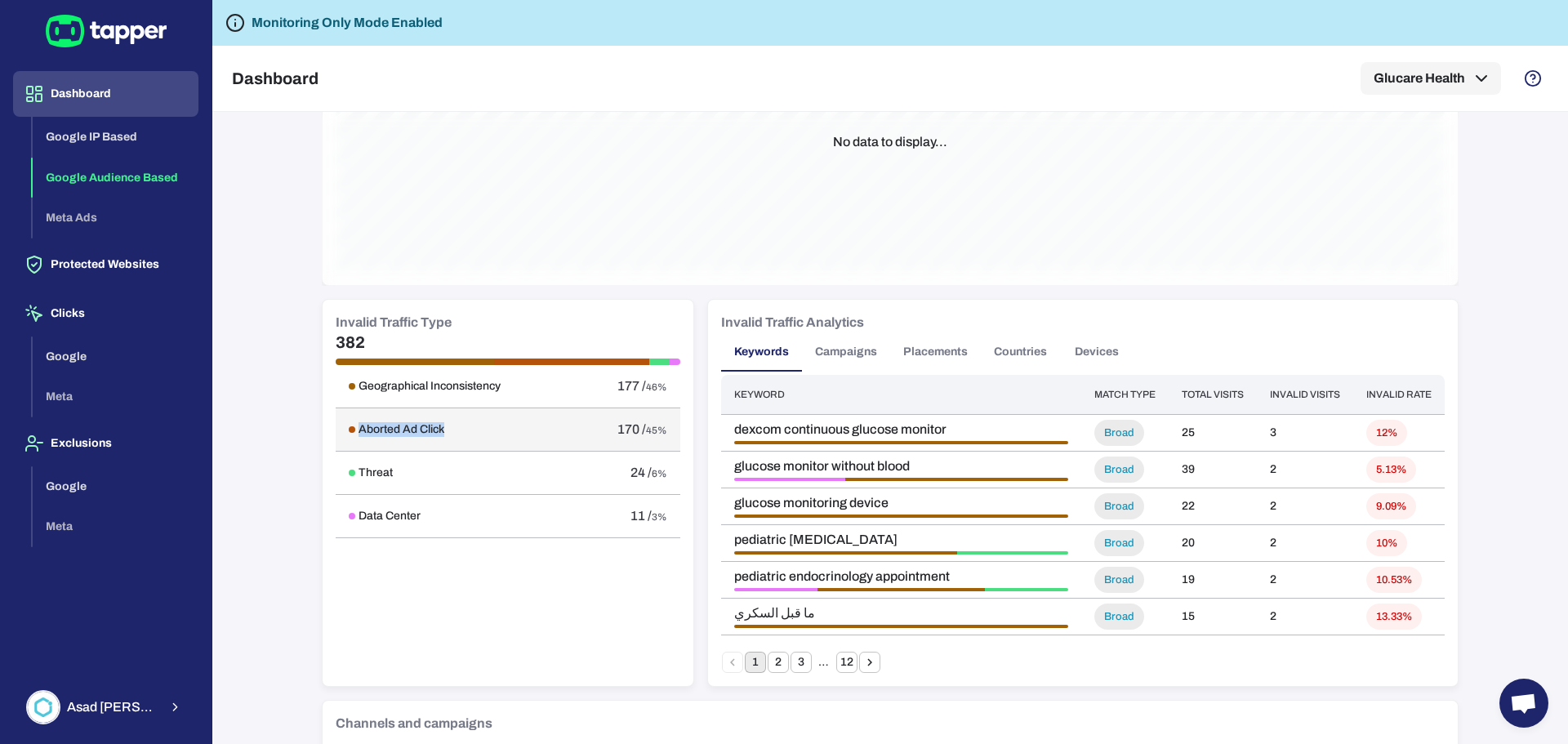
drag, startPoint x: 346, startPoint y: 429, endPoint x: 447, endPoint y: 436, distance: 101.2
click at [447, 436] on td "Aborted Ad Click" at bounding box center [456, 429] width 241 height 43
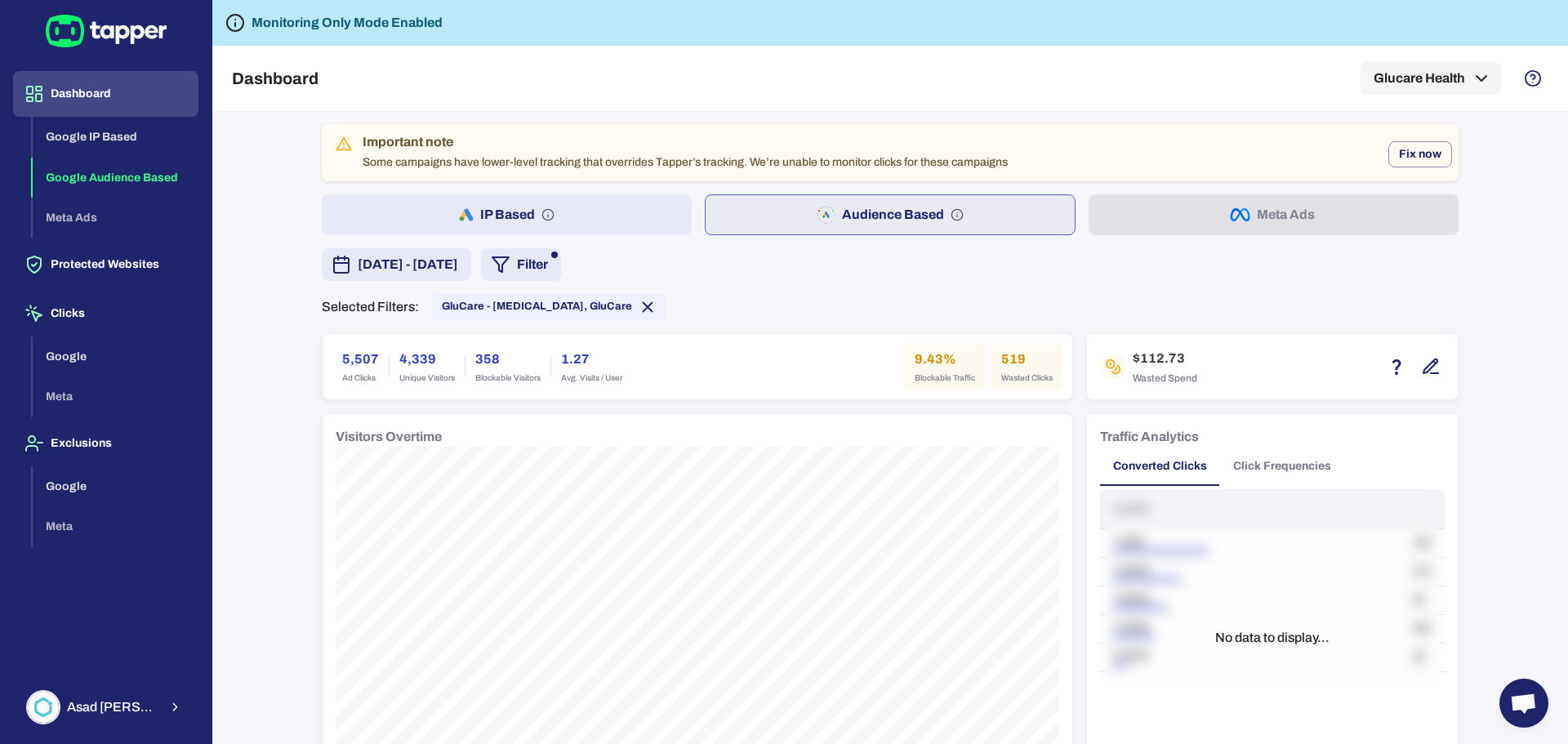
scroll to position [0, 0]
click at [561, 308] on span "GluCare - [MEDICAL_DATA], GluCare" at bounding box center [537, 307] width 190 height 13
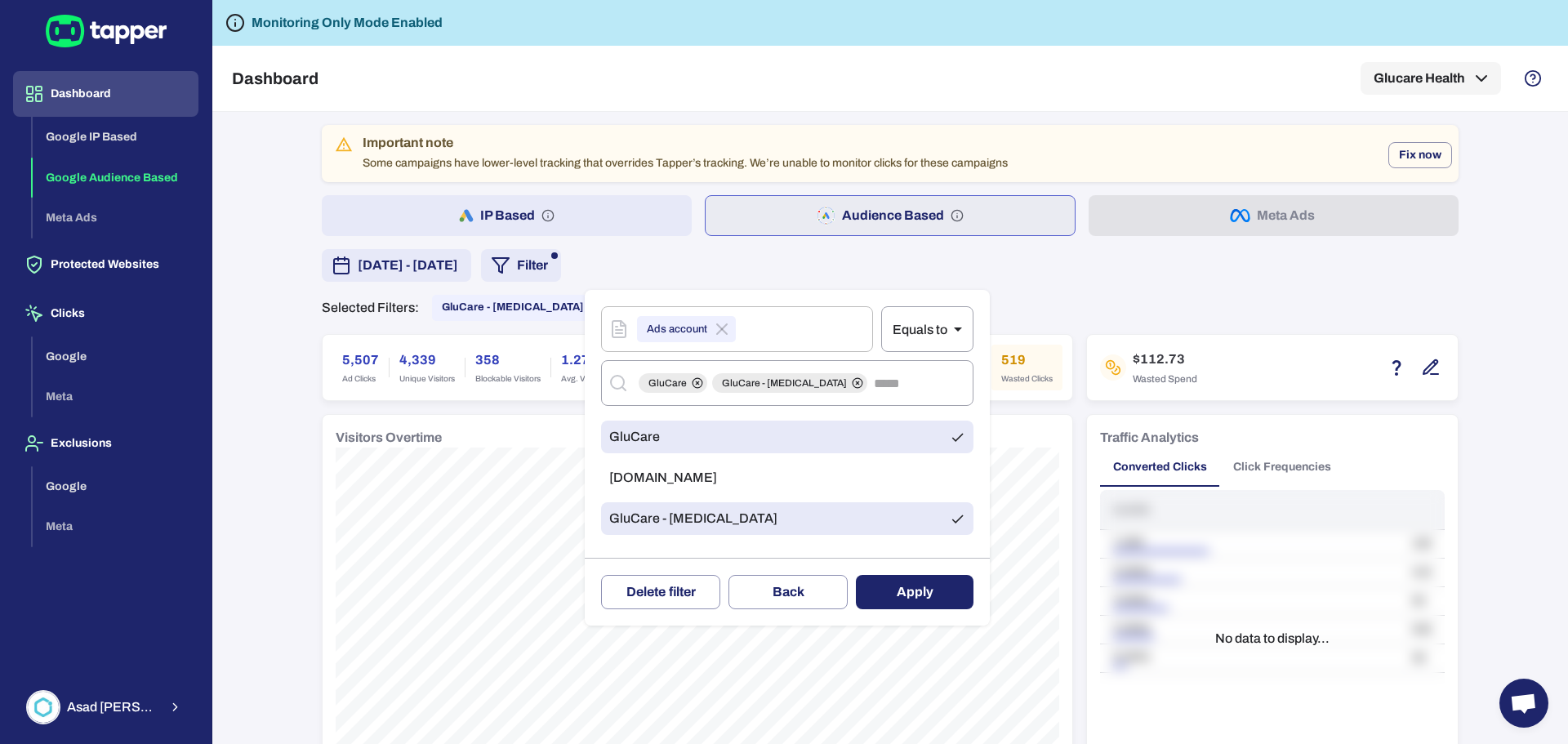
click at [942, 520] on li "GluCare - [MEDICAL_DATA]" at bounding box center [787, 518] width 373 height 32
click at [952, 442] on icon at bounding box center [957, 437] width 16 height 16
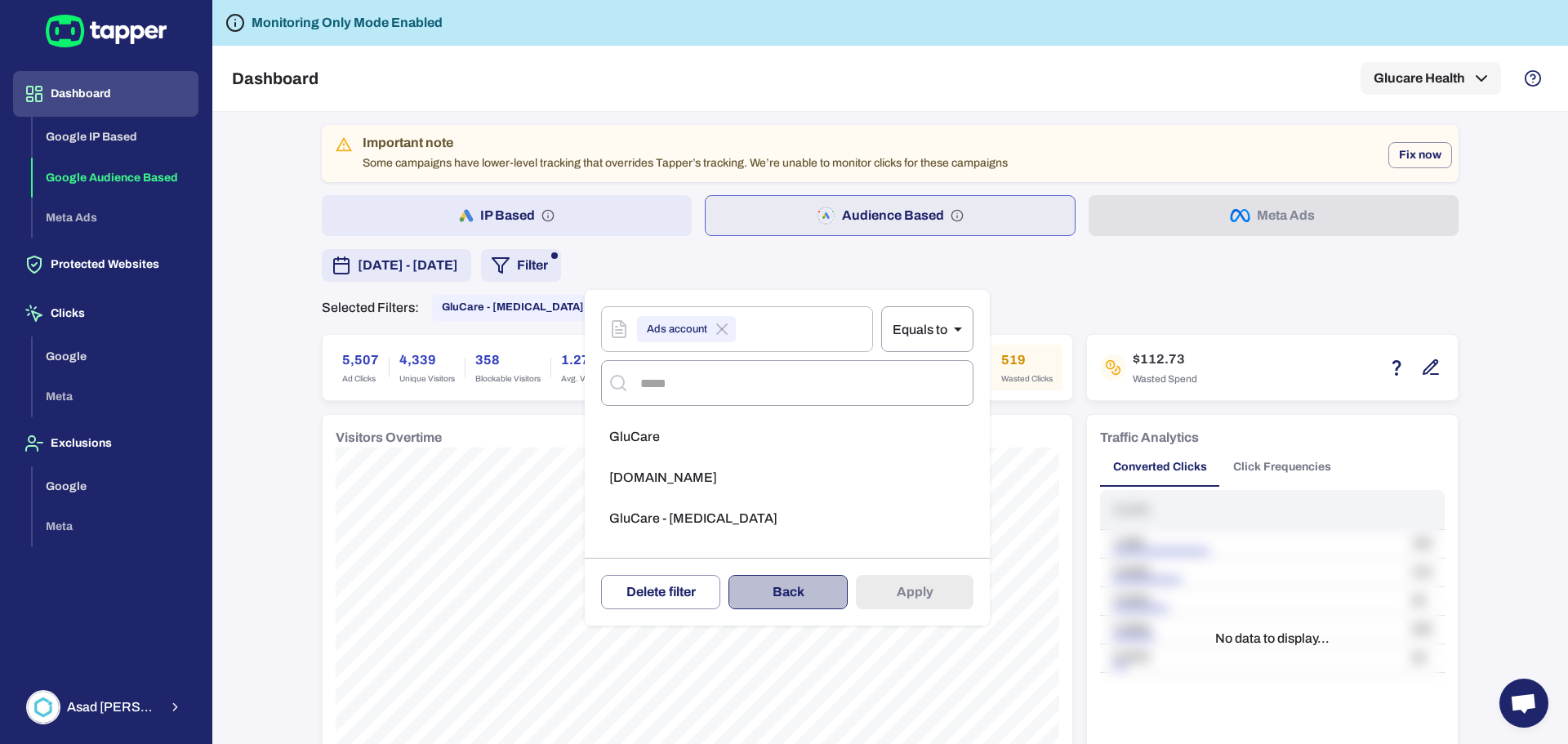
click at [818, 583] on button "Back" at bounding box center [788, 592] width 119 height 34
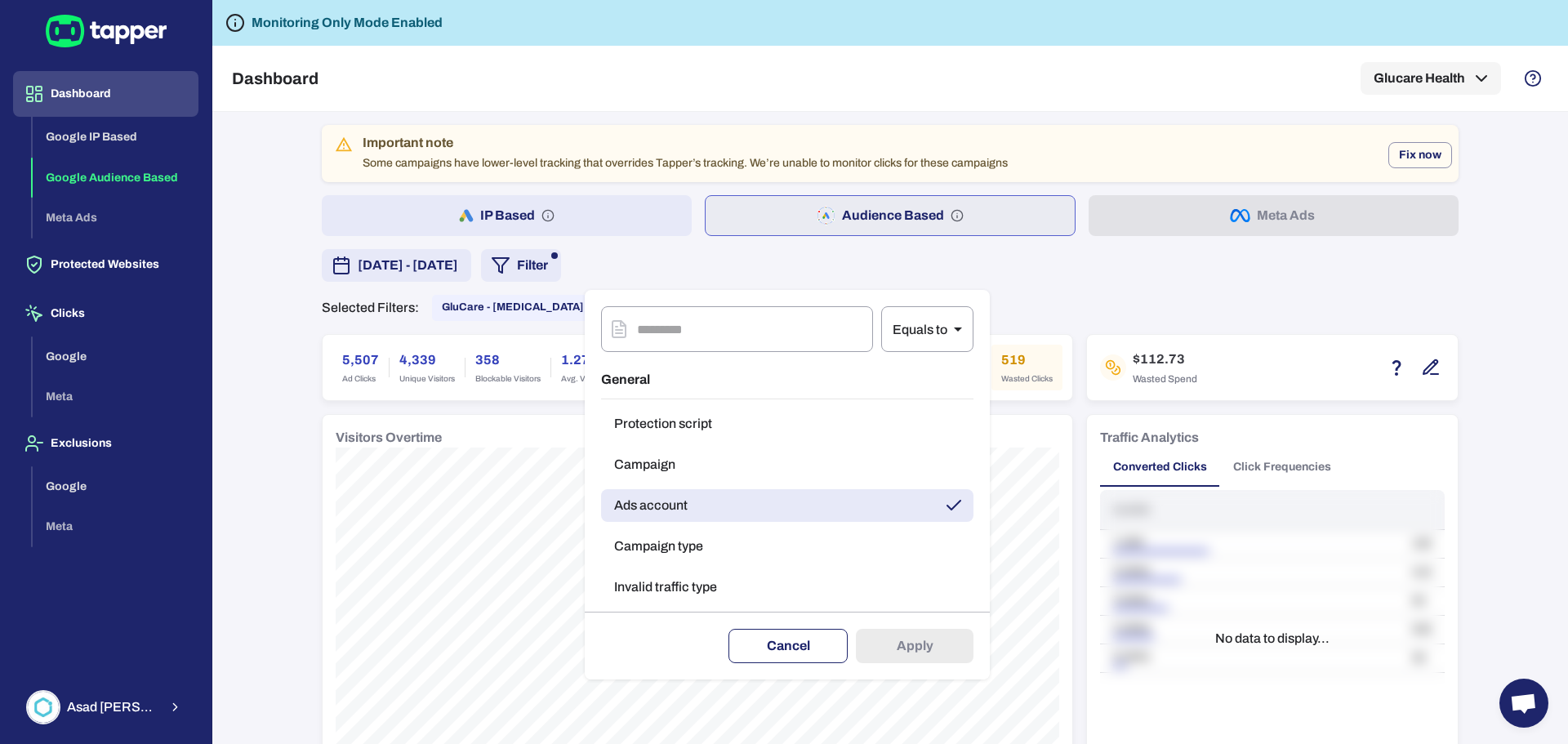
click at [821, 649] on button "Cancel" at bounding box center [788, 645] width 119 height 34
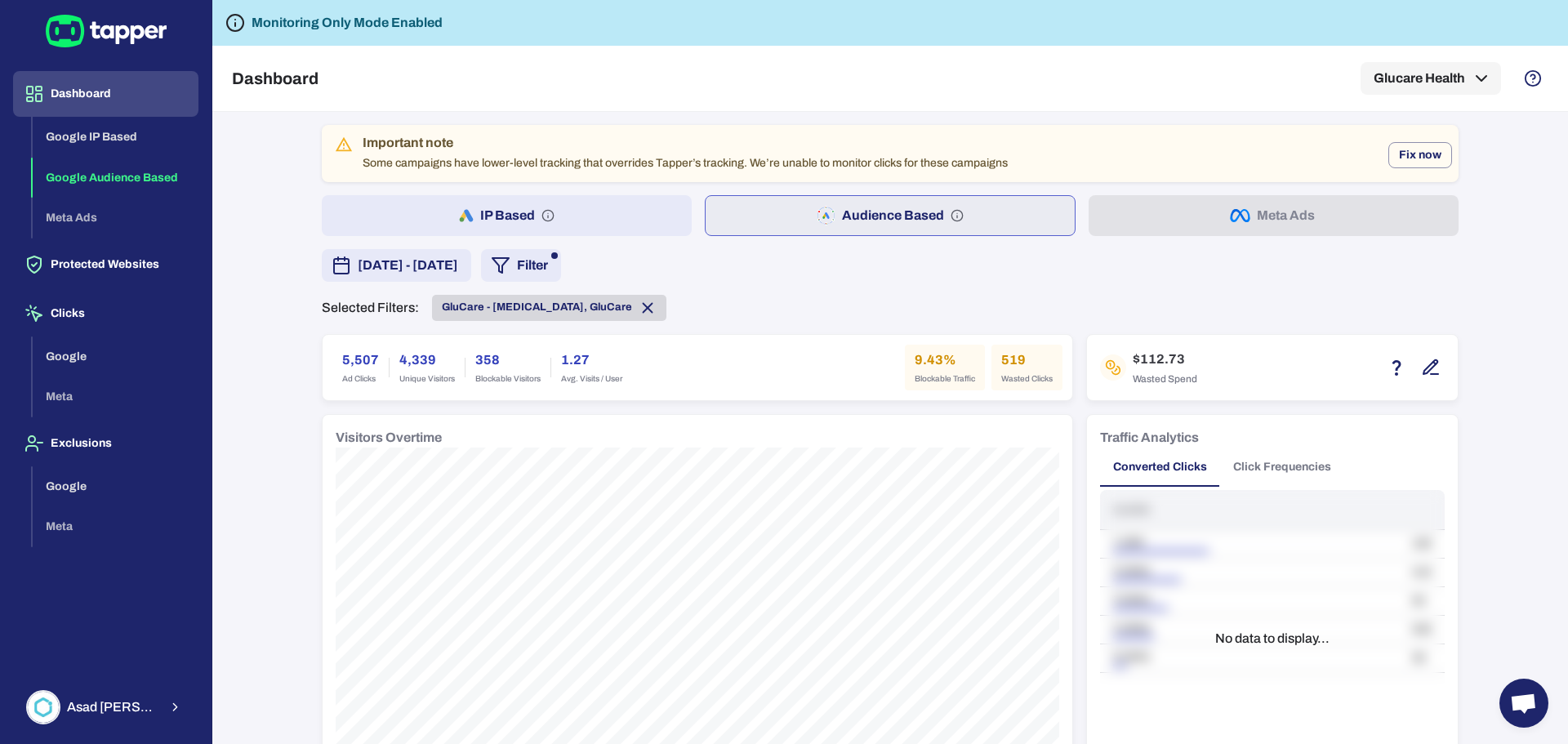
click at [603, 311] on span "GluCare - [MEDICAL_DATA], GluCare" at bounding box center [548, 307] width 234 height 18
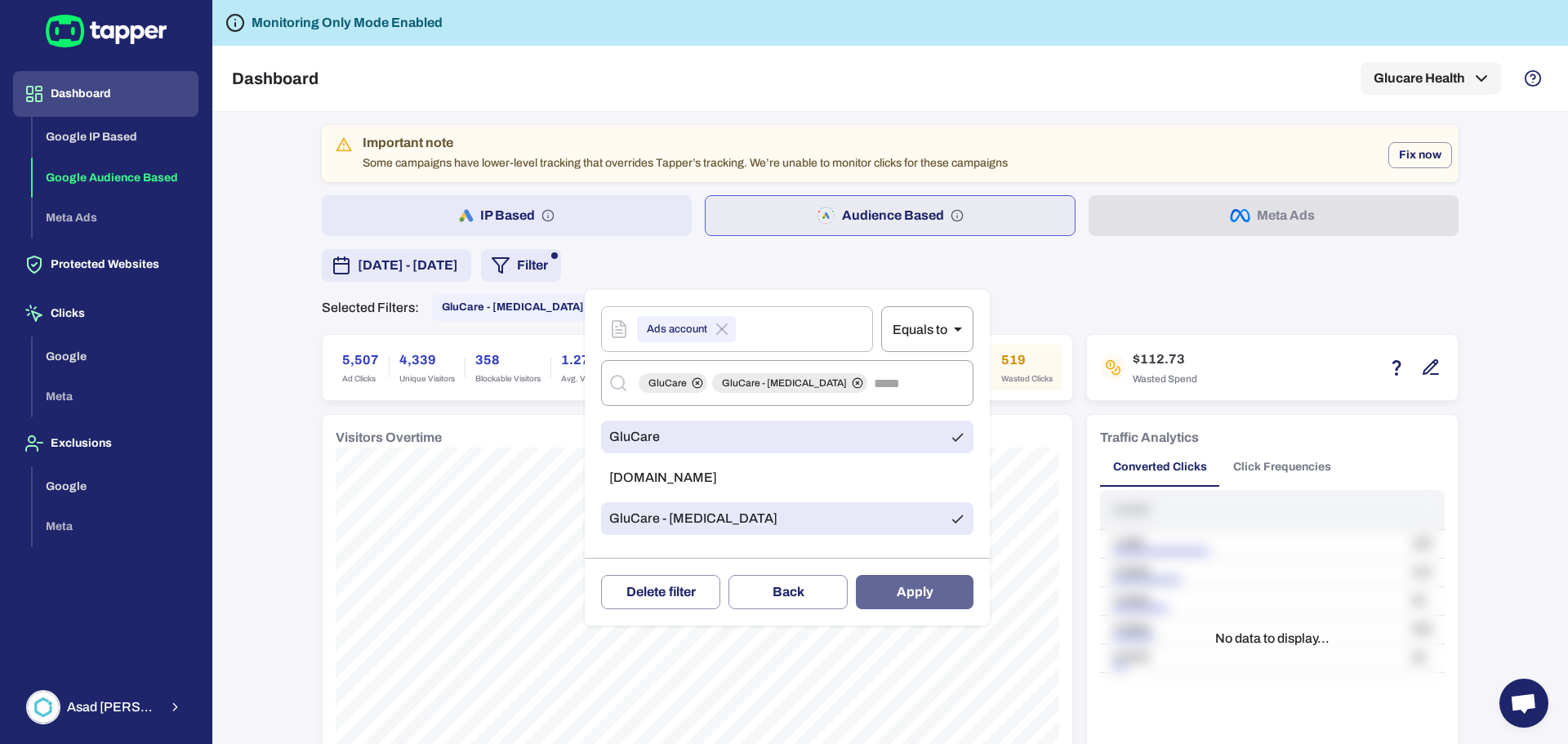
click at [906, 592] on button "Apply" at bounding box center [914, 592] width 117 height 34
